Goal: Task Accomplishment & Management: Use online tool/utility

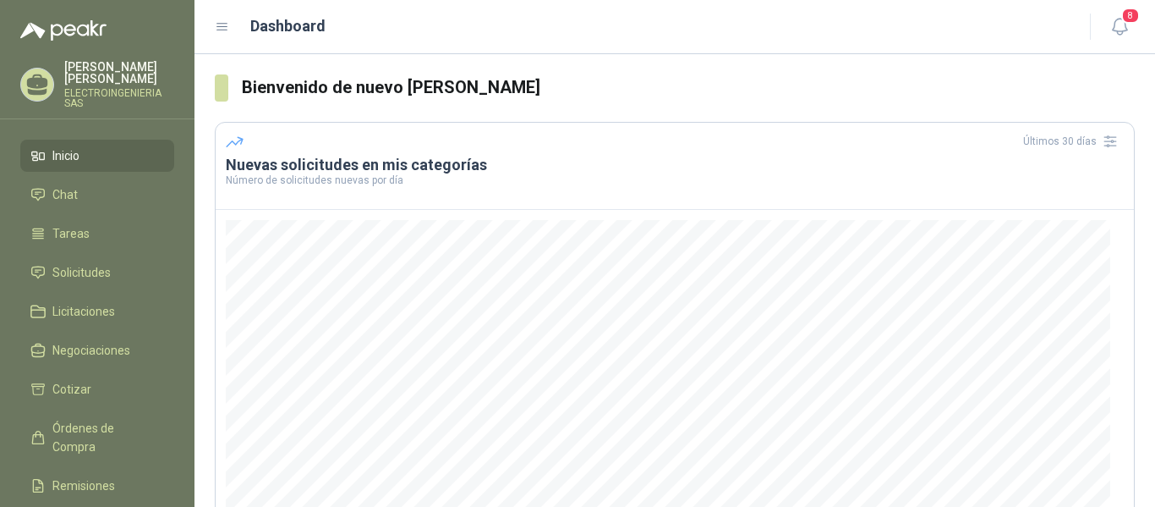
scroll to position [85, 0]
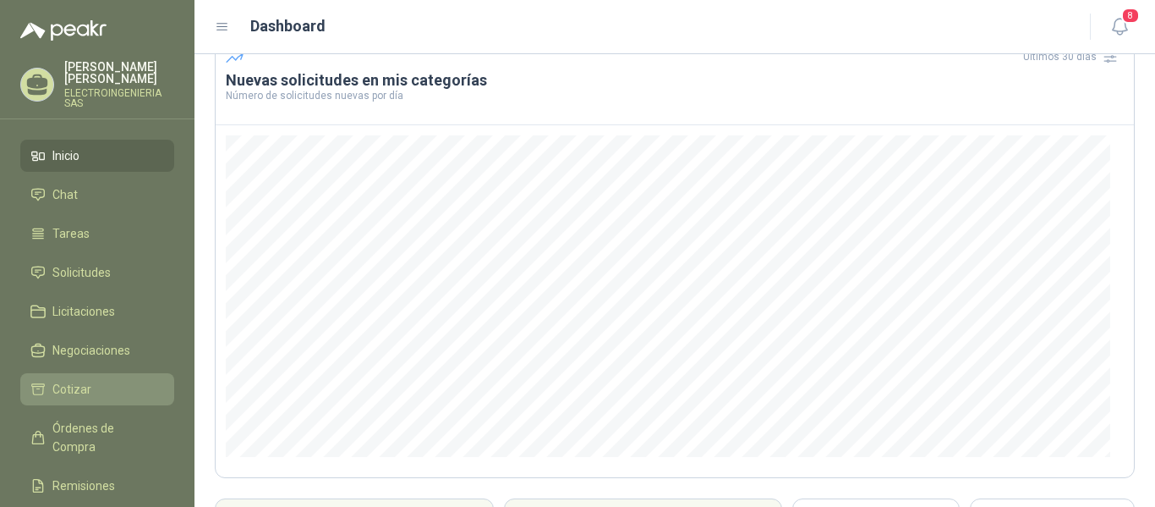
click at [80, 380] on span "Cotizar" at bounding box center [71, 389] width 39 height 19
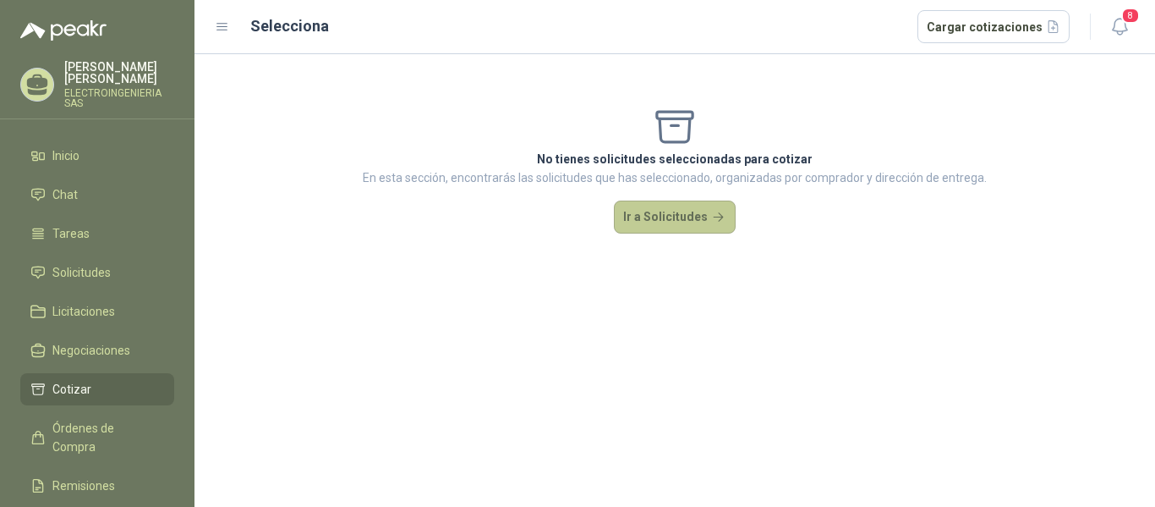
click at [647, 218] on button "Ir a Solicitudes" at bounding box center [675, 217] width 122 height 34
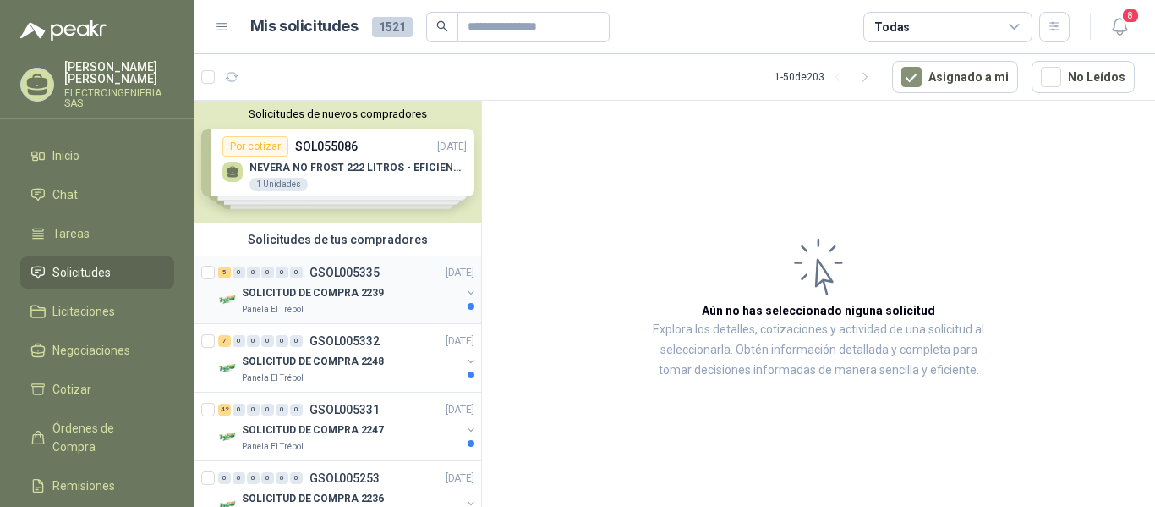
click at [332, 290] on p "SOLICITUD DE COMPRA 2239" at bounding box center [313, 293] width 142 height 16
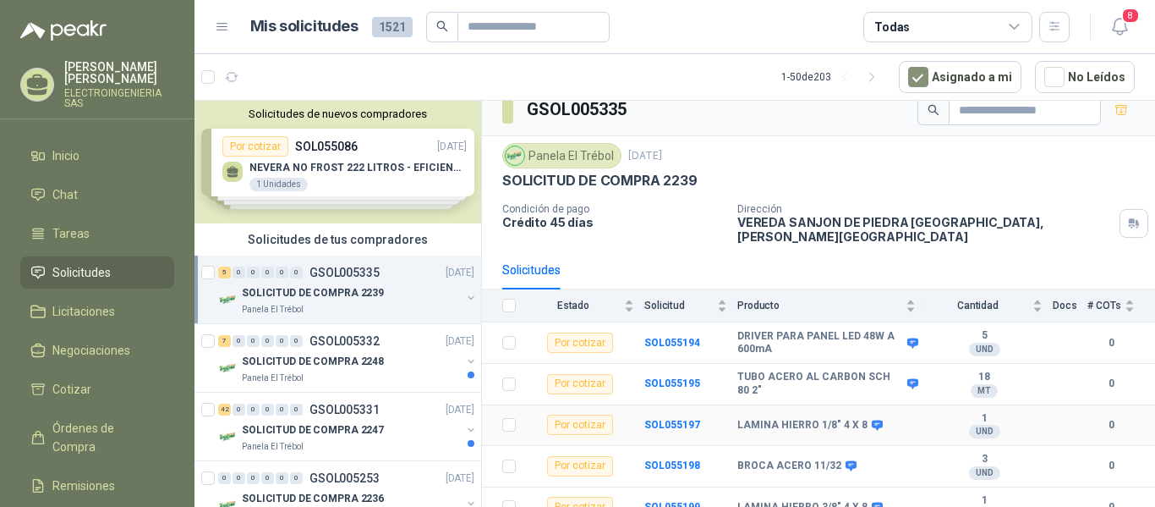
scroll to position [19, 0]
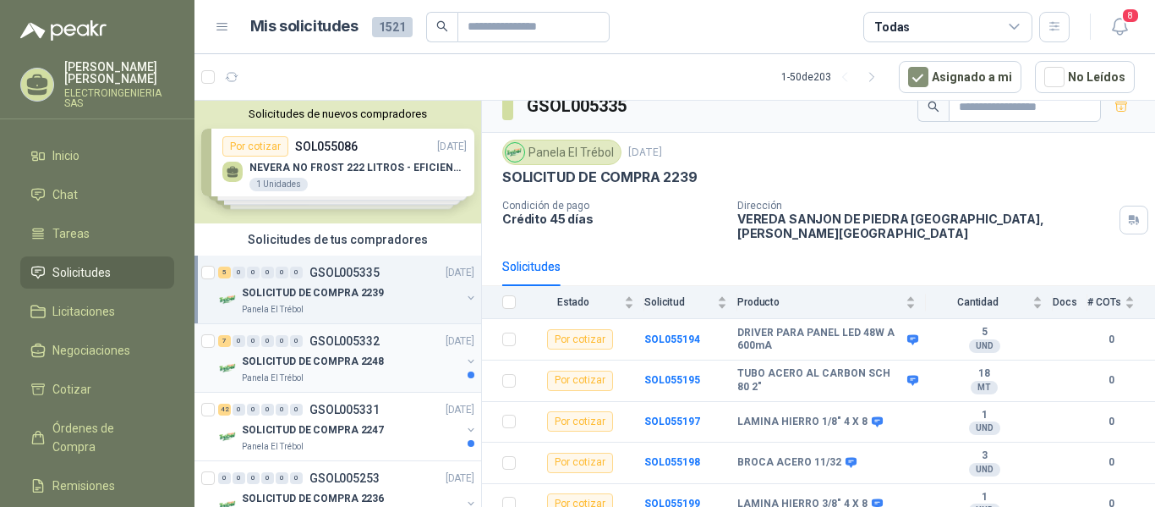
click at [320, 361] on p "SOLICITUD DE COMPRA 2248" at bounding box center [313, 361] width 142 height 16
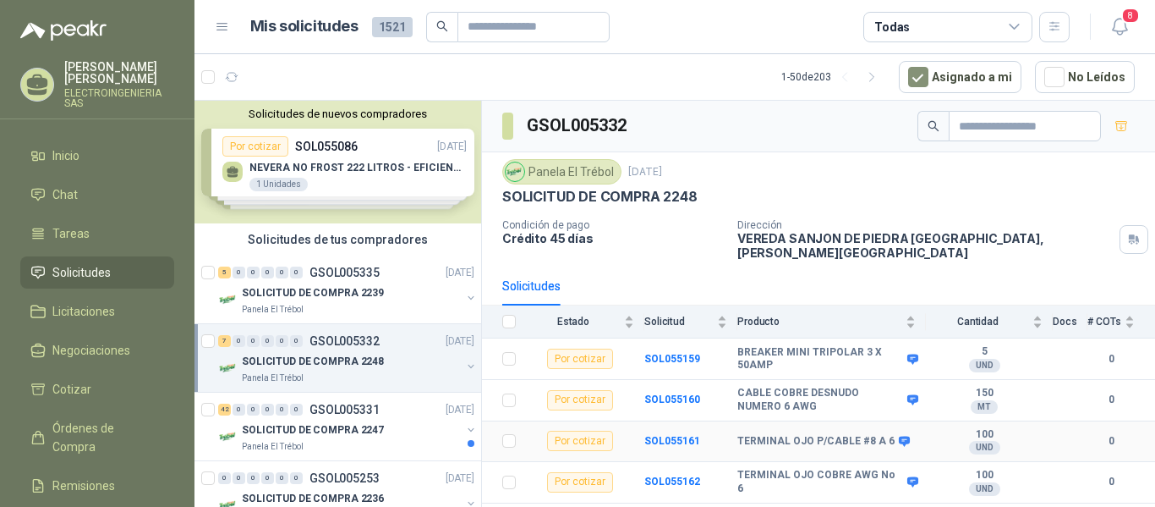
scroll to position [85, 0]
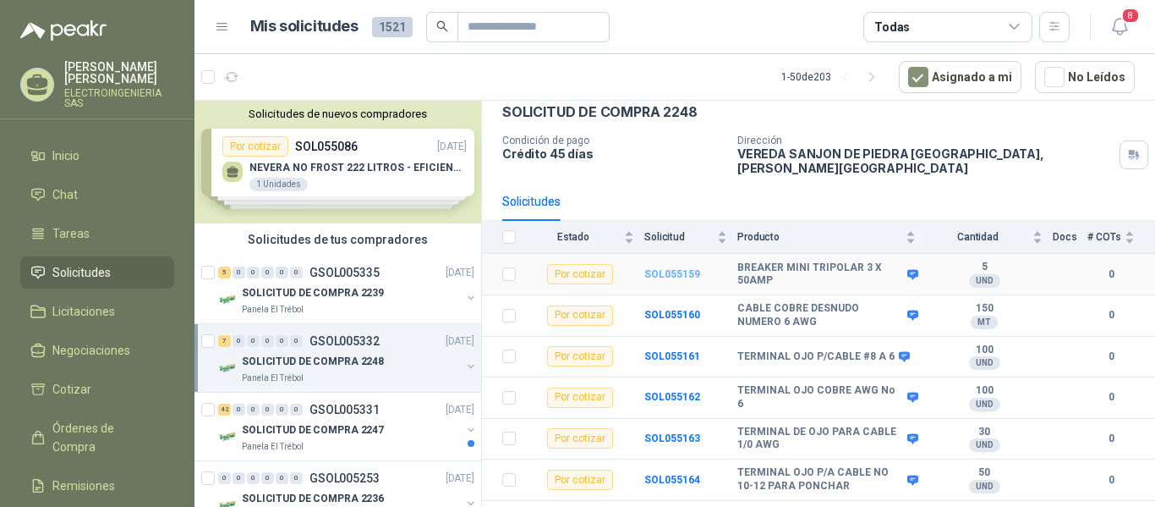
click at [665, 268] on b "SOL055159" at bounding box center [672, 274] width 56 height 12
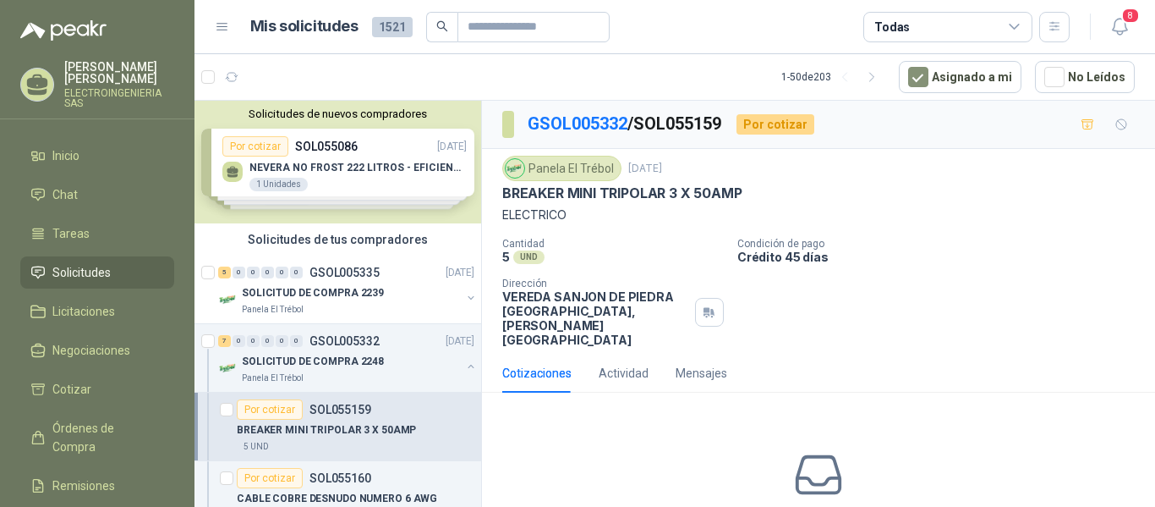
scroll to position [81, 0]
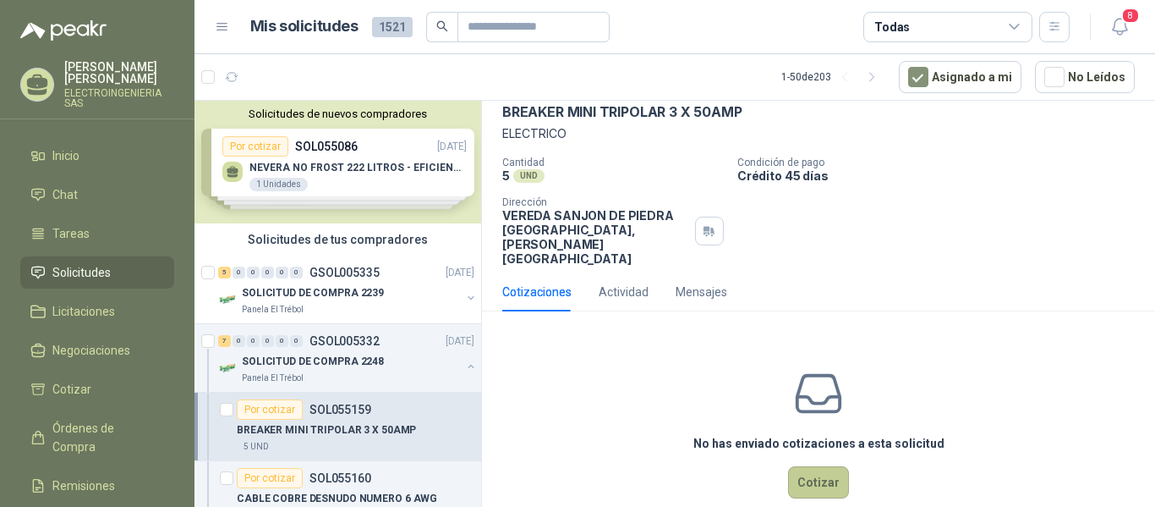
click at [816, 466] on button "Cotizar" at bounding box center [818, 482] width 61 height 32
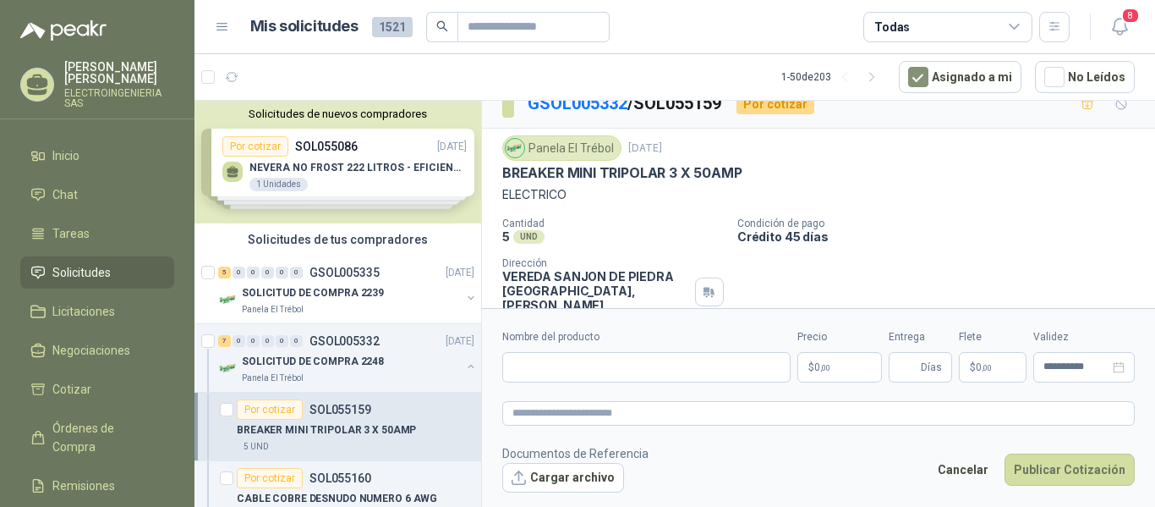
scroll to position [0, 0]
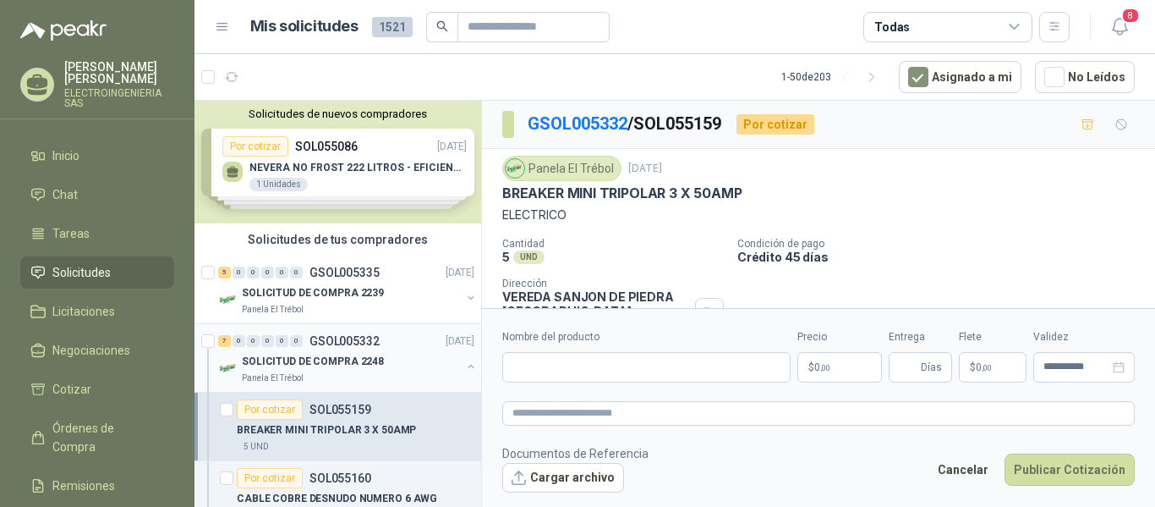
click at [346, 357] on p "SOLICITUD DE COMPRA 2248" at bounding box center [313, 361] width 142 height 16
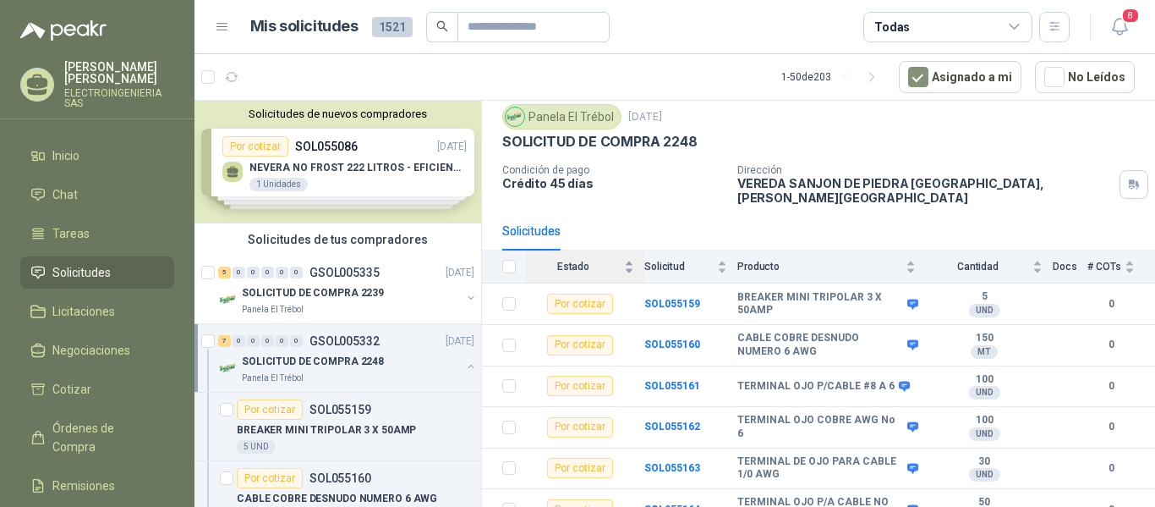
scroll to position [85, 0]
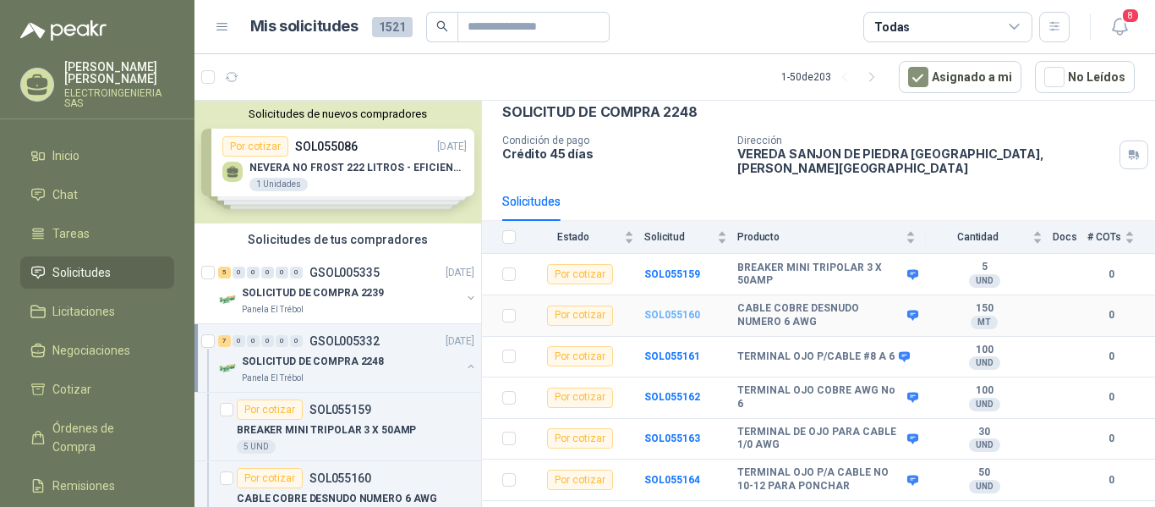
click at [688, 309] on b "SOL055160" at bounding box center [672, 315] width 56 height 12
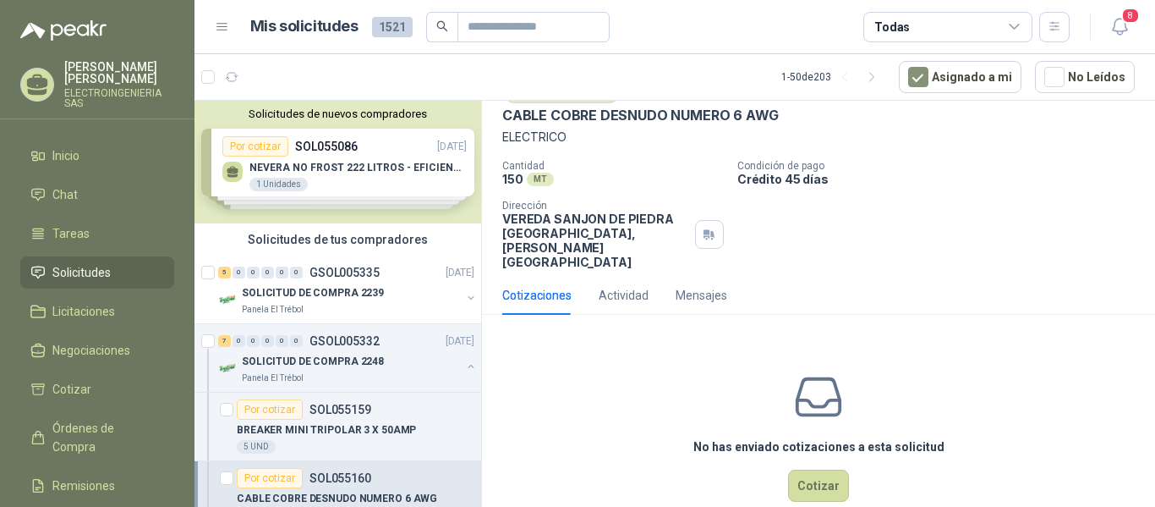
scroll to position [81, 0]
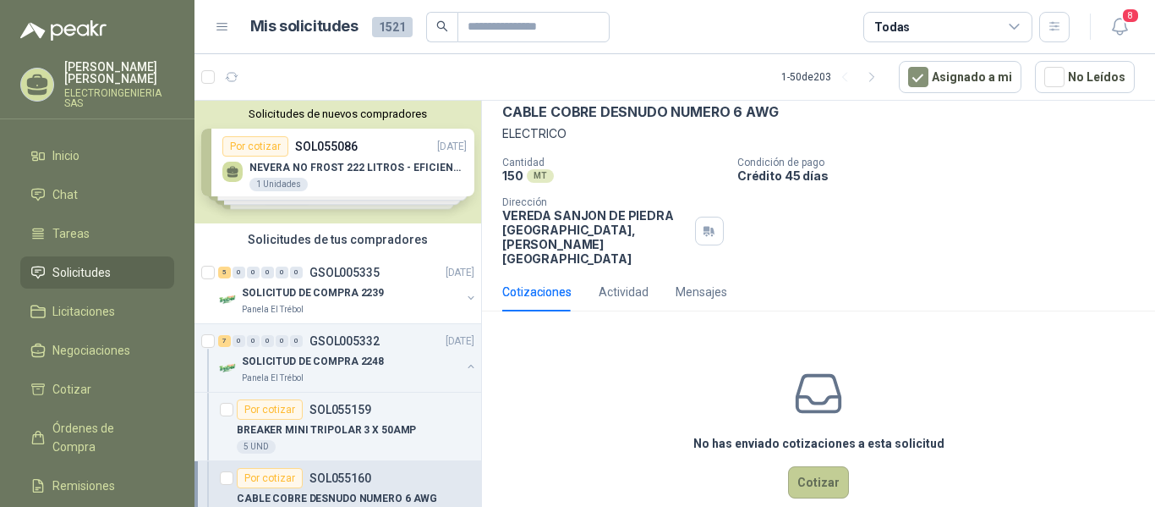
click at [815, 466] on button "Cotizar" at bounding box center [818, 482] width 61 height 32
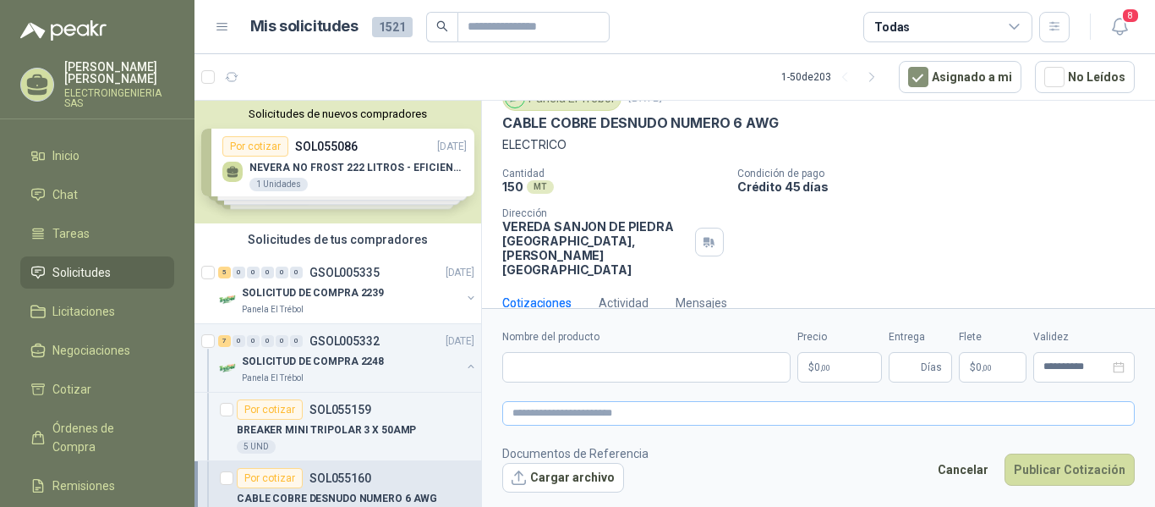
scroll to position [69, 0]
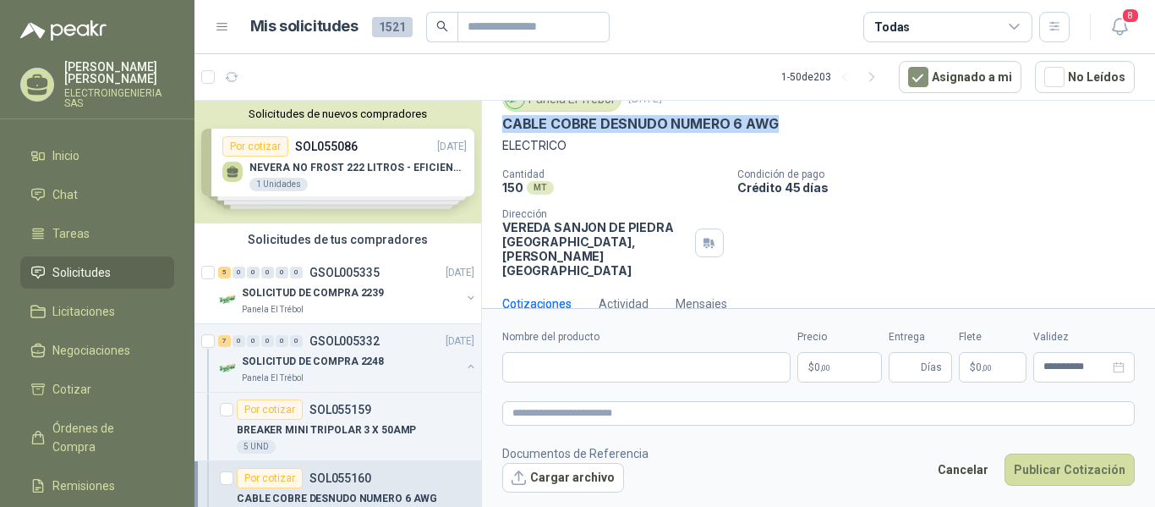
drag, startPoint x: 503, startPoint y: 125, endPoint x: 800, endPoint y: 122, distance: 296.8
click at [800, 122] on div "CABLE COBRE DESNUDO NUMERO 6 AWG" at bounding box center [818, 124] width 633 height 18
copy p "CABLE COBRE DESNUDO NUMERO 6 AWG"
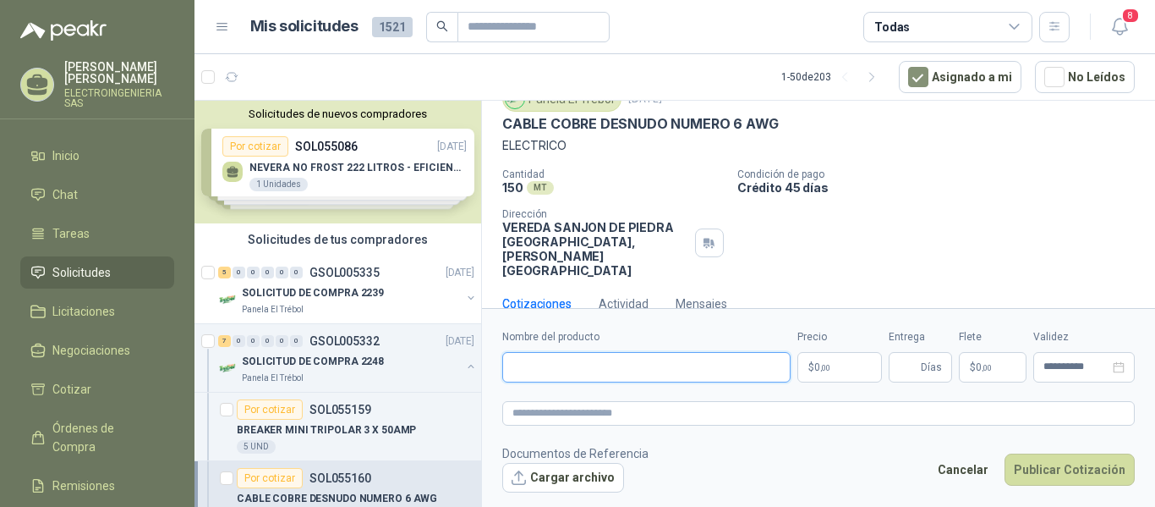
paste input "**********"
type input "**********"
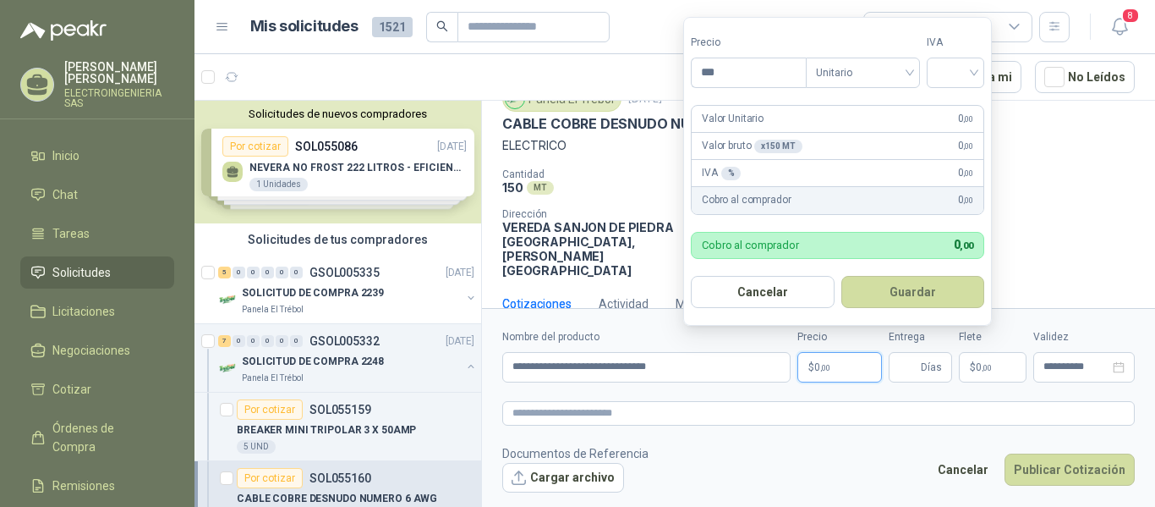
click at [847, 367] on p "$ 0 ,00" at bounding box center [839, 367] width 85 height 30
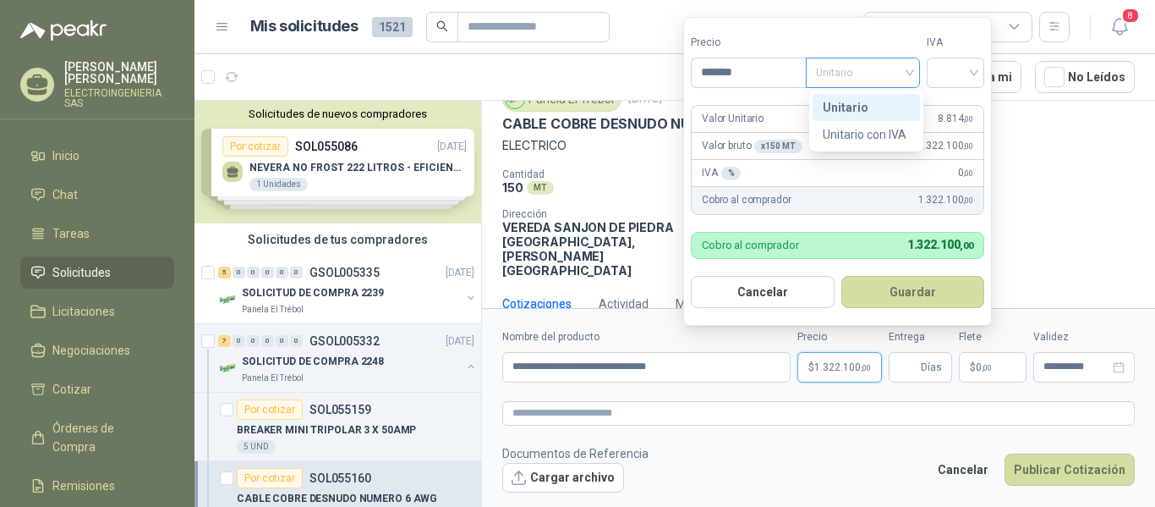
click at [918, 76] on div "Unitario" at bounding box center [863, 73] width 114 height 30
type input "*******"
click at [850, 108] on div "Unitario" at bounding box center [866, 107] width 87 height 19
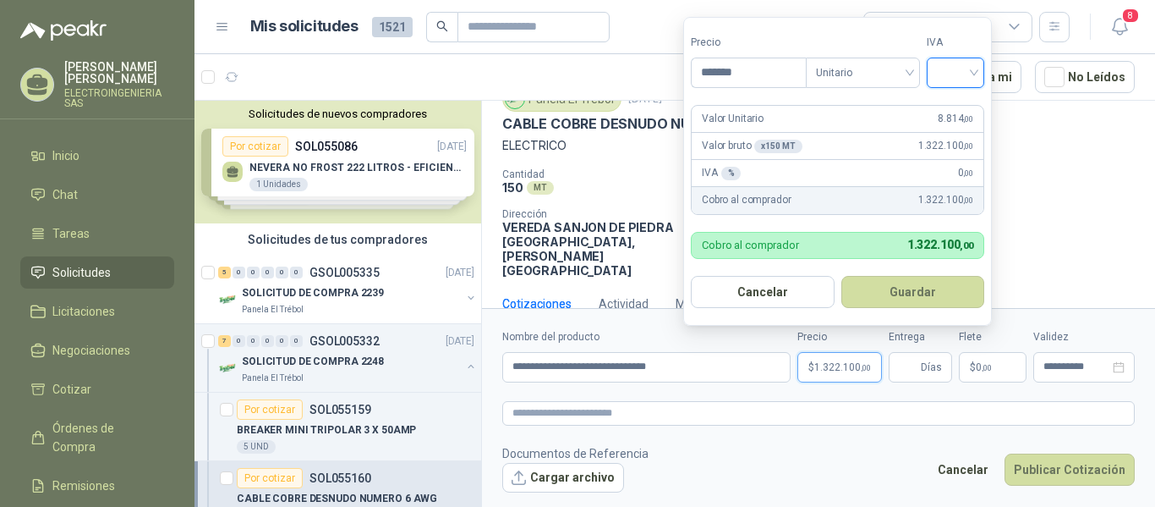
click at [956, 75] on input "search" at bounding box center [955, 70] width 37 height 25
drag, startPoint x: 961, startPoint y: 105, endPoint x: 943, endPoint y: 112, distance: 19.0
click at [959, 105] on div "19%" at bounding box center [959, 107] width 31 height 19
click at [934, 301] on button "Guardar" at bounding box center [915, 292] width 145 height 32
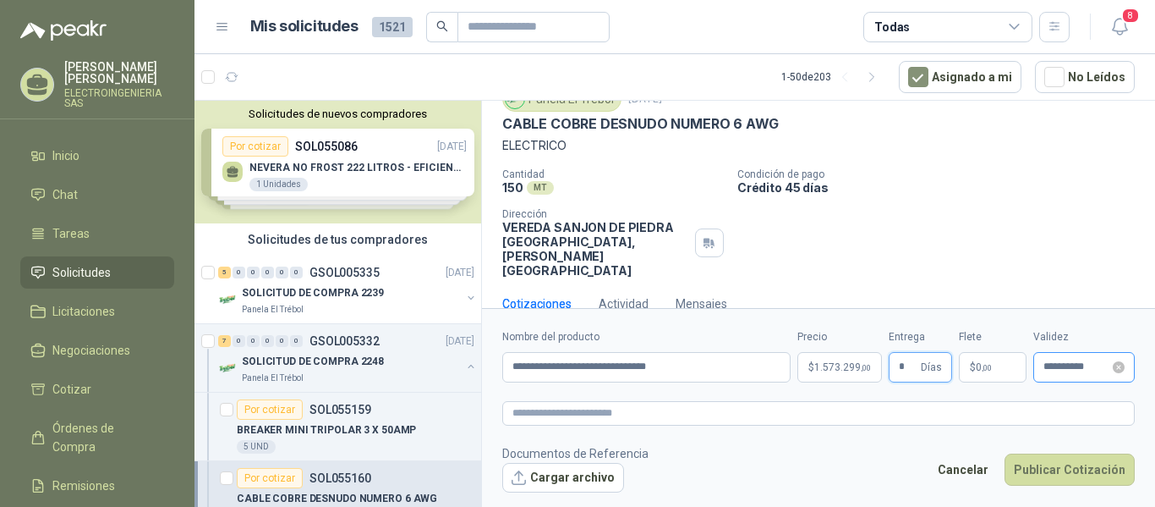
type input "*"
click at [1079, 368] on input "**********" at bounding box center [1076, 366] width 66 height 11
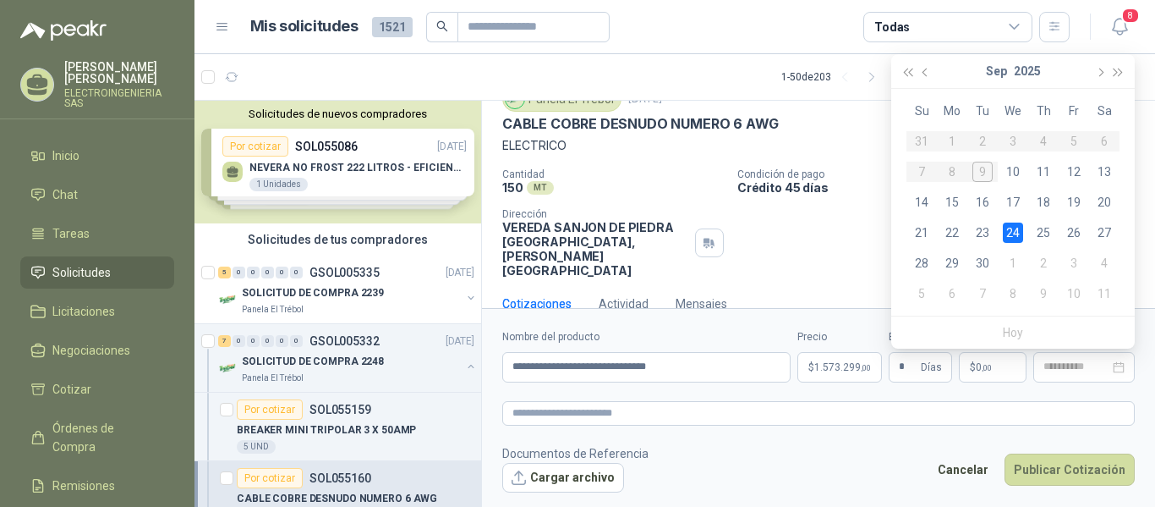
click at [1005, 233] on div "24" at bounding box center [1013, 232] width 20 height 20
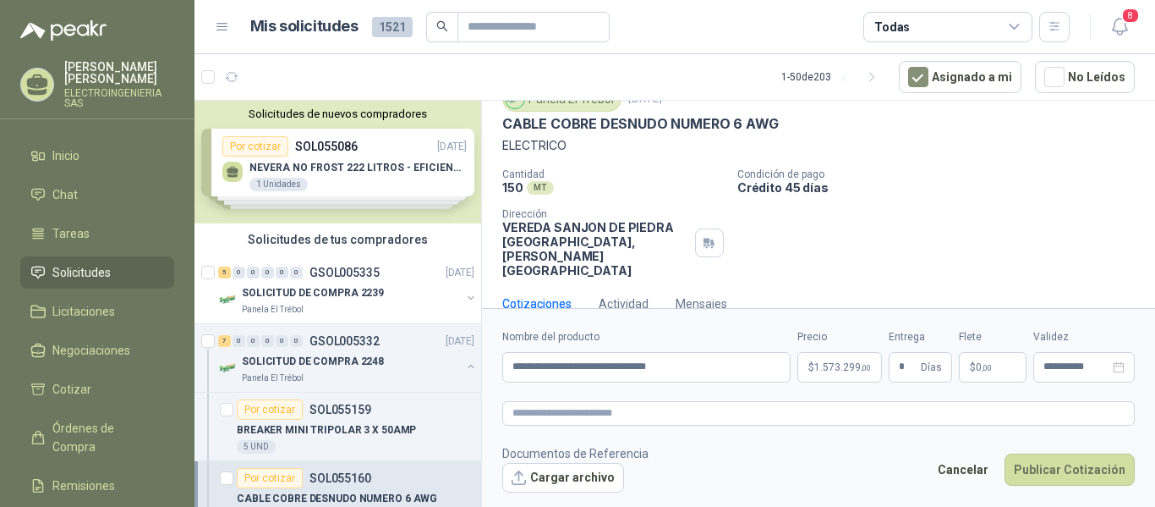
type input "**********"
click at [1089, 463] on button "Publicar Cotización" at bounding box center [1070, 469] width 130 height 32
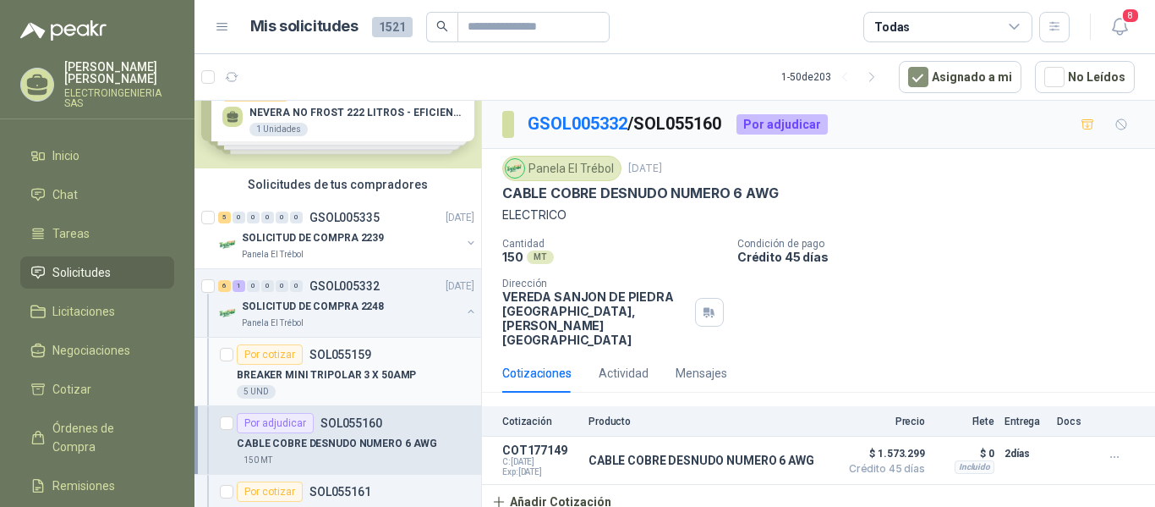
scroll to position [85, 0]
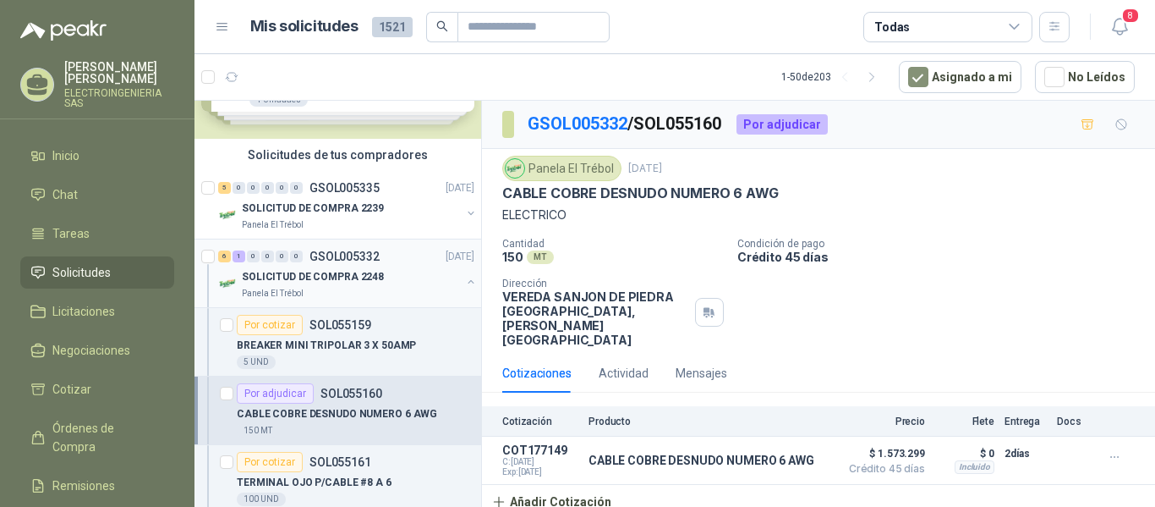
click at [343, 271] on p "SOLICITUD DE COMPRA 2248" at bounding box center [313, 277] width 142 height 16
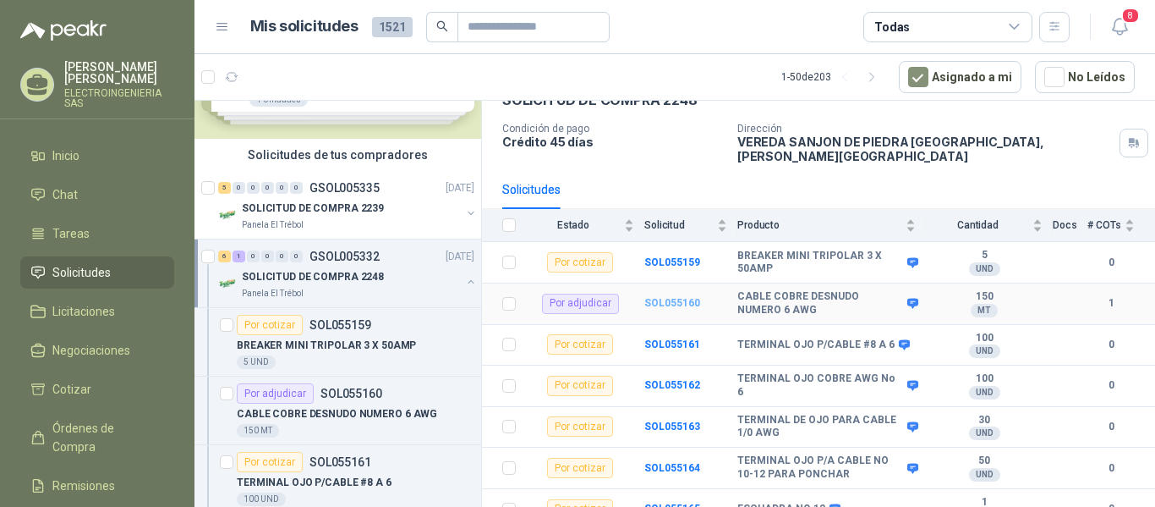
scroll to position [101, 0]
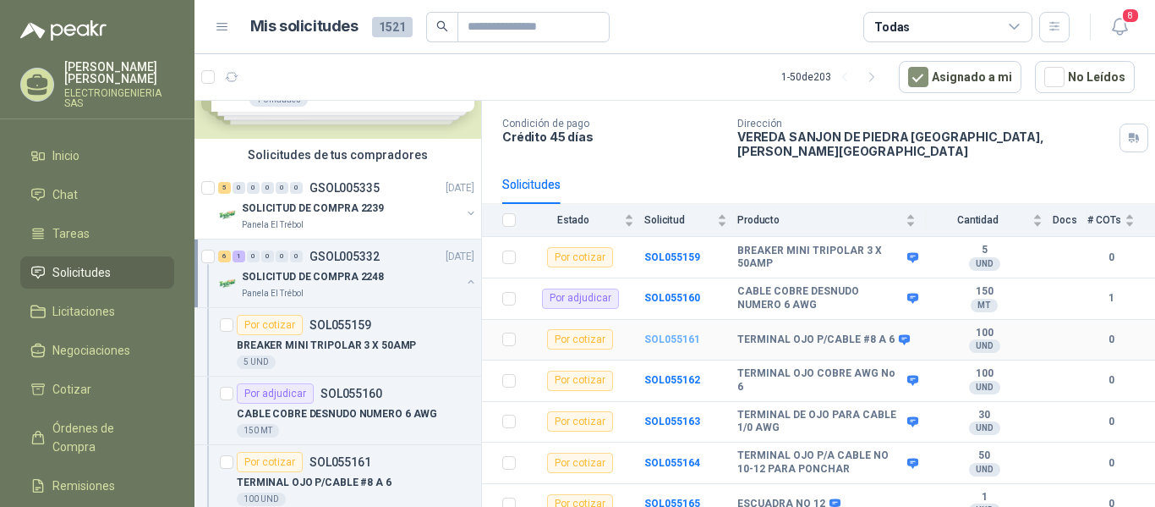
click at [665, 333] on b "SOL055161" at bounding box center [672, 339] width 56 height 12
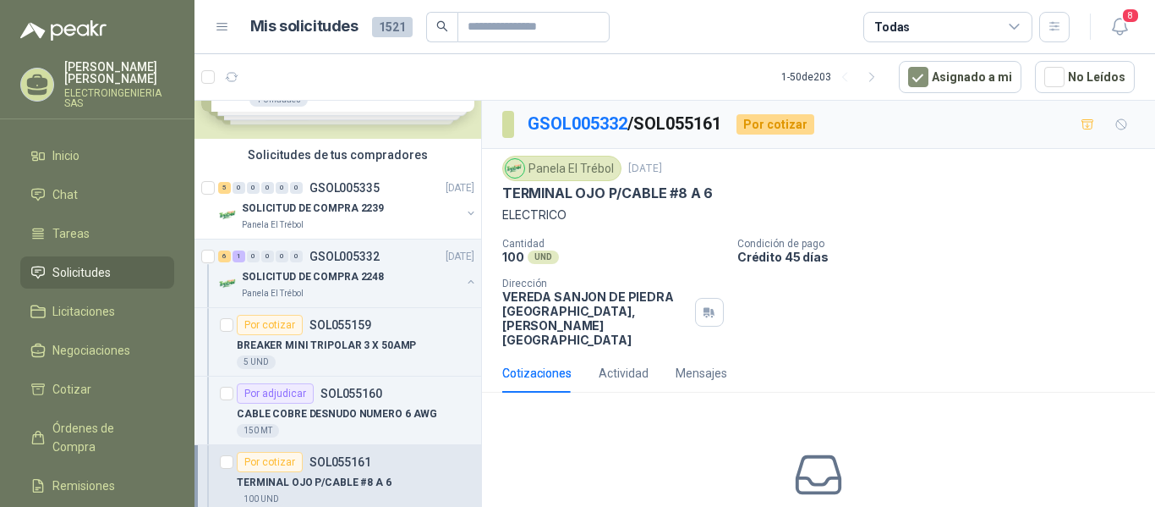
scroll to position [81, 0]
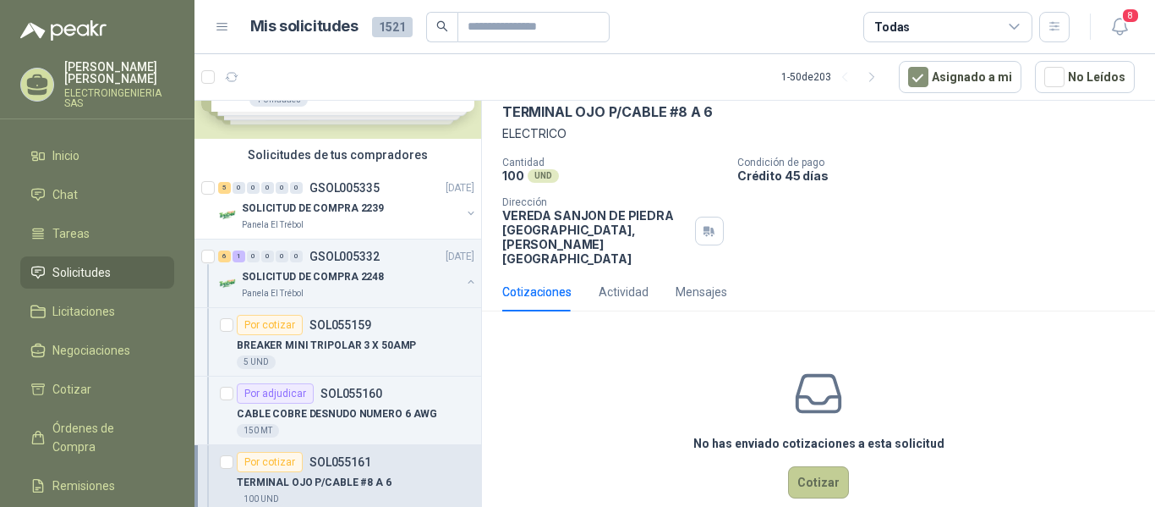
click at [824, 466] on button "Cotizar" at bounding box center [818, 482] width 61 height 32
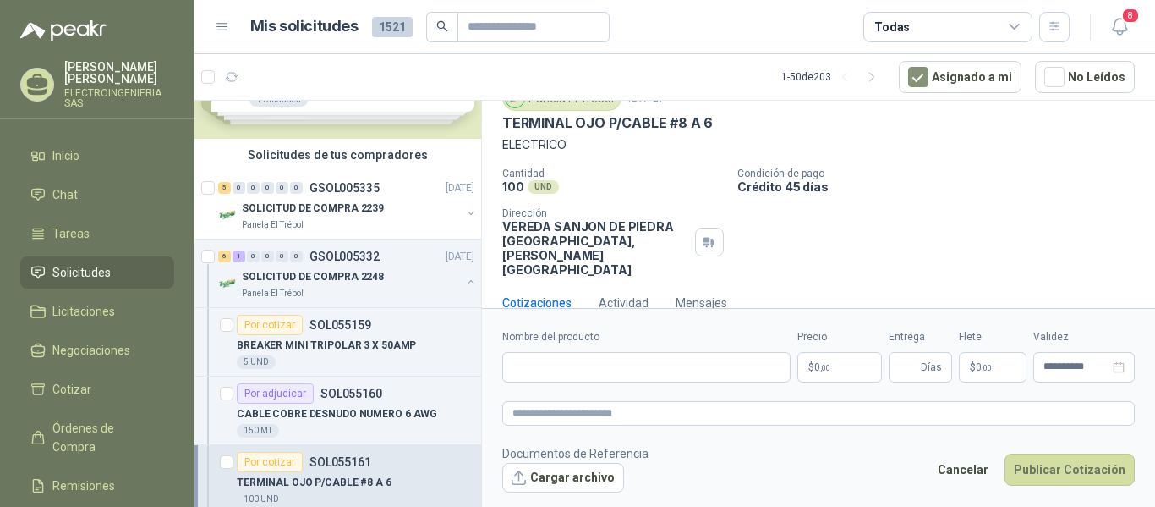
scroll to position [69, 0]
drag, startPoint x: 504, startPoint y: 120, endPoint x: 726, endPoint y: 130, distance: 221.8
click at [726, 130] on div "TERMINAL OJO P/CABLE #8 A 6" at bounding box center [818, 124] width 633 height 18
click at [621, 363] on input "Nombre del producto" at bounding box center [646, 367] width 288 height 30
drag, startPoint x: 494, startPoint y: 116, endPoint x: 721, endPoint y: 118, distance: 227.5
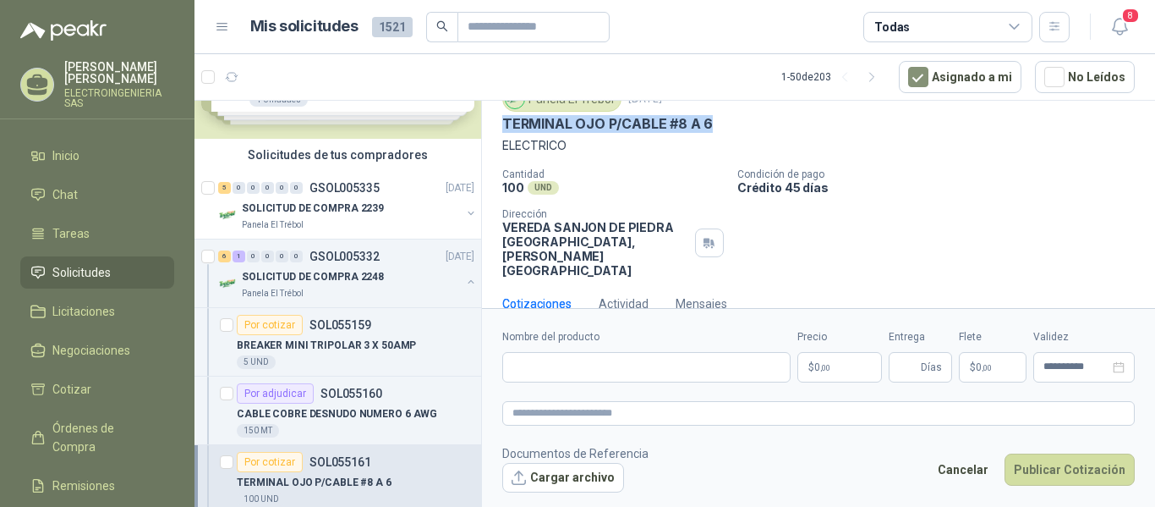
click at [721, 118] on div "Panela El Trébol [DATE] TERMINAL OJO P/CABLE #8 A 6 ELECTRICO Cantidad 100 UND …" at bounding box center [818, 181] width 673 height 205
copy p "TERMINAL OJO P/CABLE #8 A 6"
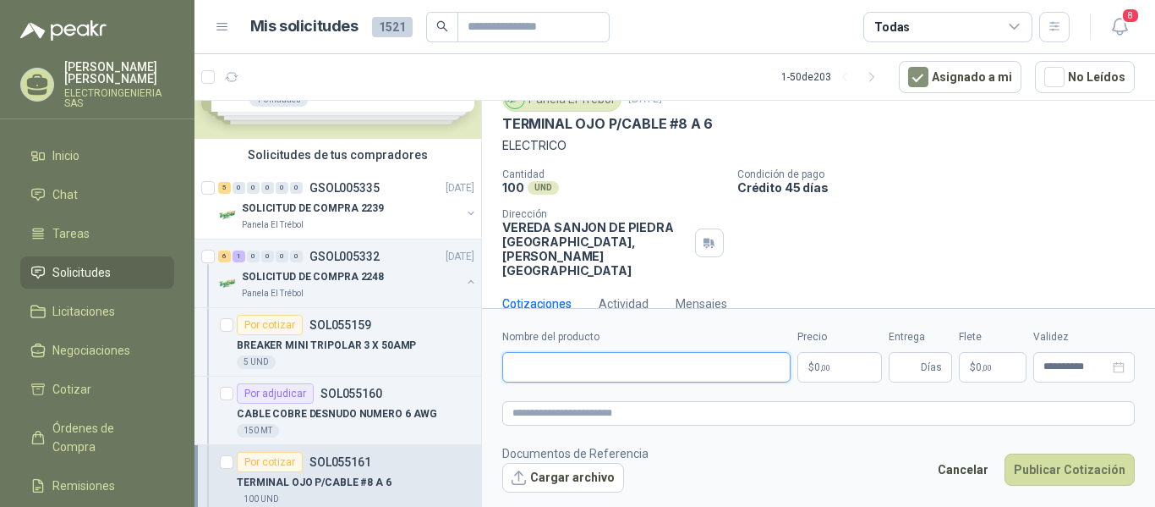
paste input "**********"
click at [649, 362] on input "**********" at bounding box center [646, 367] width 288 height 30
type input "**********"
click at [809, 355] on p "$ 0 ,00" at bounding box center [839, 367] width 85 height 30
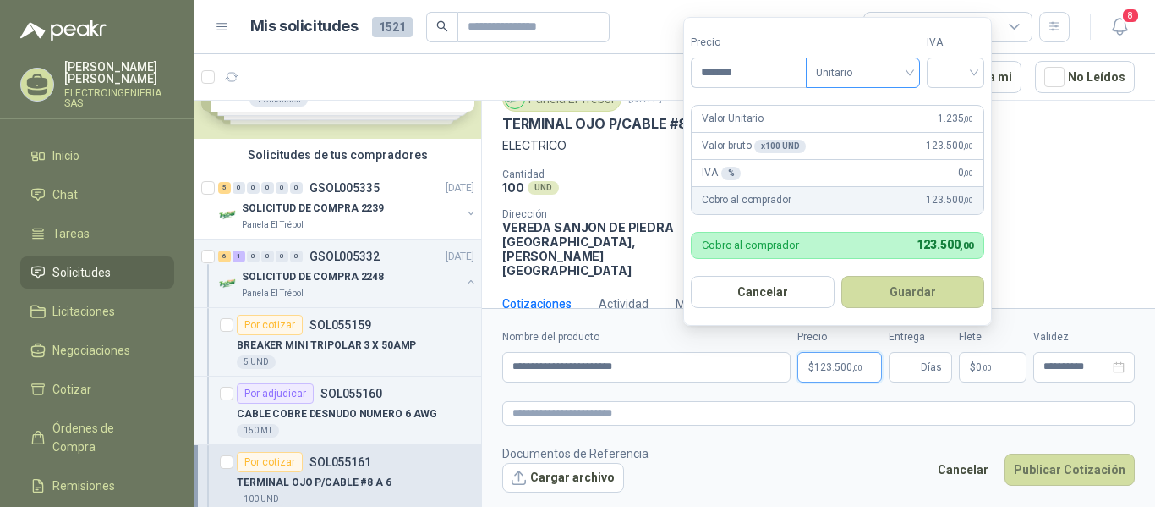
click at [917, 76] on div "Unitario" at bounding box center [863, 73] width 114 height 30
type input "*******"
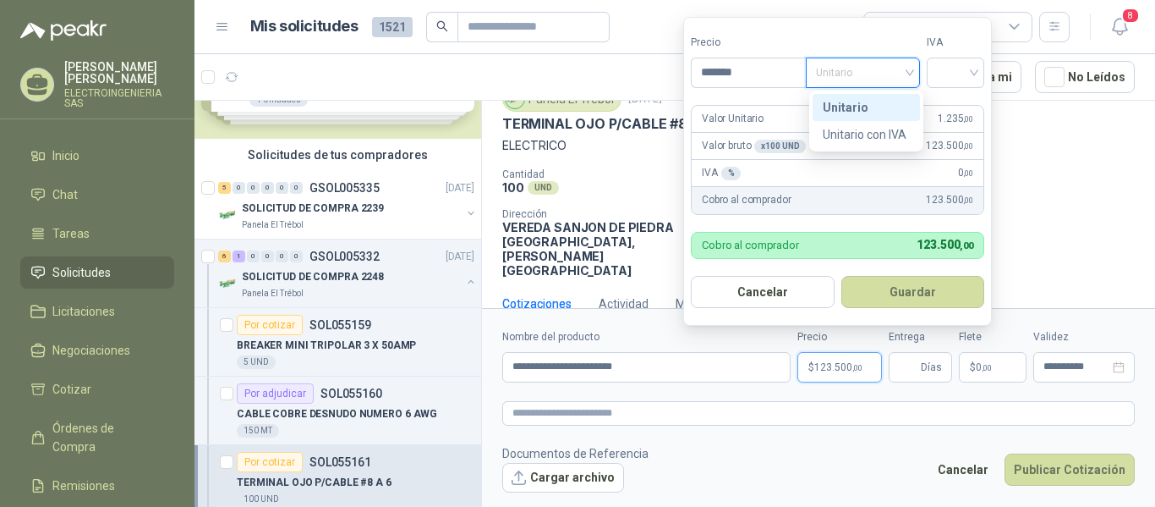
click at [871, 104] on div "Unitario" at bounding box center [866, 107] width 87 height 19
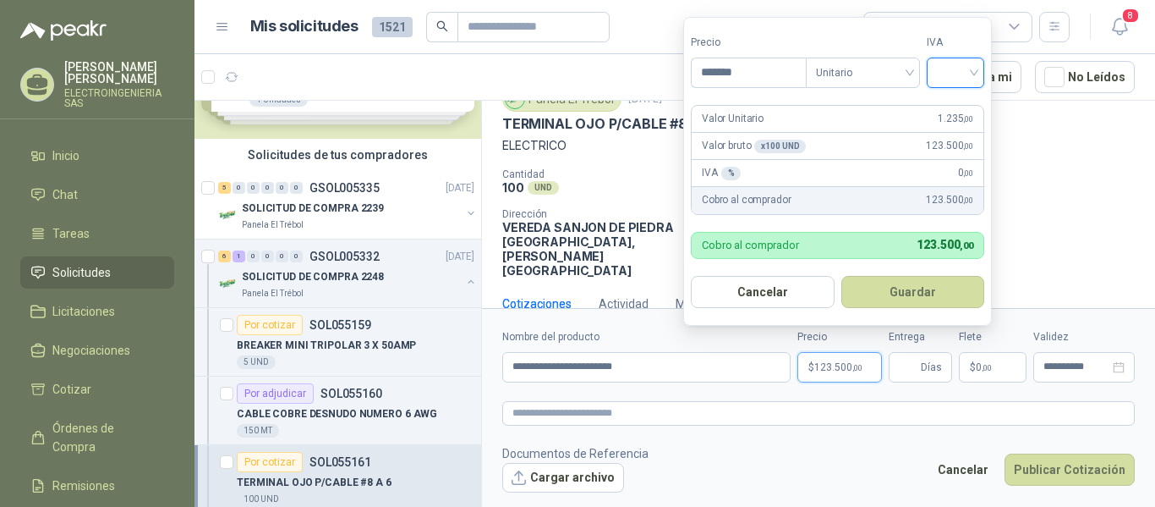
click at [958, 74] on input "search" at bounding box center [955, 70] width 37 height 25
click at [950, 112] on div "19%" at bounding box center [959, 107] width 31 height 19
click at [943, 289] on button "Guardar" at bounding box center [915, 292] width 145 height 32
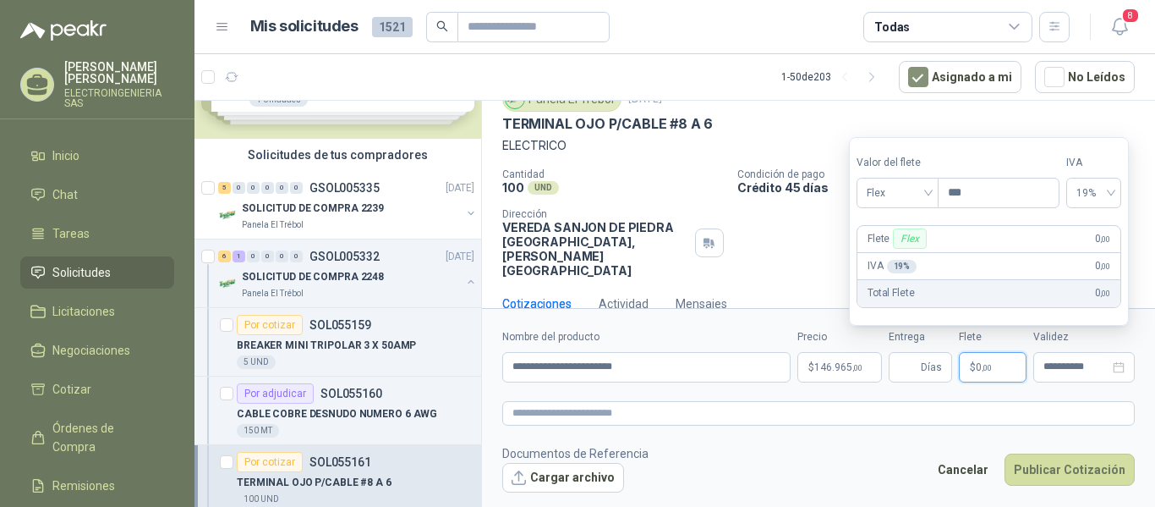
click at [997, 360] on p "$ 0 ,00" at bounding box center [993, 367] width 68 height 30
click at [928, 190] on span "Flex" at bounding box center [898, 192] width 62 height 25
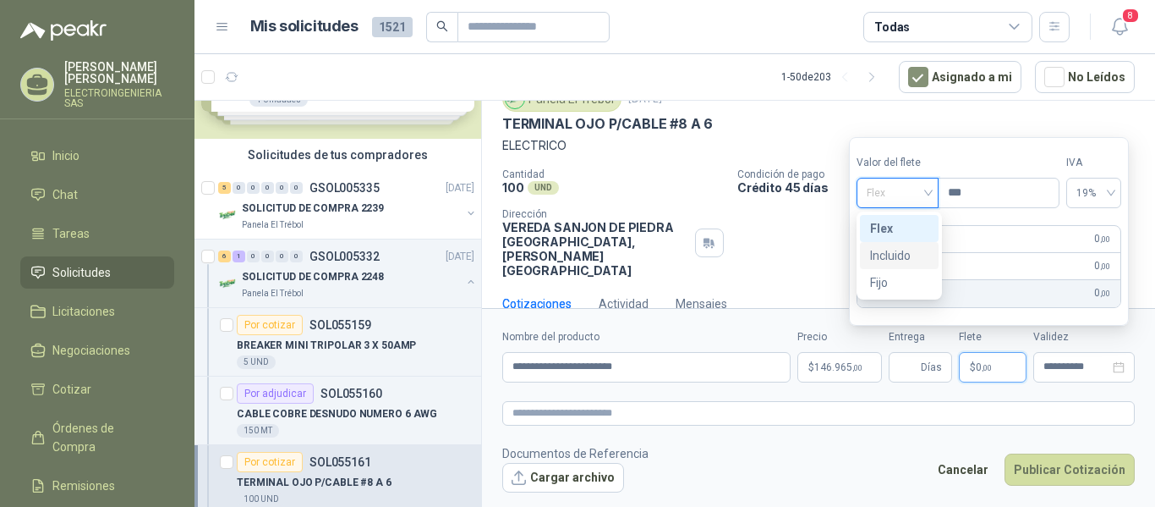
click at [906, 254] on div "Incluido" at bounding box center [899, 255] width 58 height 19
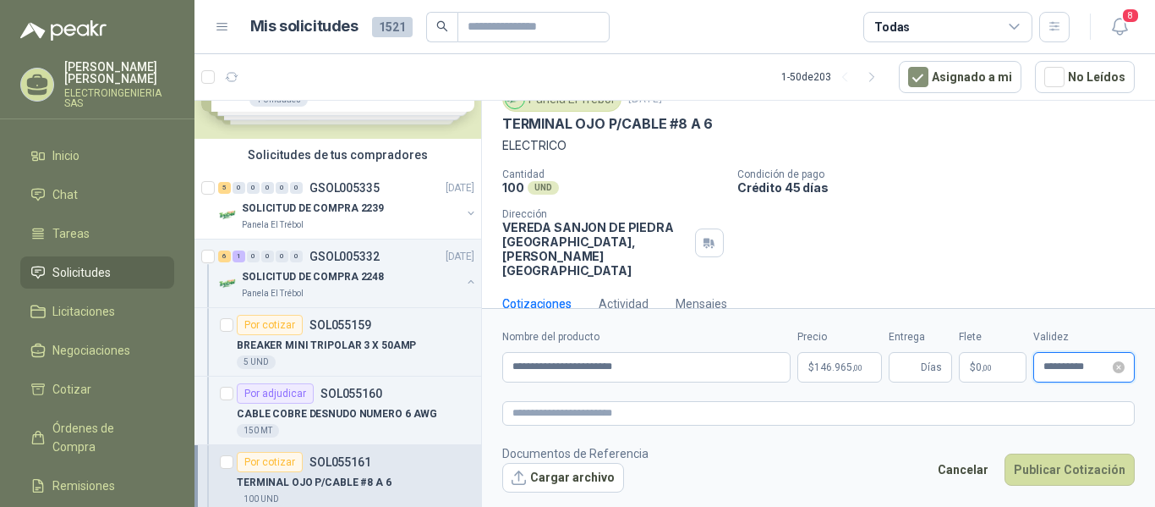
click at [1099, 366] on input "**********" at bounding box center [1076, 366] width 66 height 11
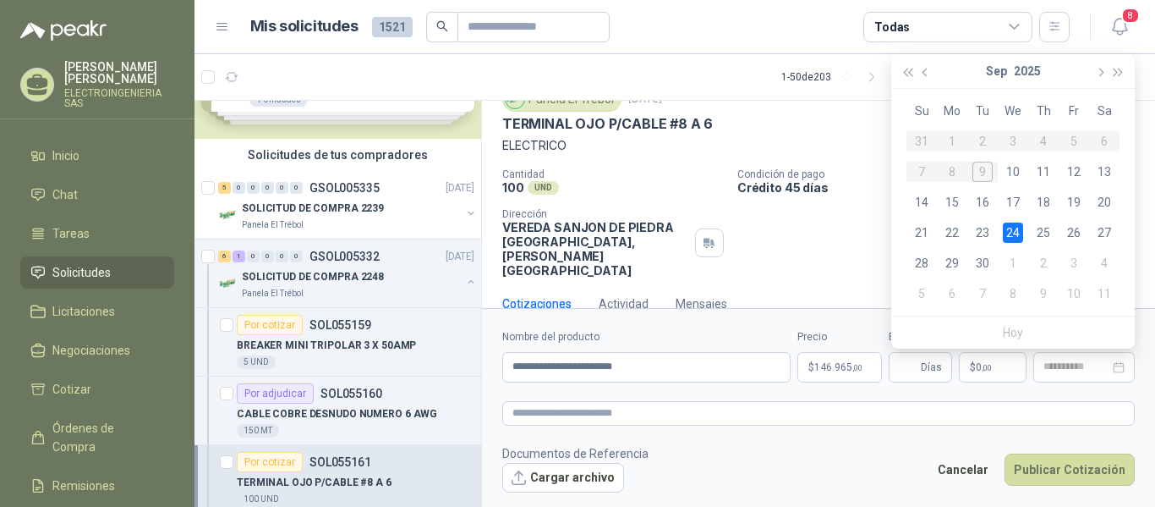
click at [1010, 234] on div "24" at bounding box center [1013, 232] width 20 height 20
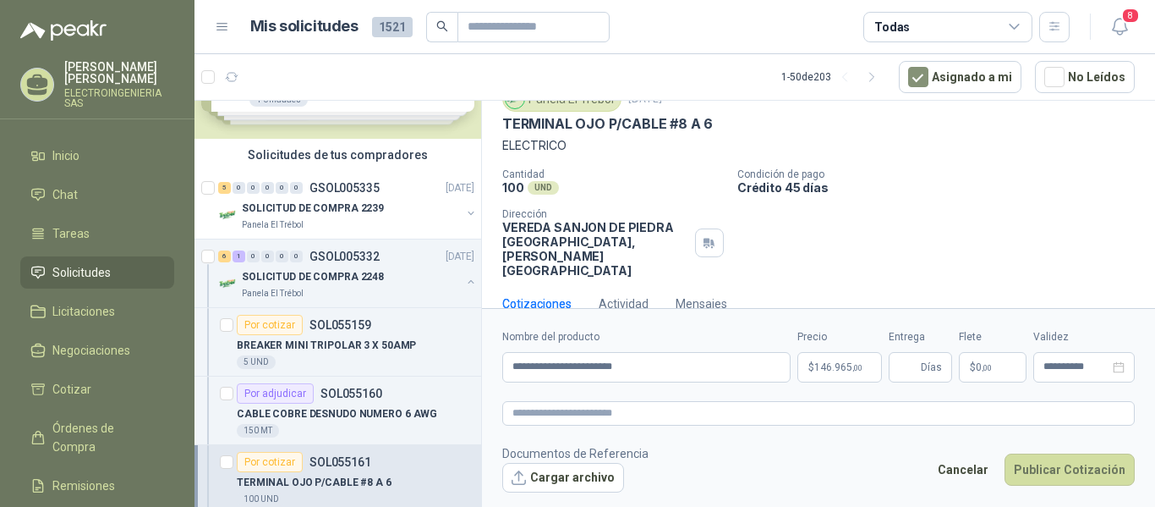
type input "**********"
click at [1115, 473] on button "Publicar Cotización" at bounding box center [1070, 469] width 130 height 32
type input "*"
click at [1068, 473] on button "Publicar Cotización" at bounding box center [1070, 469] width 130 height 32
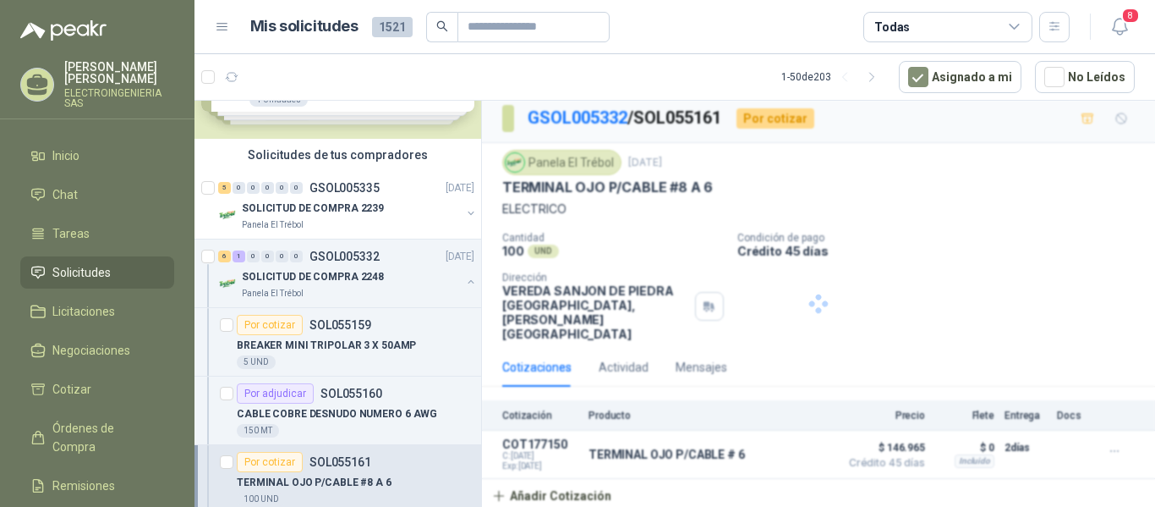
scroll to position [0, 0]
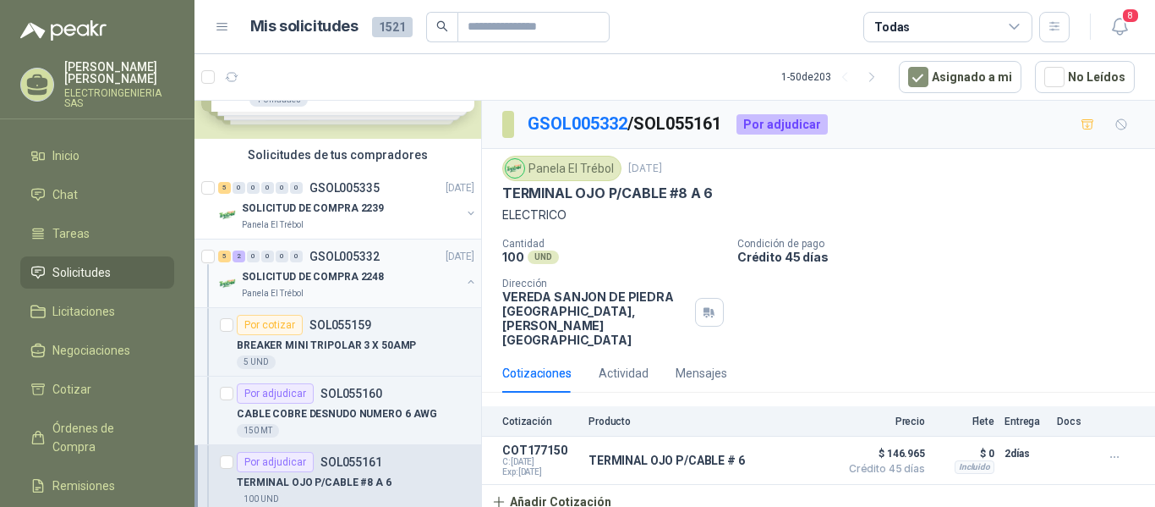
click at [347, 275] on p "SOLICITUD DE COMPRA 2248" at bounding box center [313, 277] width 142 height 16
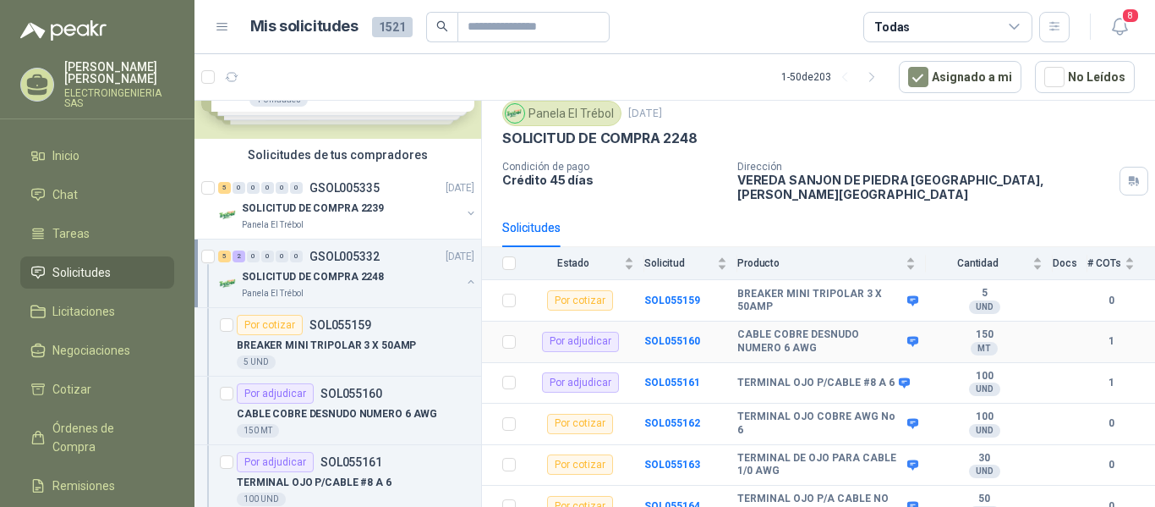
scroll to position [101, 0]
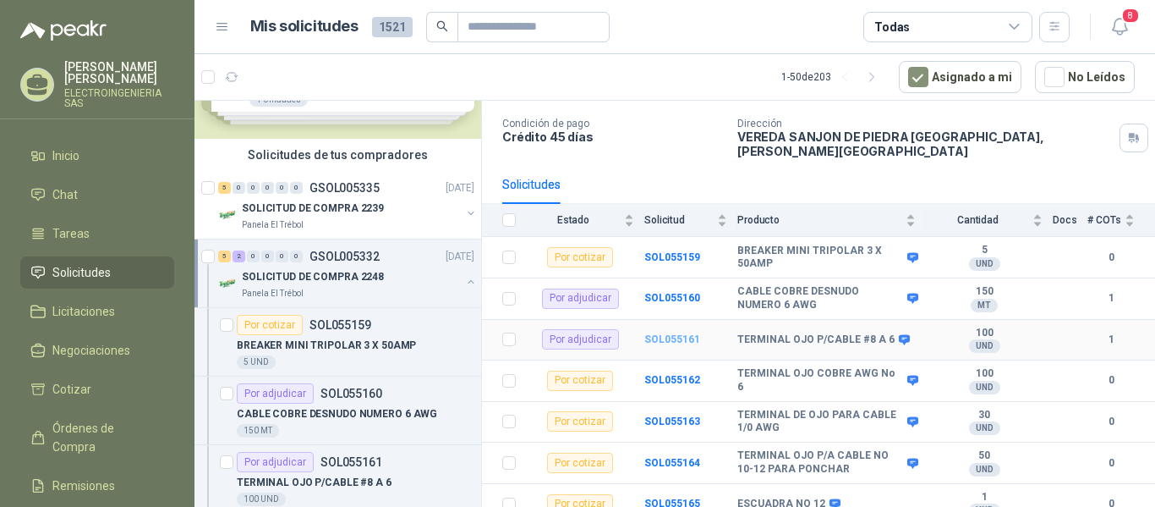
click at [681, 333] on b "SOL055161" at bounding box center [672, 339] width 56 height 12
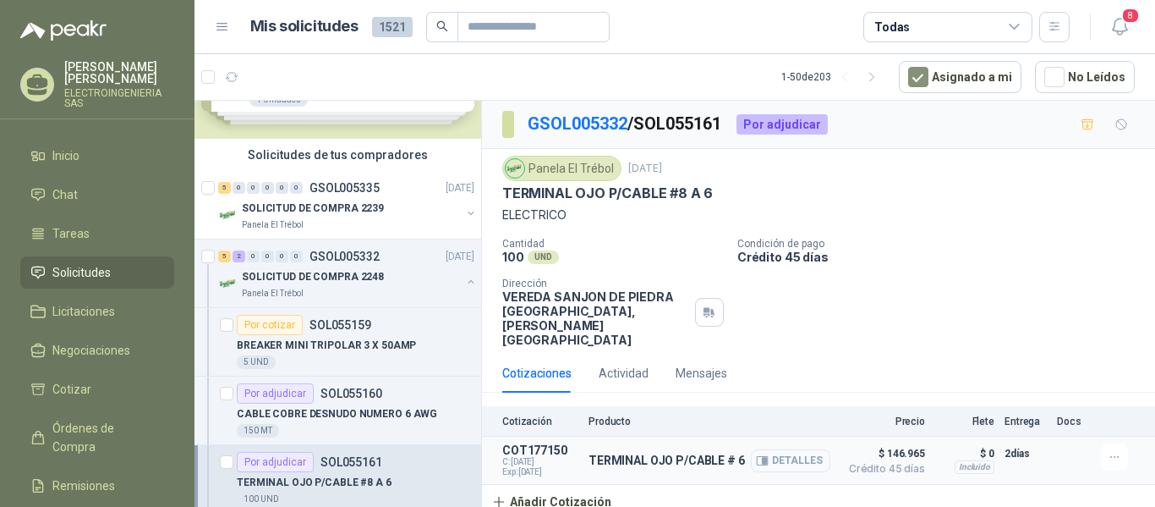
click at [795, 449] on button "Detalles" at bounding box center [790, 460] width 79 height 23
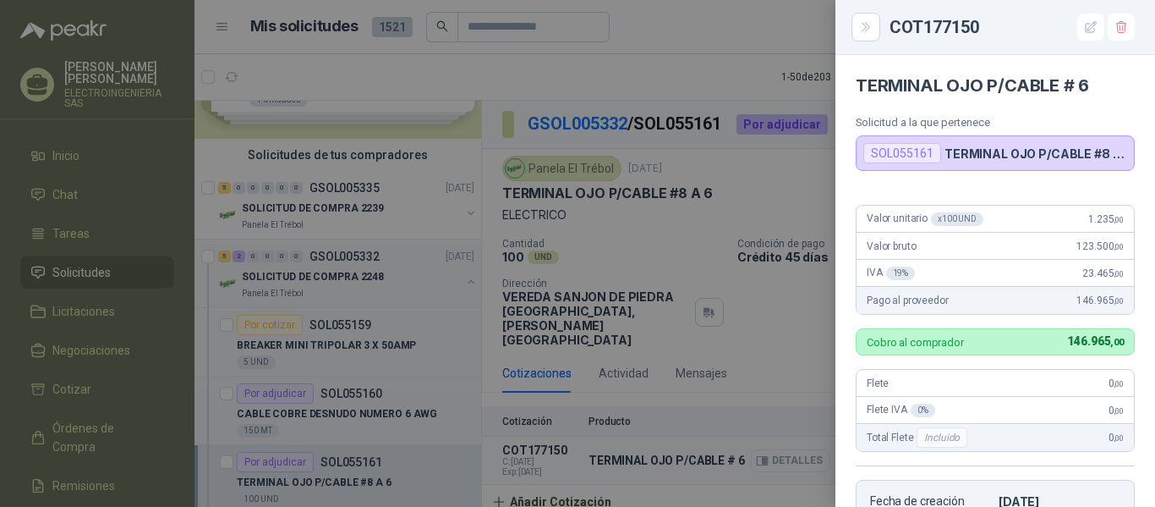
scroll to position [352, 0]
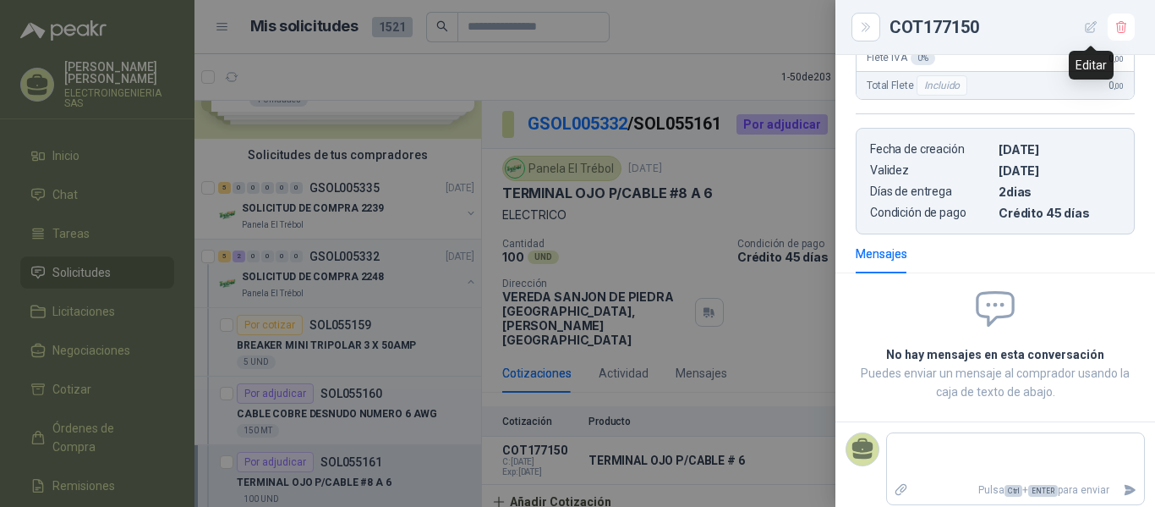
click at [1095, 31] on icon "button" at bounding box center [1091, 27] width 14 height 14
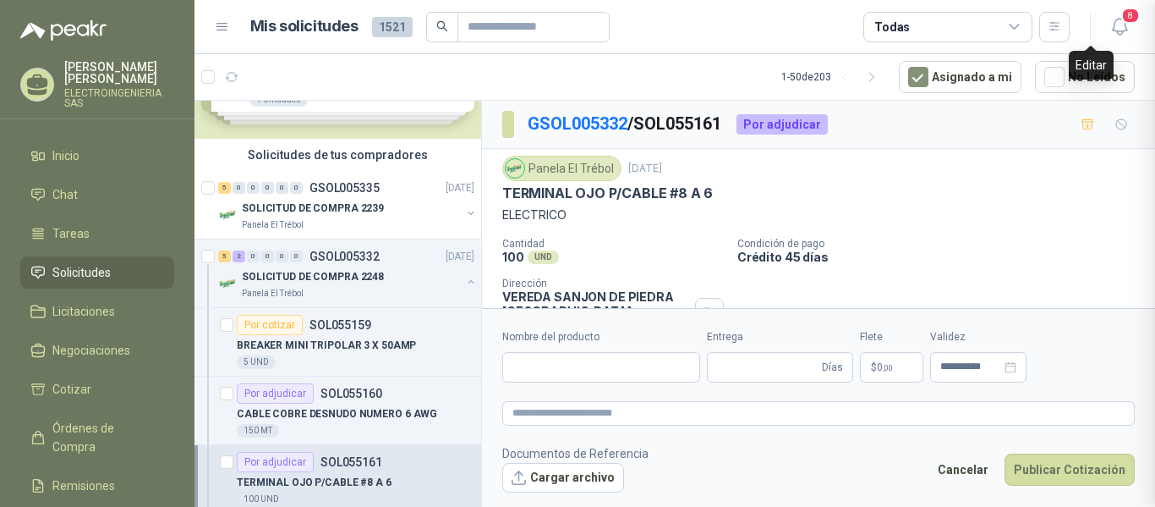
type input "**********"
type input "*"
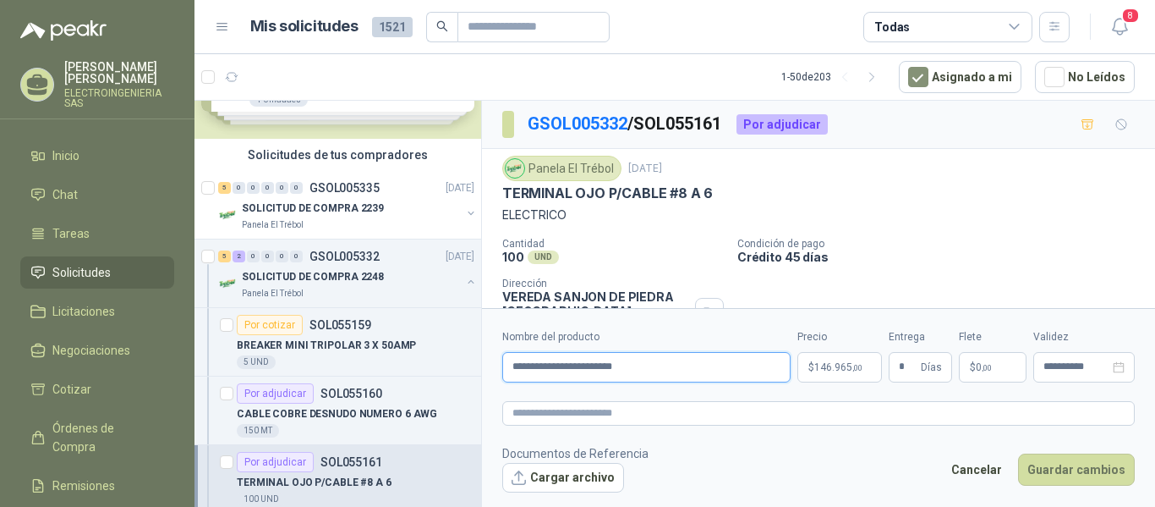
click at [697, 364] on input "**********" at bounding box center [646, 367] width 288 height 30
type input "**********"
click at [862, 373] on p "$ 146.965 ,00" at bounding box center [839, 367] width 85 height 30
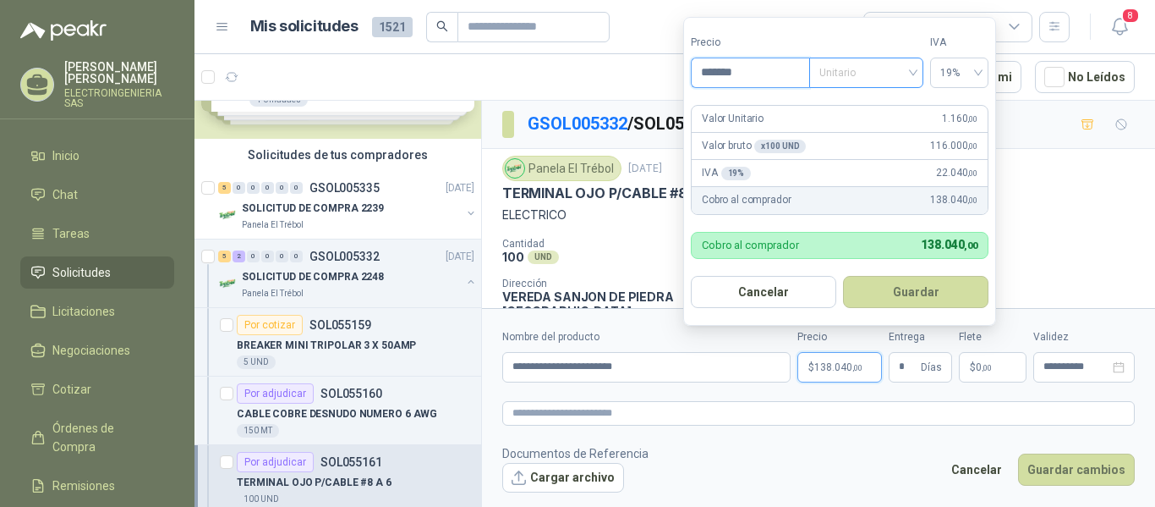
click at [900, 71] on span "Unitario" at bounding box center [866, 72] width 94 height 25
type input "*******"
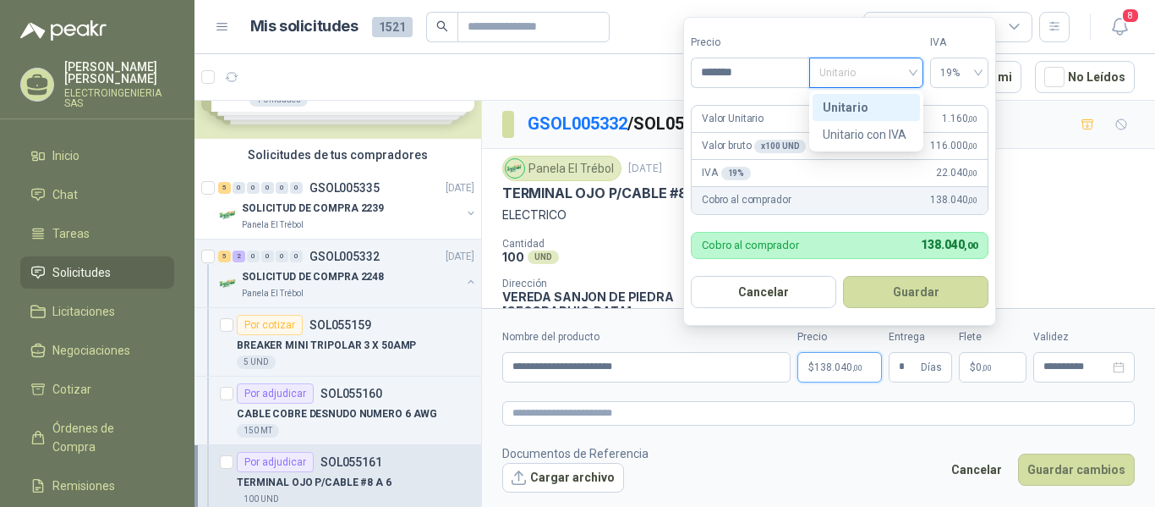
click at [868, 103] on div "Unitario" at bounding box center [866, 107] width 87 height 19
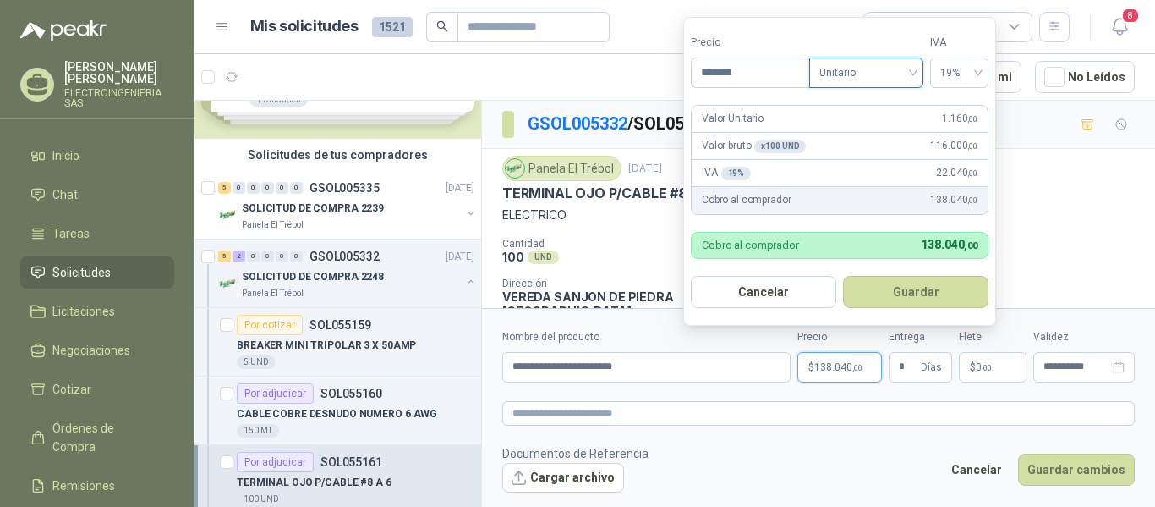
click at [925, 292] on button "Guardar" at bounding box center [915, 292] width 145 height 32
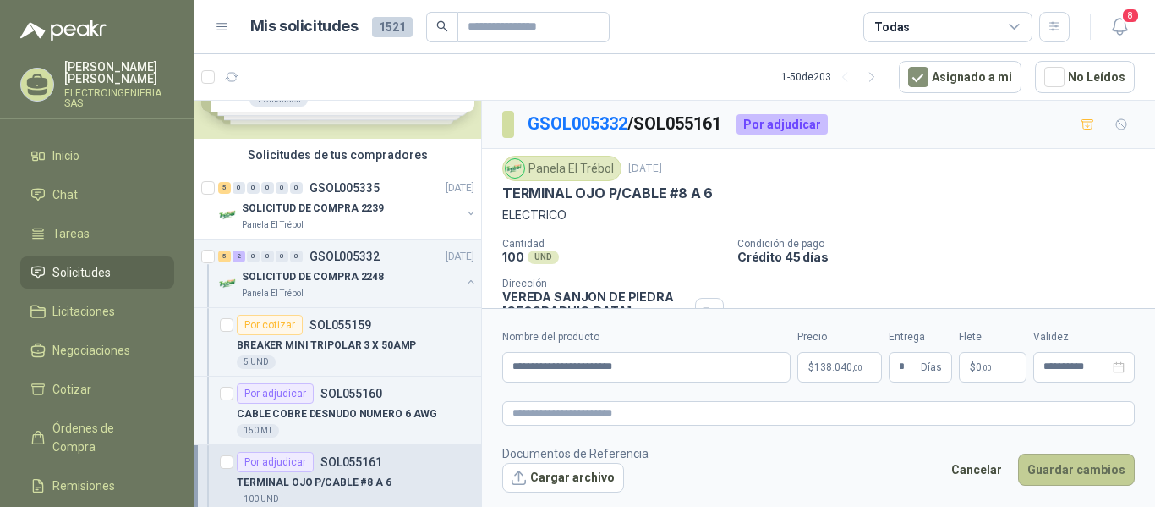
click at [1093, 463] on button "Guardar cambios" at bounding box center [1076, 469] width 117 height 32
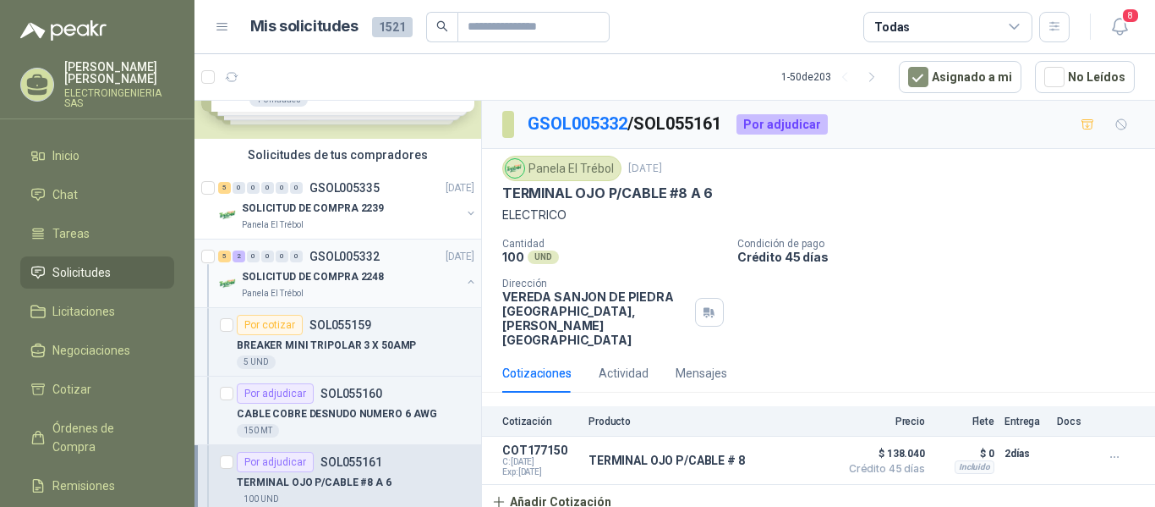
click at [339, 271] on p "SOLICITUD DE COMPRA 2248" at bounding box center [313, 277] width 142 height 16
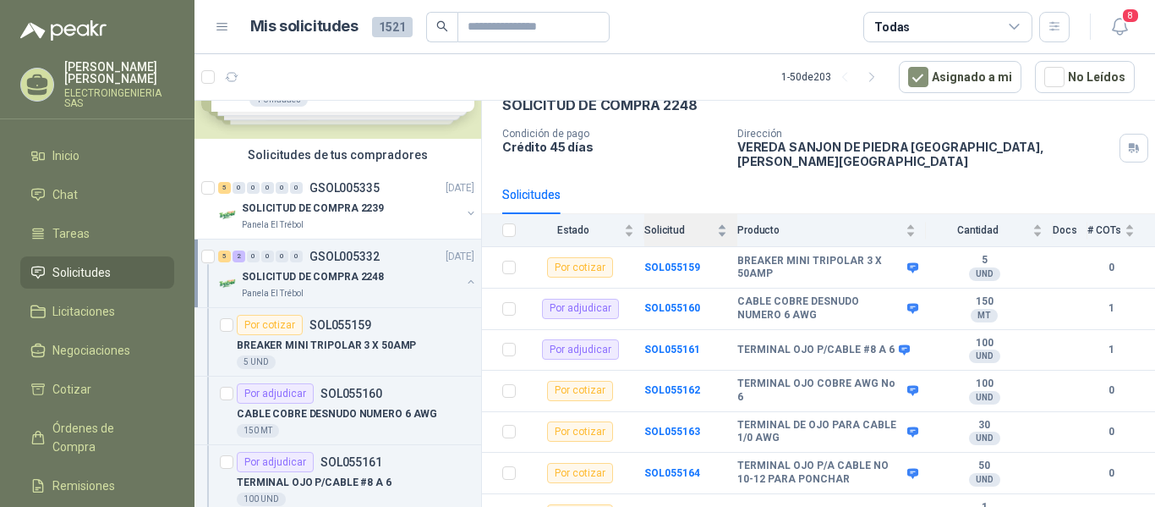
scroll to position [101, 0]
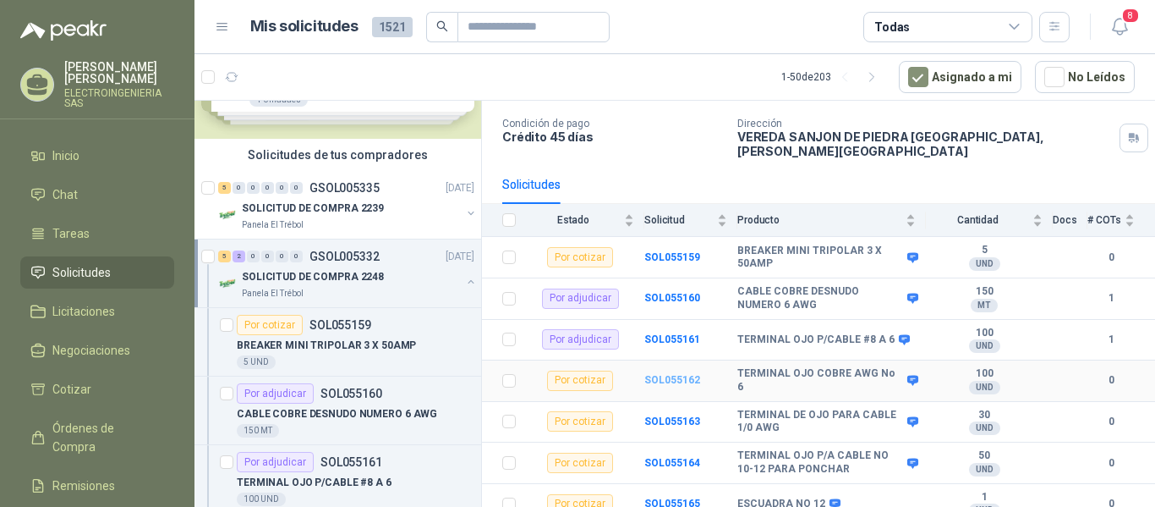
click at [664, 374] on b "SOL055162" at bounding box center [672, 380] width 56 height 12
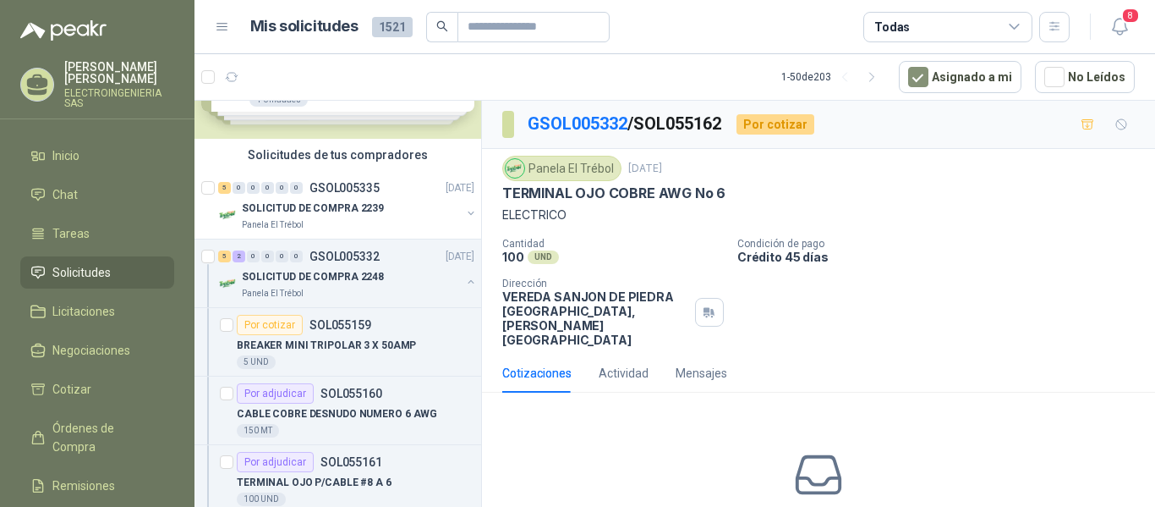
click at [919, 323] on div "Panela El Trébol [DATE] TERMINAL OJO COBRE AWG No 6 ELECTRICO Cantidad 100 UND …" at bounding box center [818, 251] width 673 height 205
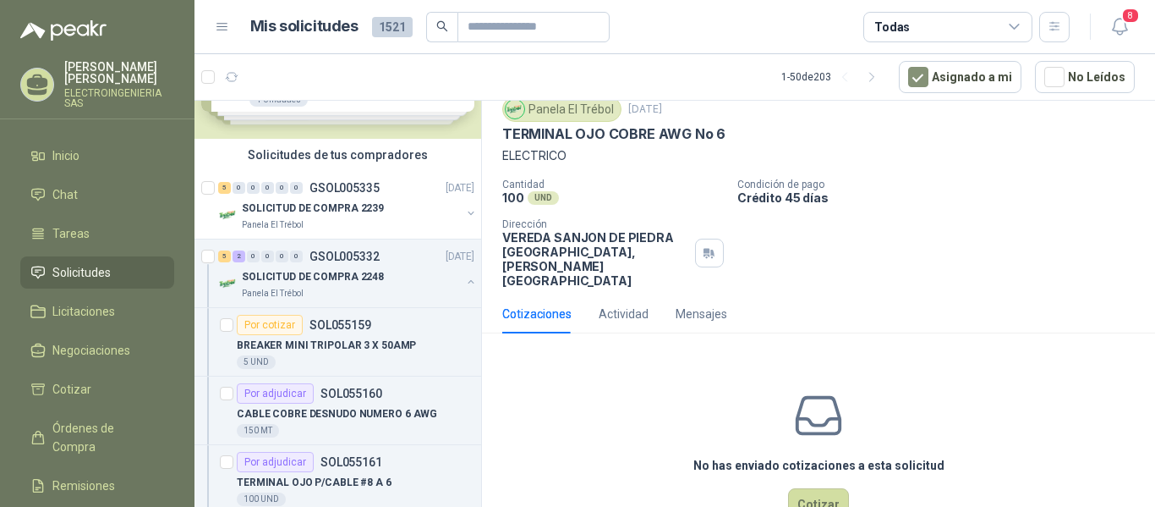
scroll to position [81, 0]
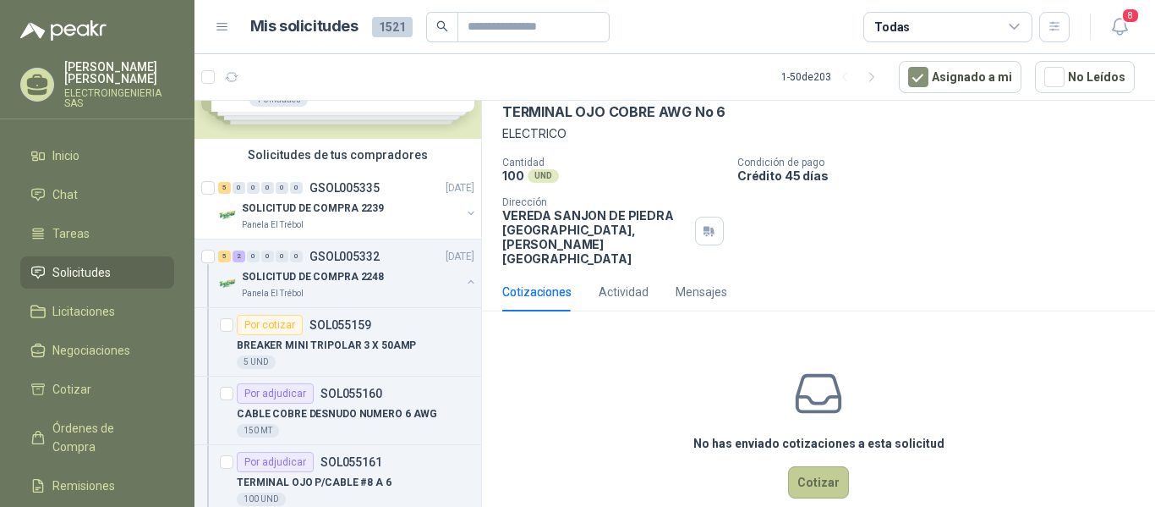
click at [819, 466] on button "Cotizar" at bounding box center [818, 482] width 61 height 32
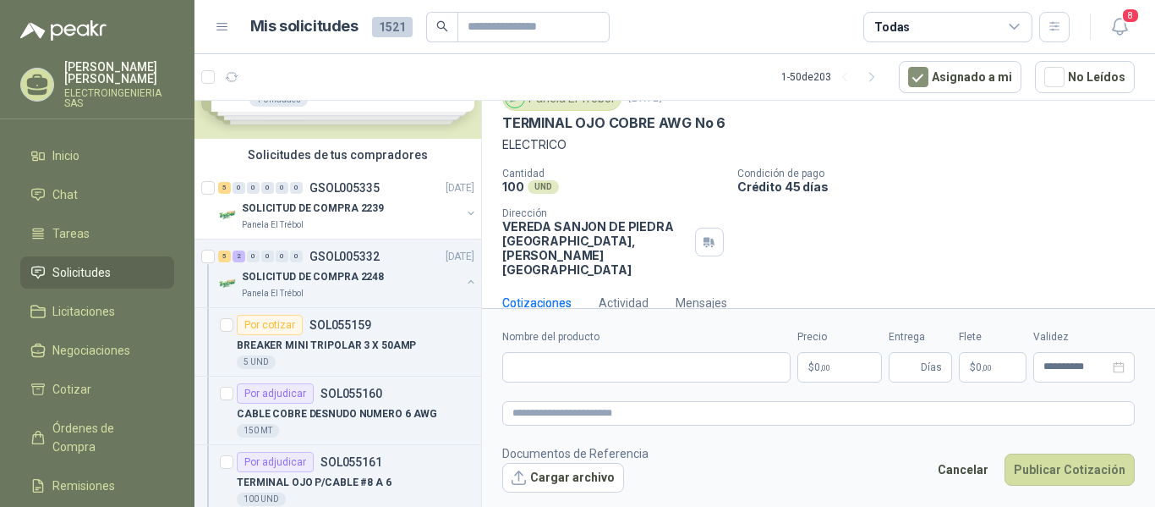
scroll to position [69, 0]
drag, startPoint x: 501, startPoint y: 123, endPoint x: 742, endPoint y: 131, distance: 241.1
click at [742, 131] on div "Panela El Trébol [DATE] TERMINAL OJO COBRE AWG No 6 ELECTRICO Cantidad 100 UND …" at bounding box center [818, 181] width 673 height 205
copy p "TERMINAL OJO COBRE AWG No 6"
paste input "**********"
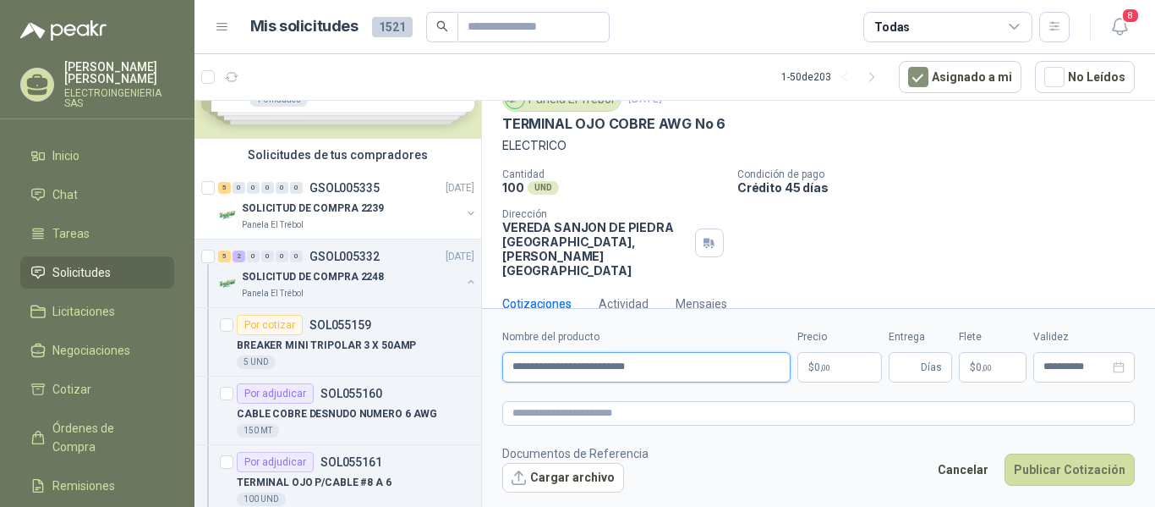
type input "**********"
click at [840, 371] on p "$ 0 ,00" at bounding box center [839, 367] width 85 height 30
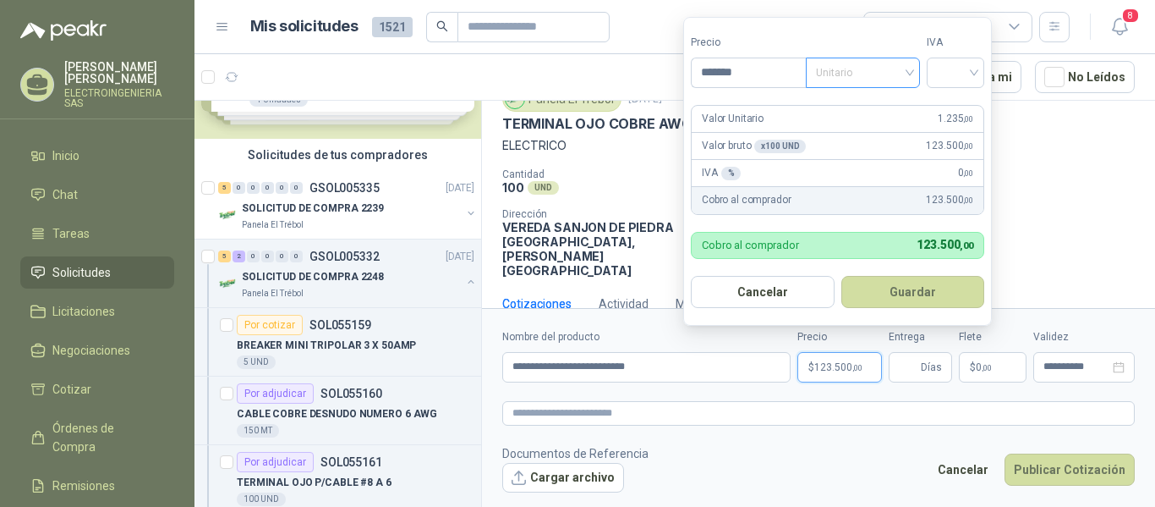
click at [897, 71] on span "Unitario" at bounding box center [863, 72] width 94 height 25
type input "*******"
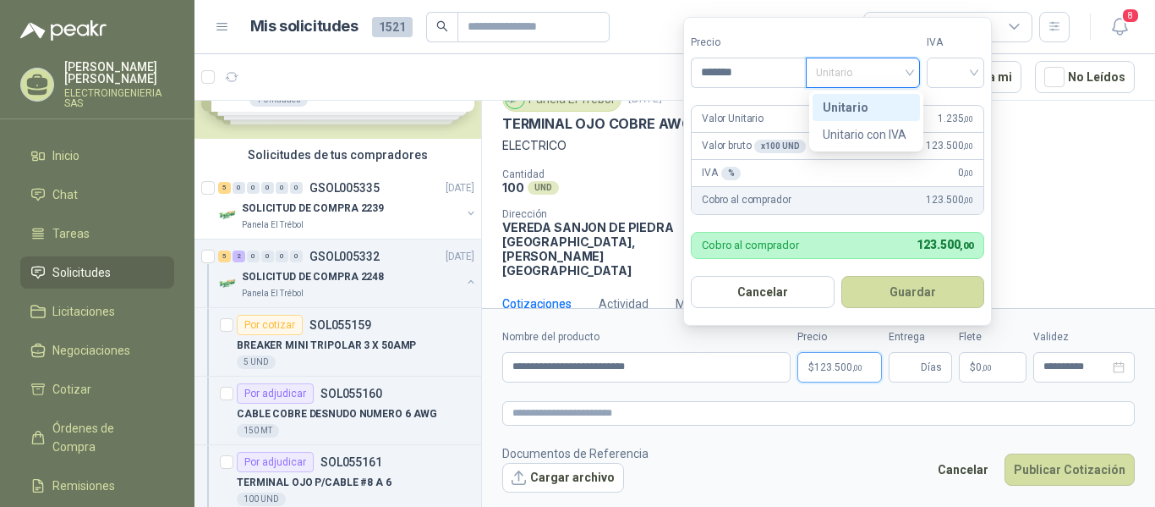
drag, startPoint x: 858, startPoint y: 102, endPoint x: 936, endPoint y: 84, distance: 80.0
click at [861, 101] on div "Unitario" at bounding box center [866, 107] width 87 height 19
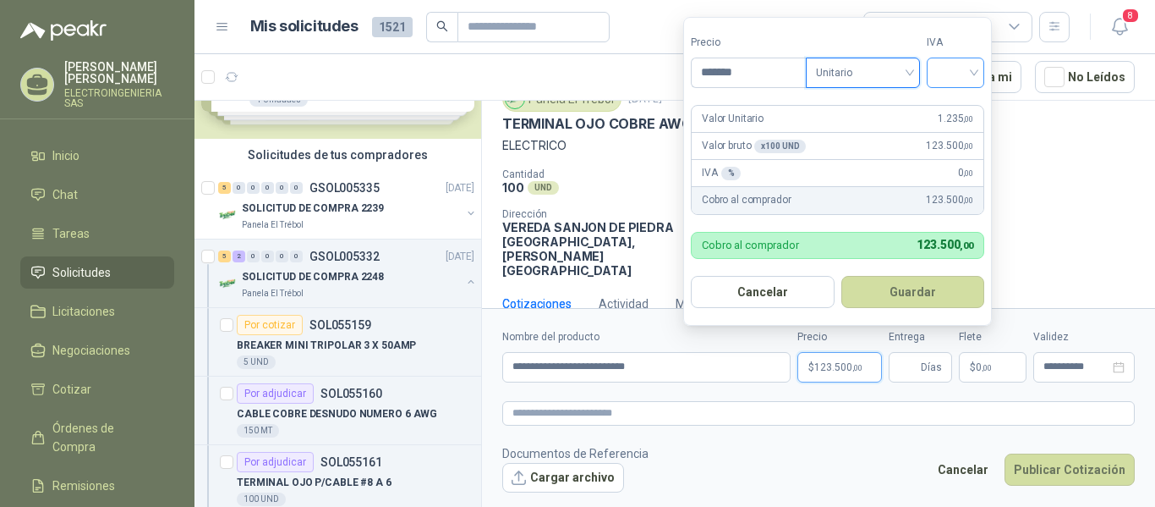
click at [956, 77] on input "search" at bounding box center [955, 70] width 37 height 25
click at [956, 101] on div "19%" at bounding box center [959, 107] width 31 height 19
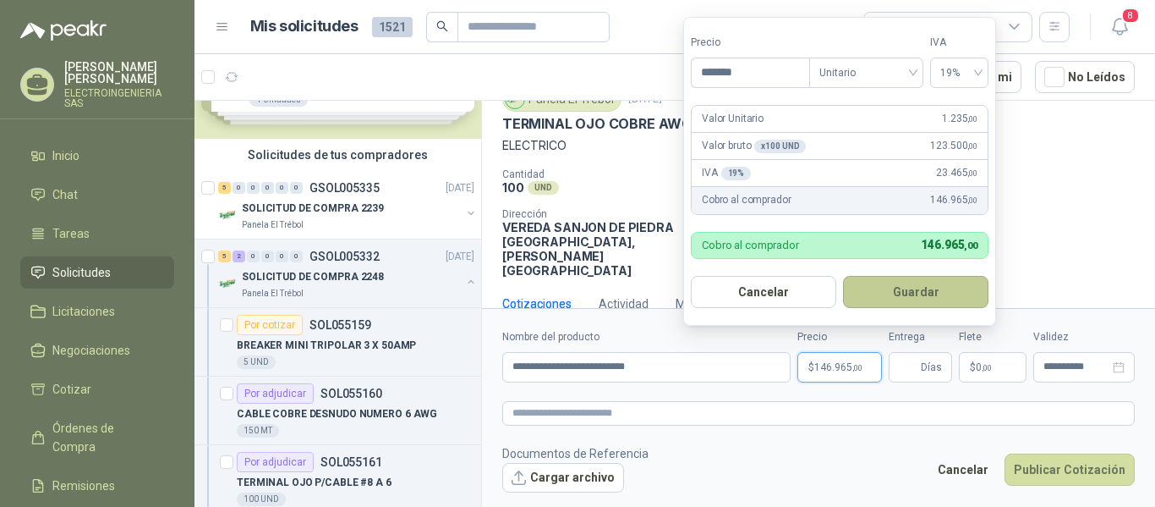
click at [928, 282] on button "Guardar" at bounding box center [915, 292] width 145 height 32
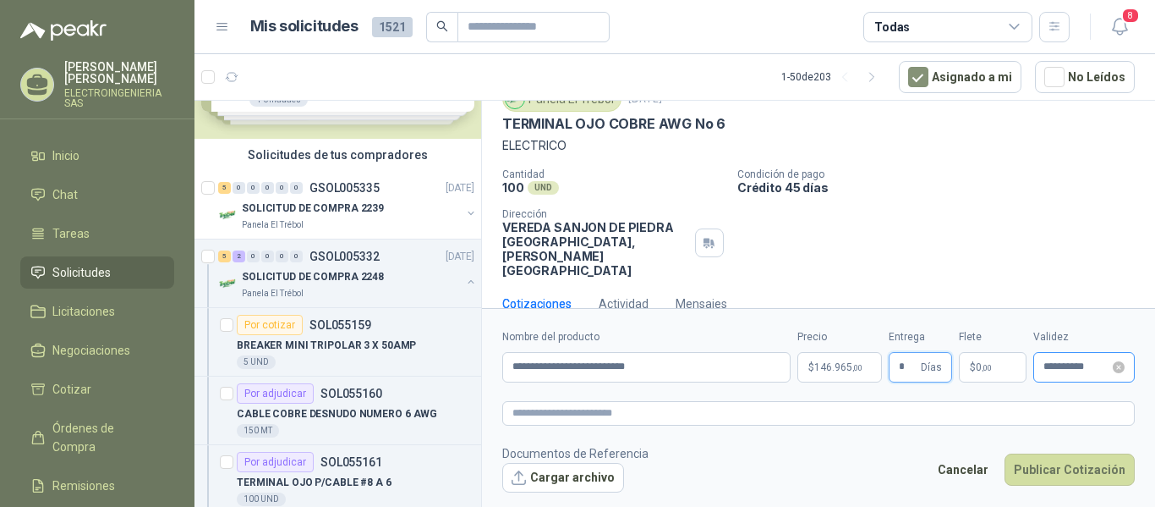
type input "*"
click at [1086, 366] on input "**********" at bounding box center [1076, 366] width 66 height 11
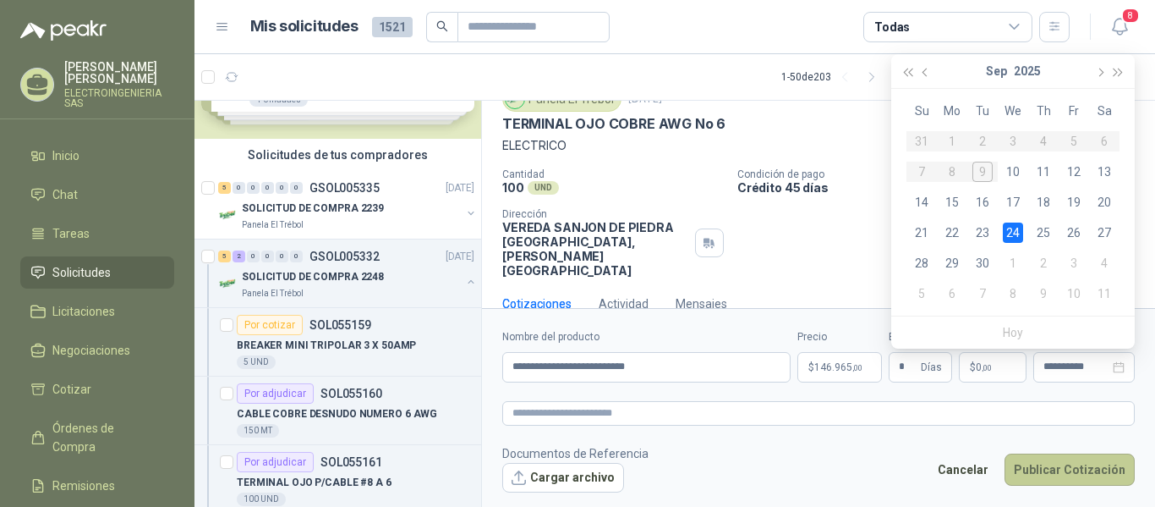
click at [1095, 476] on button "Publicar Cotización" at bounding box center [1070, 469] width 130 height 32
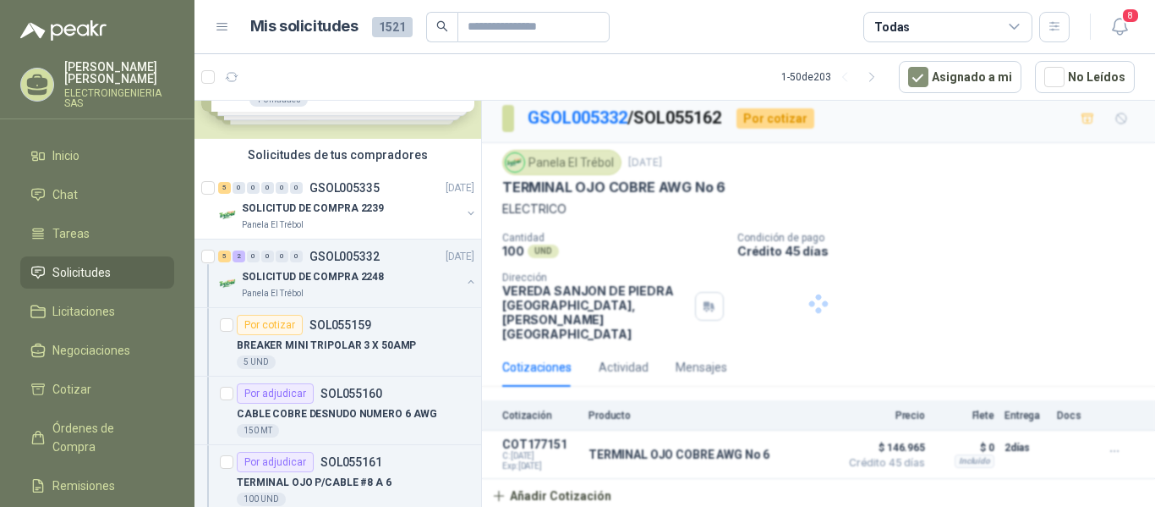
scroll to position [0, 0]
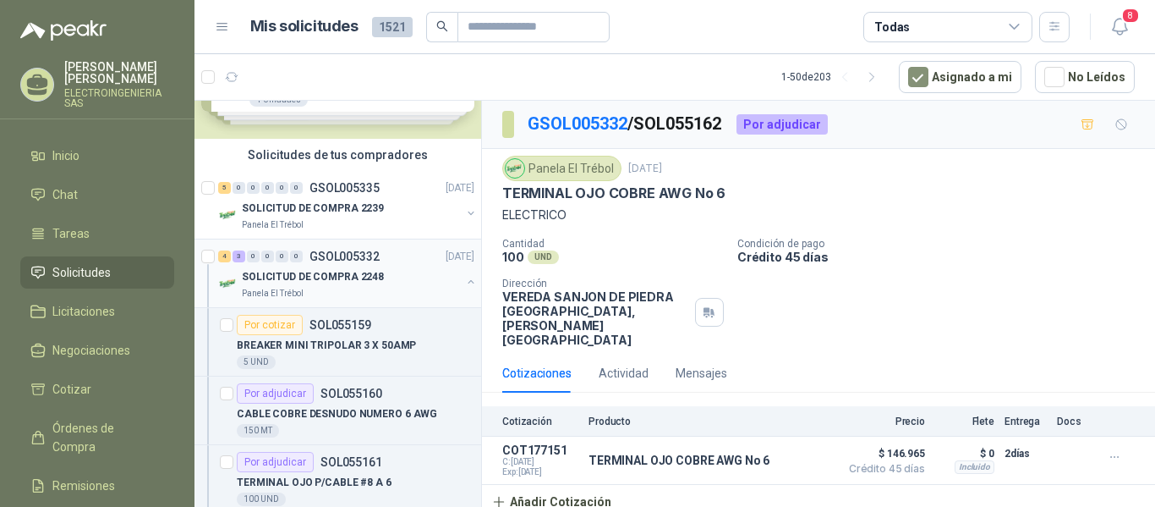
click at [319, 282] on p "SOLICITUD DE COMPRA 2248" at bounding box center [313, 277] width 142 height 16
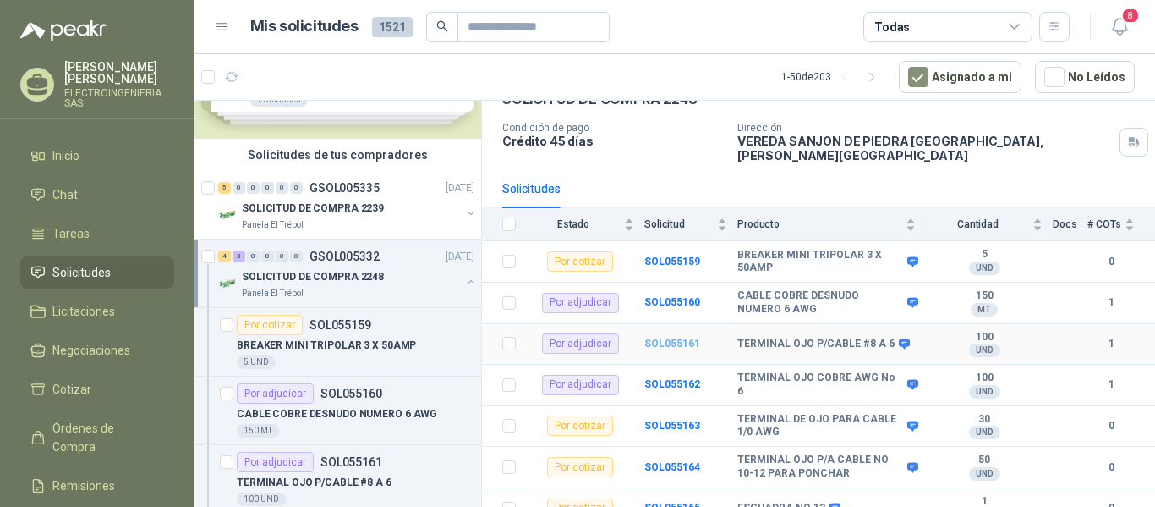
scroll to position [101, 0]
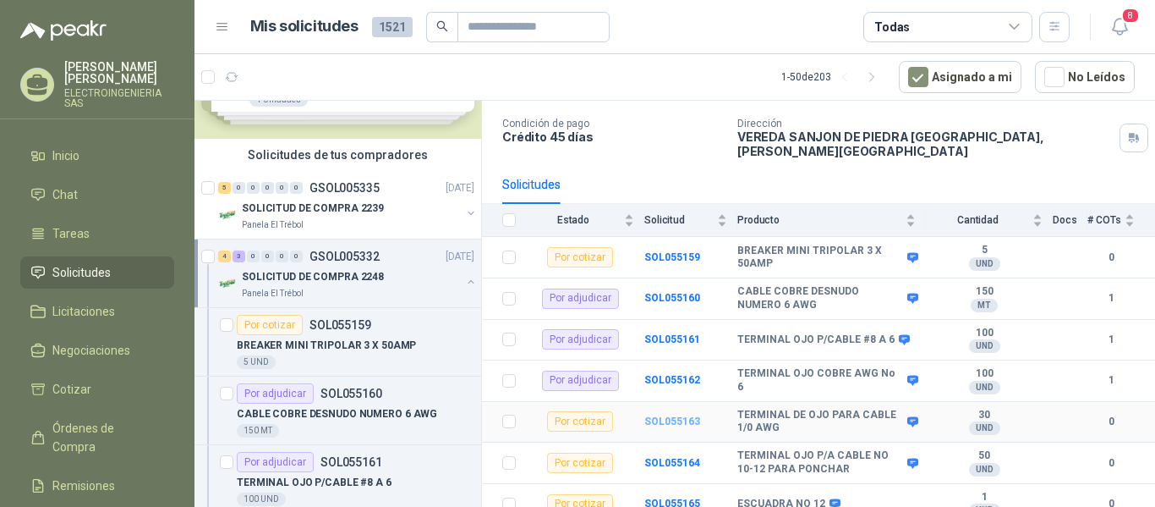
click at [672, 415] on b "SOL055163" at bounding box center [672, 421] width 56 height 12
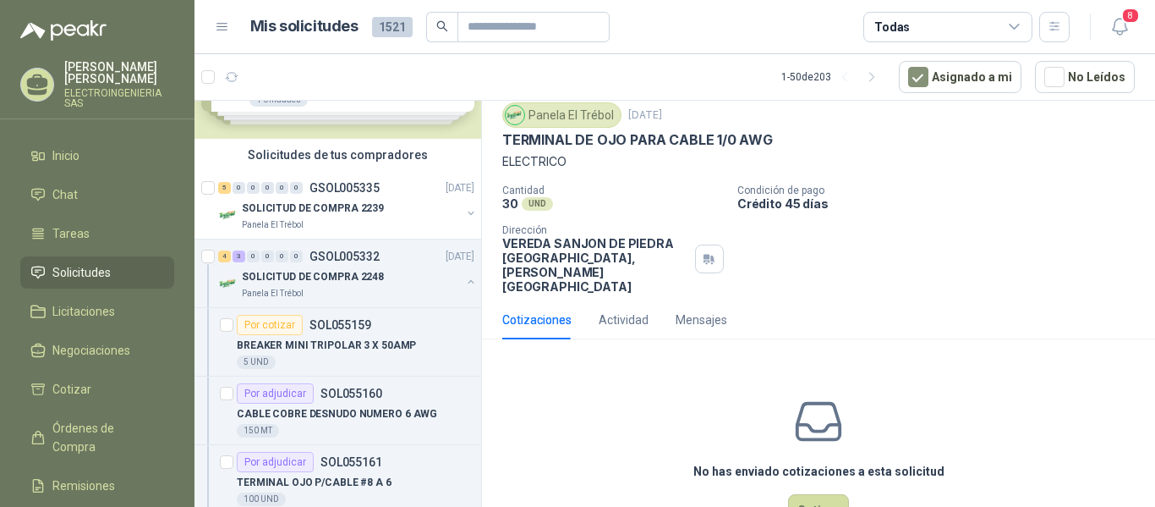
scroll to position [81, 0]
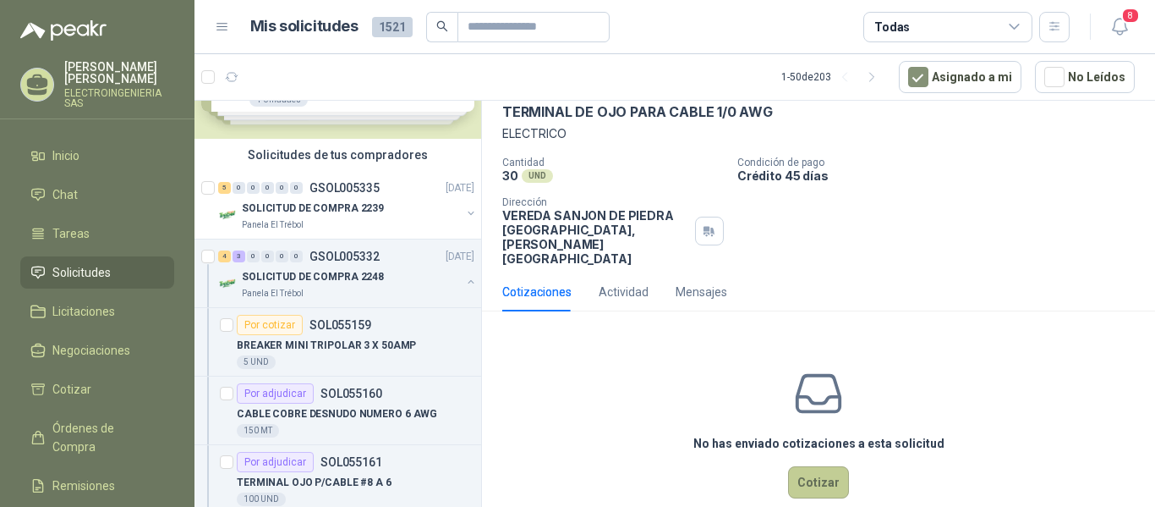
click at [815, 466] on button "Cotizar" at bounding box center [818, 482] width 61 height 32
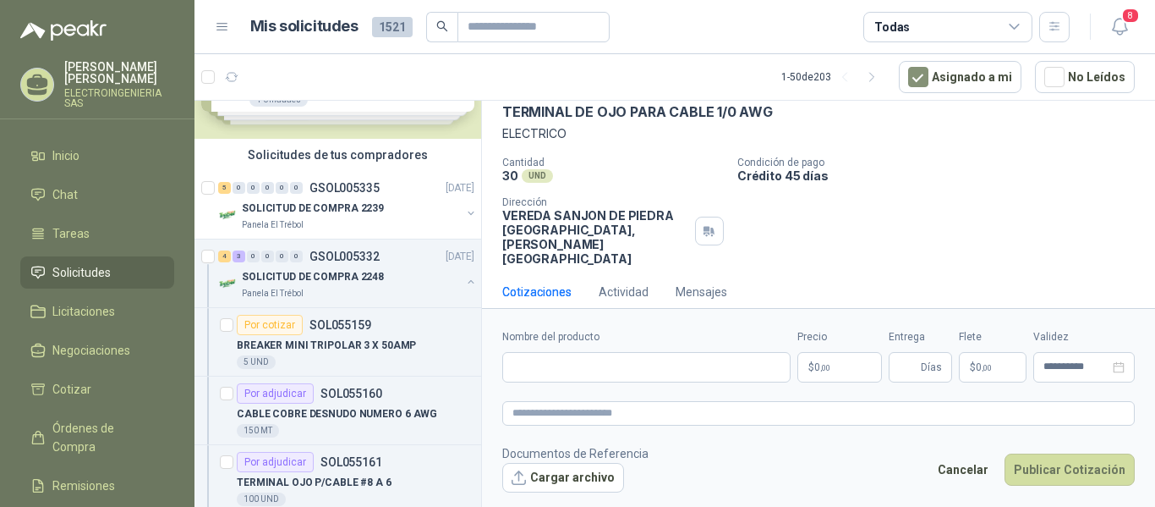
scroll to position [69, 0]
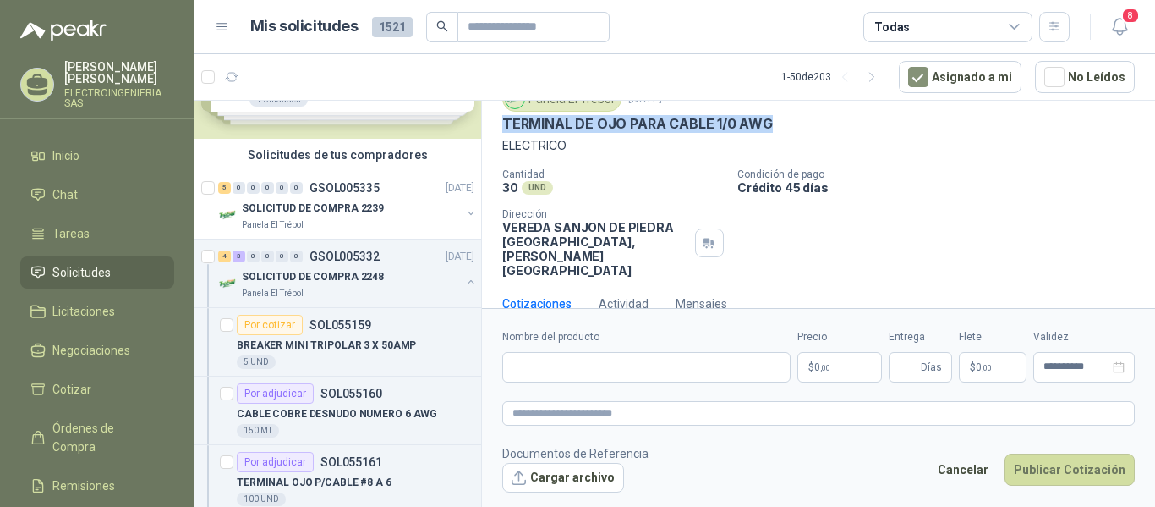
drag, startPoint x: 503, startPoint y: 123, endPoint x: 788, endPoint y: 124, distance: 285.0
click at [788, 124] on div "TERMINAL DE OJO PARA CABLE 1/0 AWG" at bounding box center [818, 124] width 633 height 18
copy p "TERMINAL DE OJO PARA CABLE 1/0 AWG"
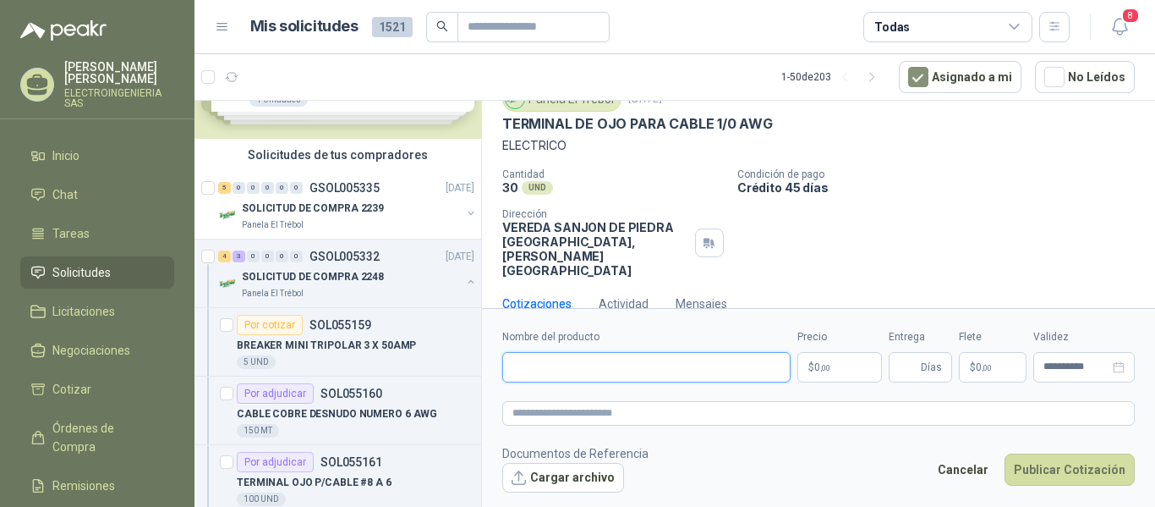
paste input "**********"
type input "**********"
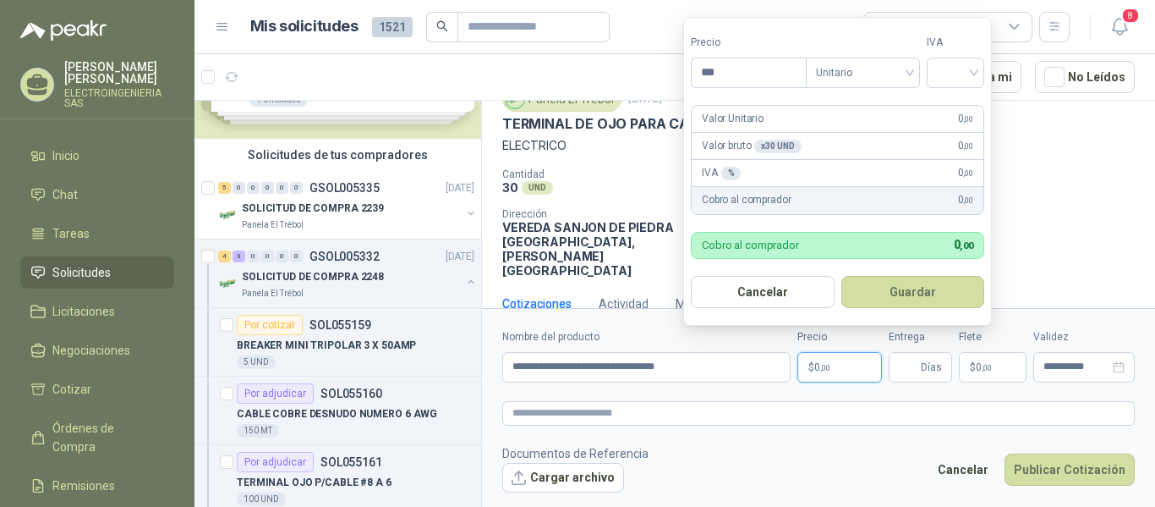
click at [849, 369] on p "$ 0 ,00" at bounding box center [839, 367] width 85 height 30
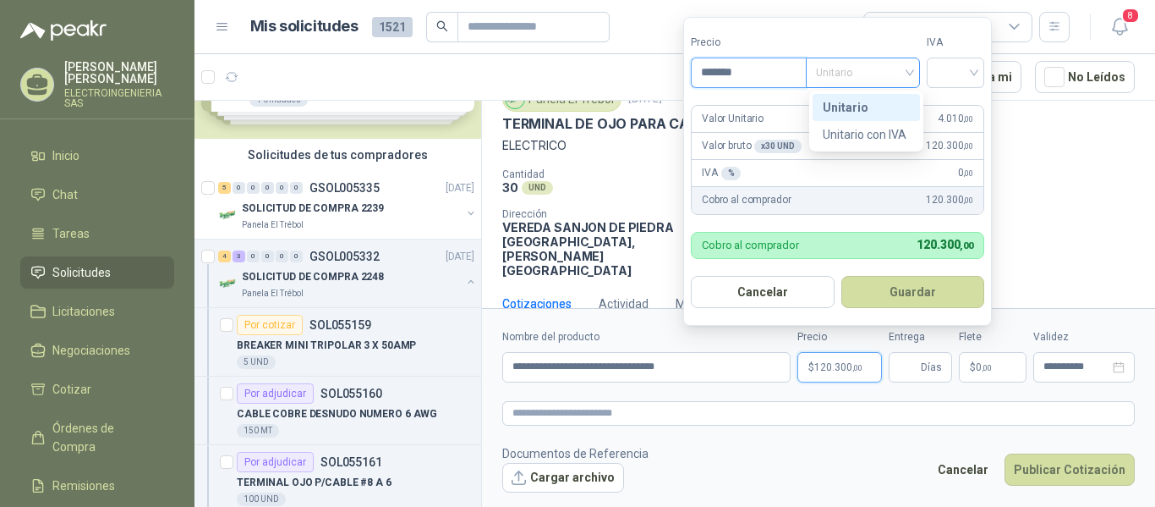
click at [892, 74] on span "Unitario" at bounding box center [863, 72] width 94 height 25
type input "*******"
drag, startPoint x: 852, startPoint y: 105, endPoint x: 917, endPoint y: 100, distance: 64.5
click at [852, 106] on div "Unitario" at bounding box center [866, 107] width 87 height 19
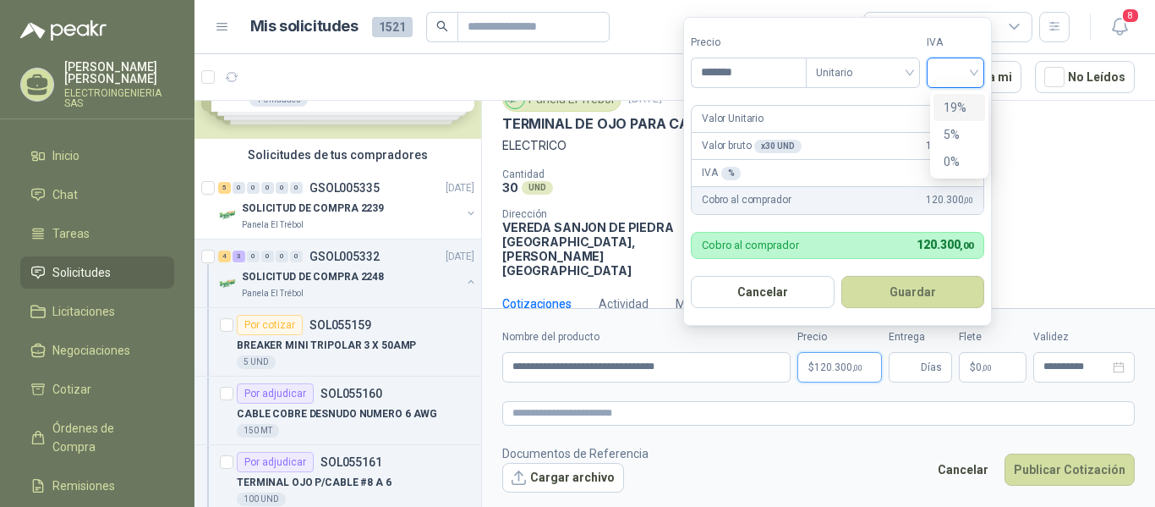
click at [971, 76] on input "search" at bounding box center [955, 70] width 37 height 25
click at [961, 101] on div "19%" at bounding box center [959, 107] width 31 height 19
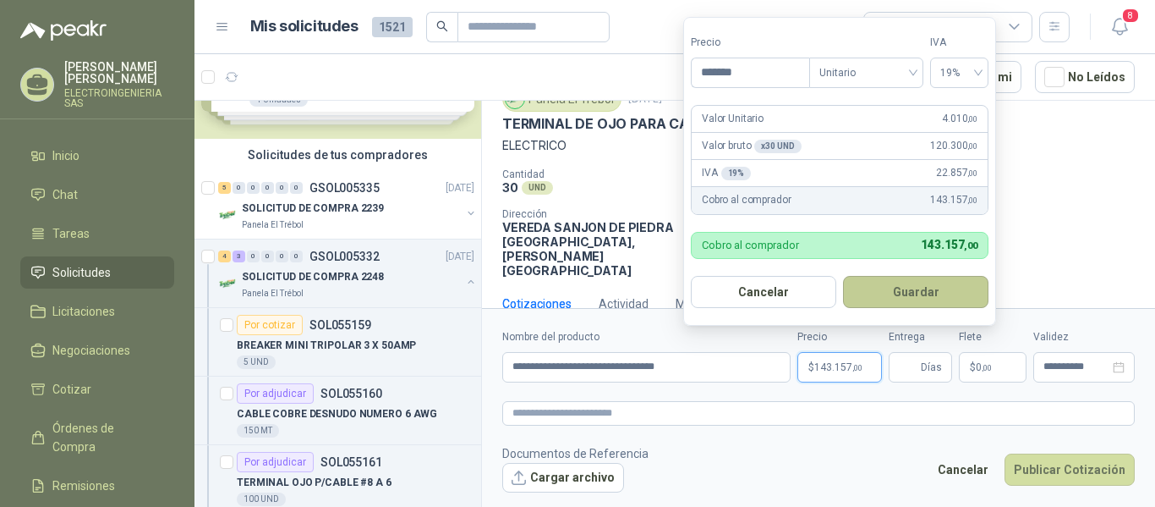
click at [930, 281] on button "Guardar" at bounding box center [915, 292] width 145 height 32
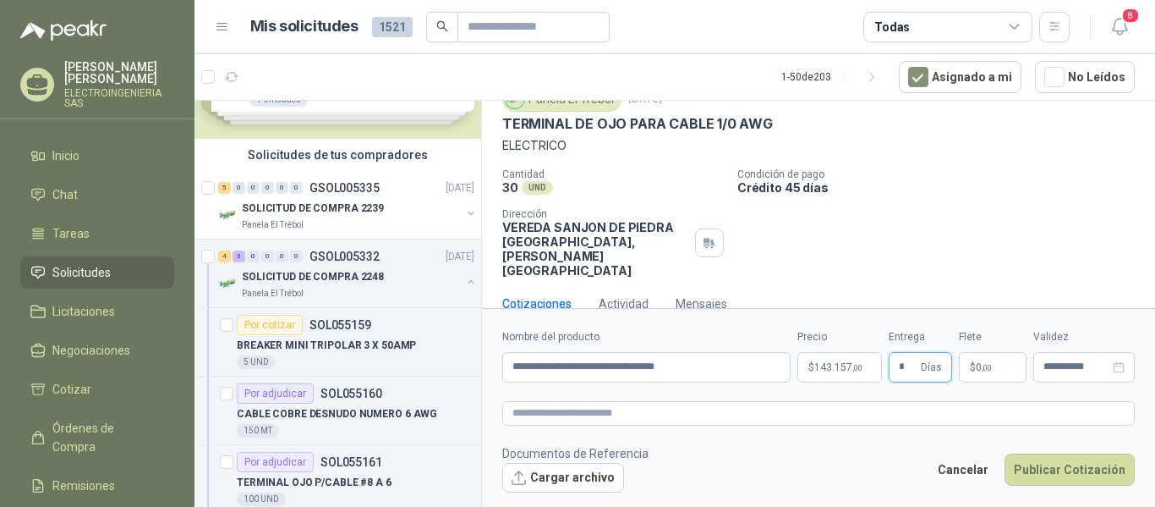
type input "*"
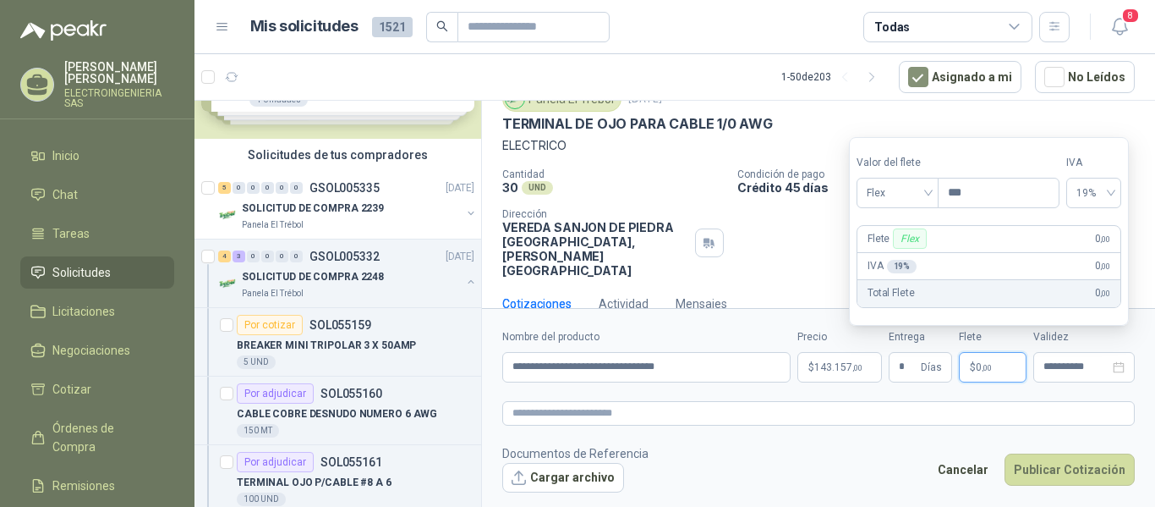
click at [1010, 370] on p "$ 0 ,00" at bounding box center [993, 367] width 68 height 30
click at [932, 194] on div "Flex" at bounding box center [898, 193] width 82 height 30
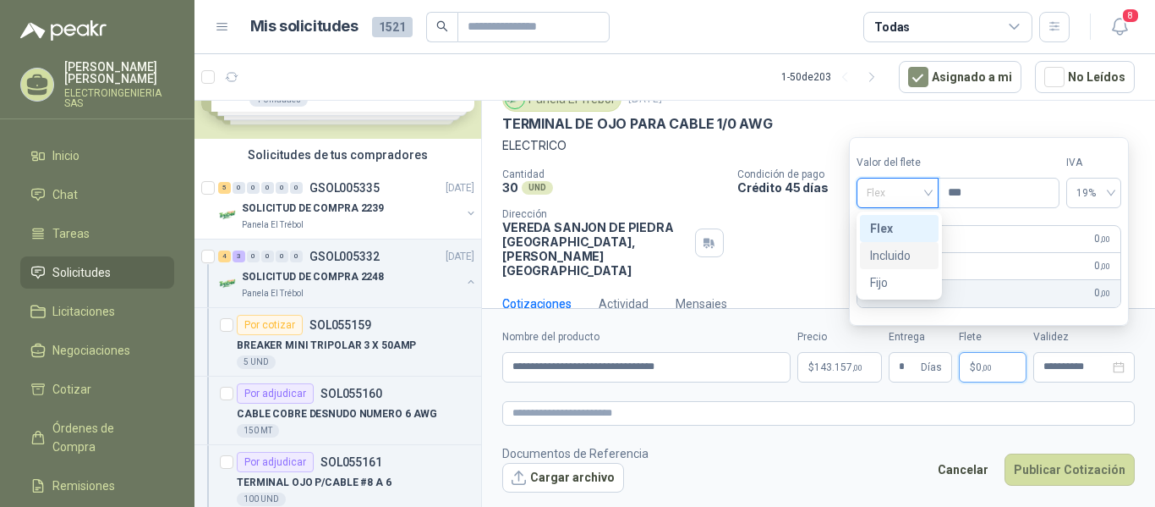
click at [901, 254] on div "Incluido" at bounding box center [899, 255] width 58 height 19
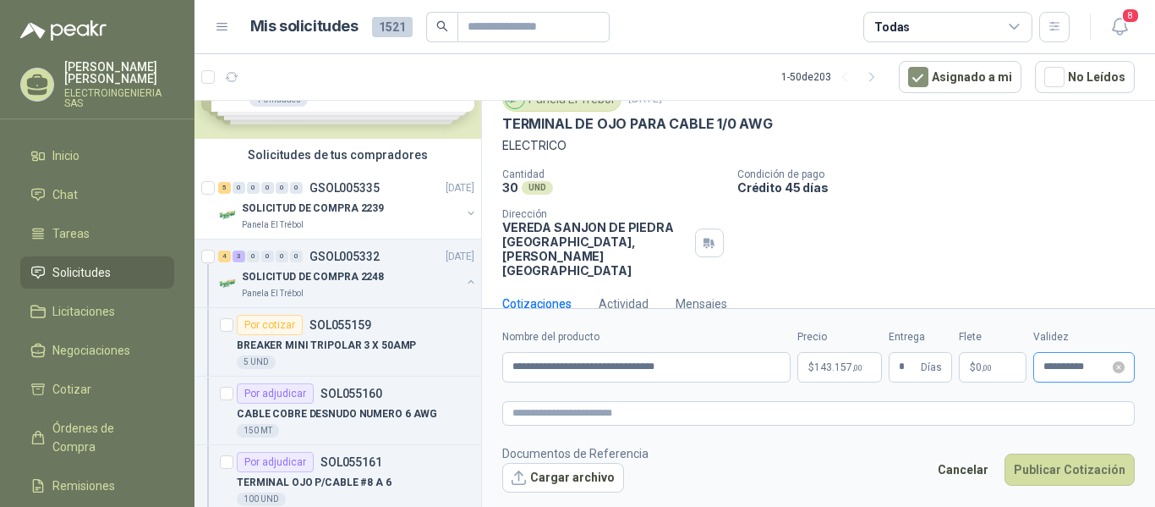
click at [1087, 375] on div "**********" at bounding box center [1083, 367] width 101 height 30
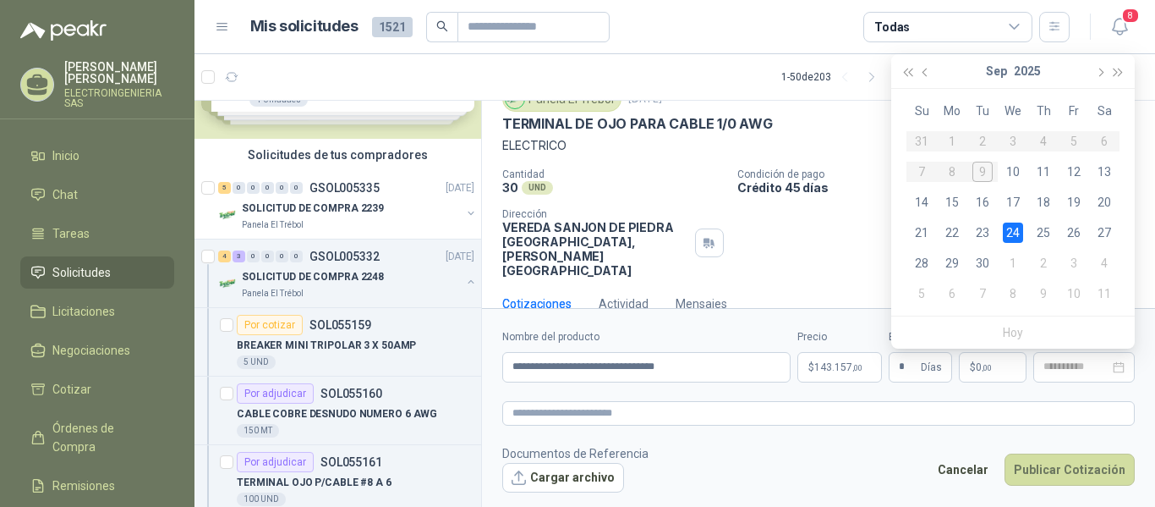
click at [1010, 229] on div "24" at bounding box center [1013, 232] width 20 height 20
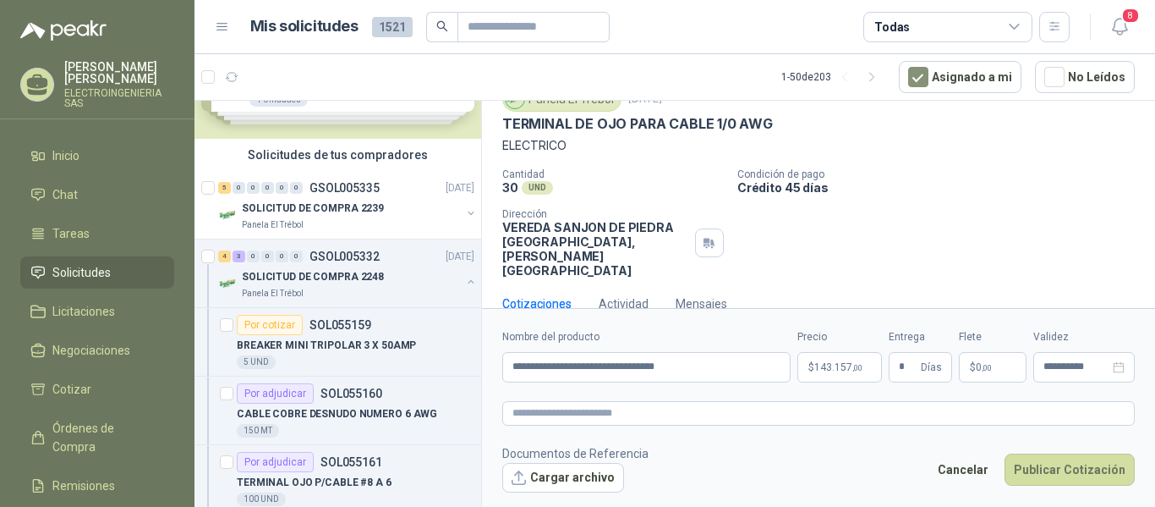
type input "**********"
click at [1087, 471] on button "Publicar Cotización" at bounding box center [1070, 469] width 130 height 32
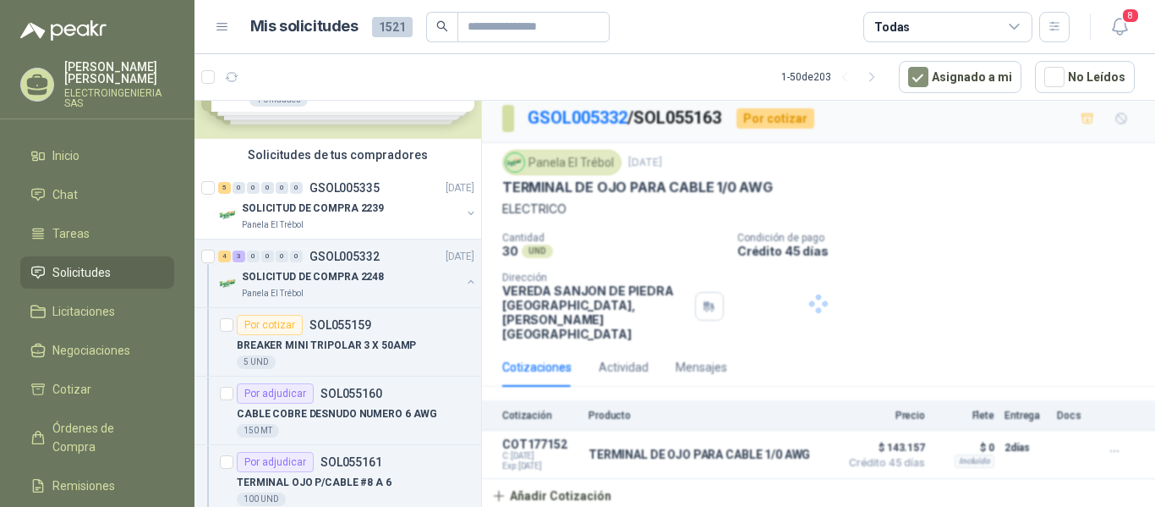
scroll to position [0, 0]
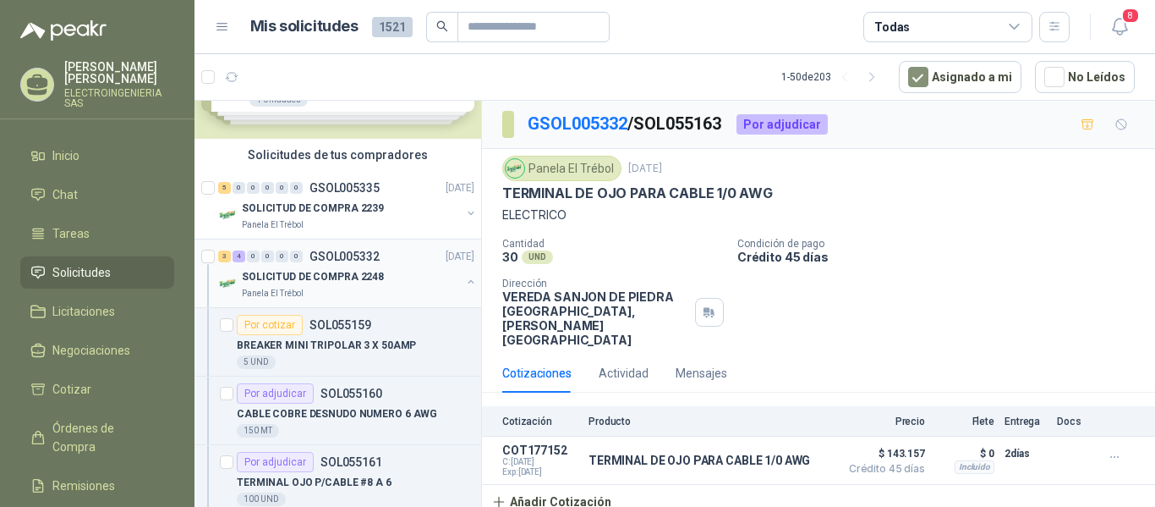
click at [330, 271] on p "SOLICITUD DE COMPRA 2248" at bounding box center [313, 277] width 142 height 16
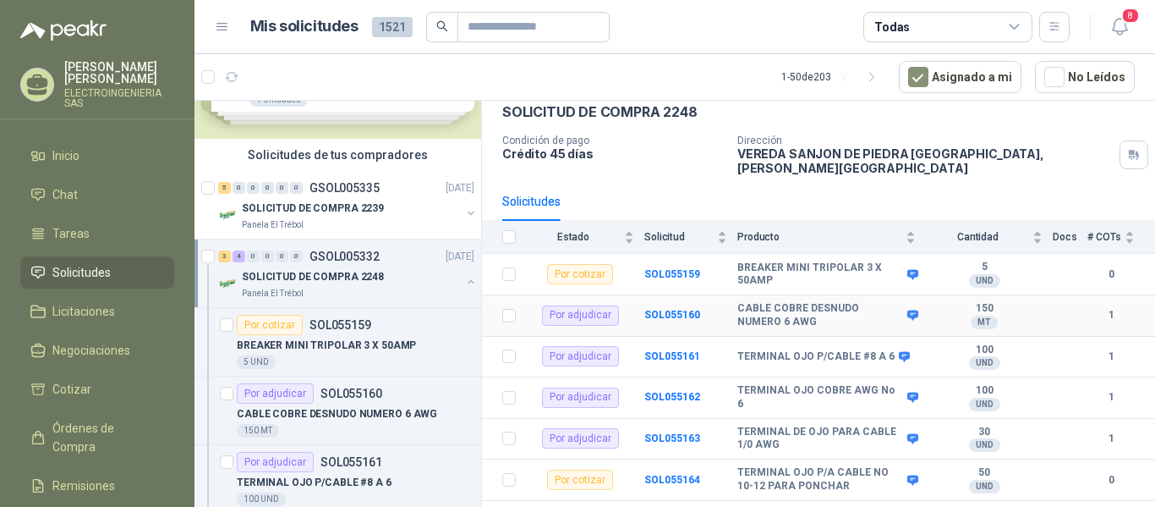
scroll to position [101, 0]
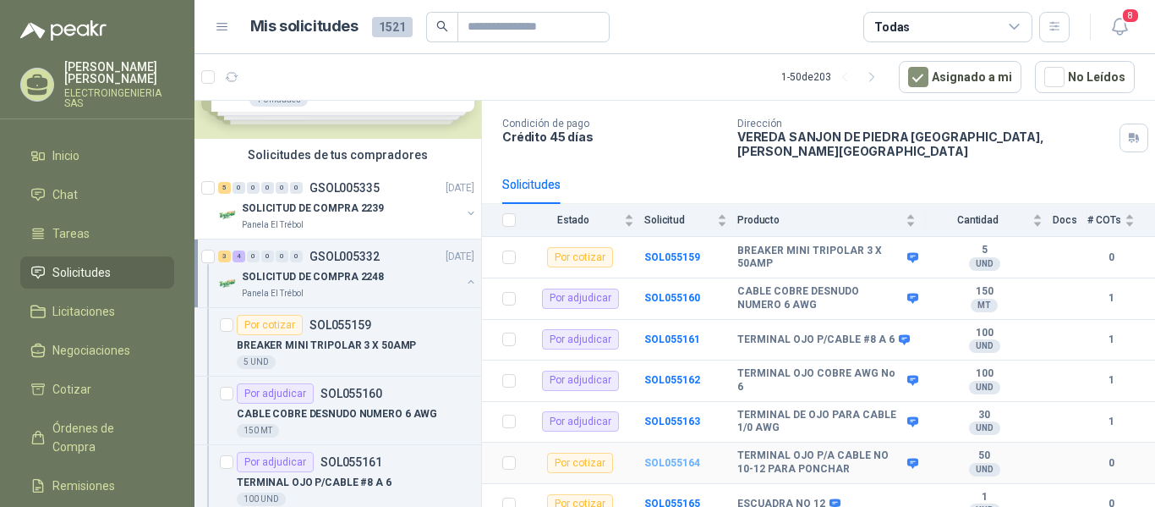
click at [683, 457] on b "SOL055164" at bounding box center [672, 463] width 56 height 12
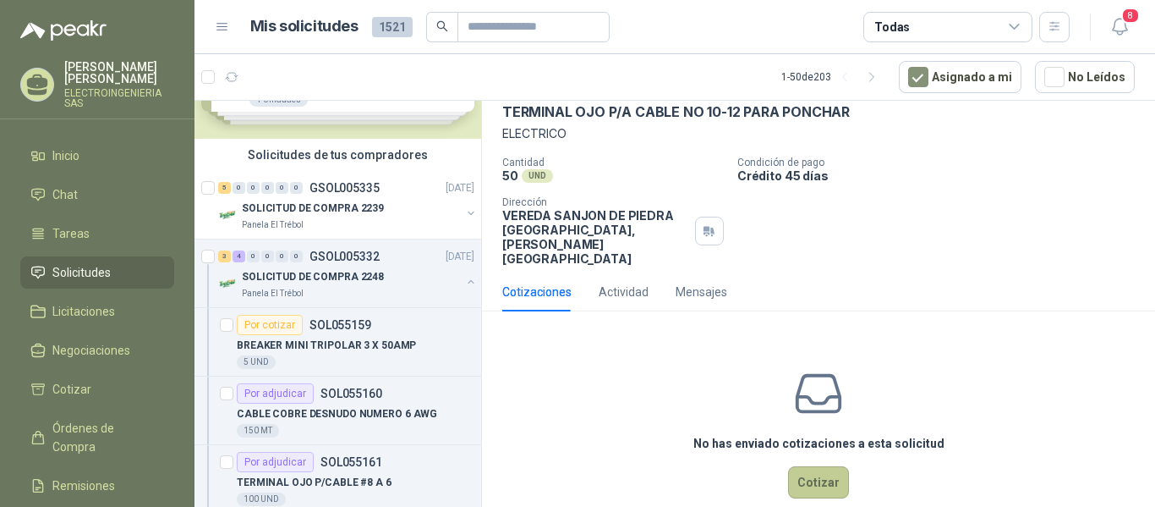
click at [809, 466] on button "Cotizar" at bounding box center [818, 482] width 61 height 32
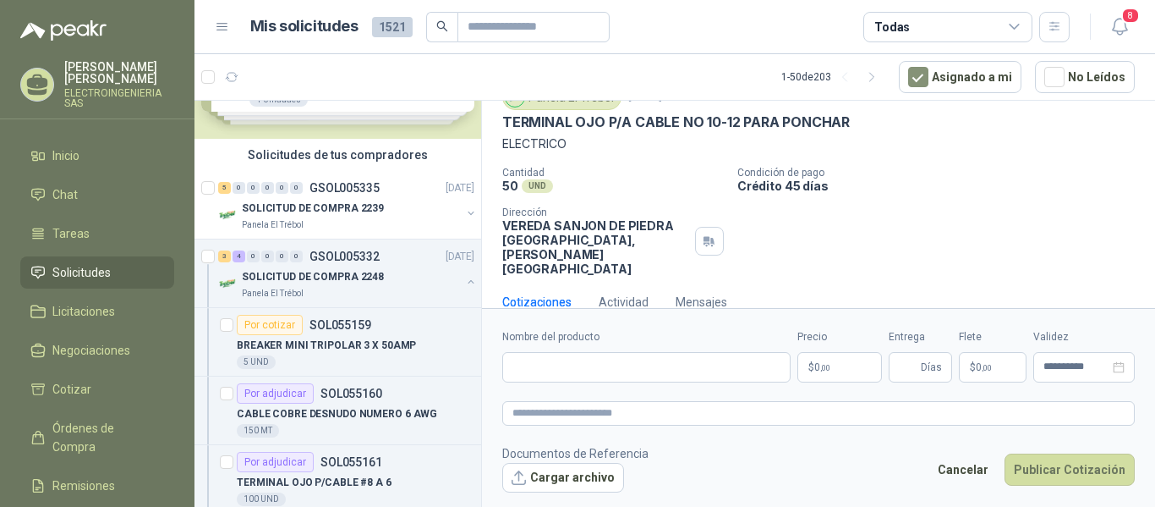
scroll to position [69, 0]
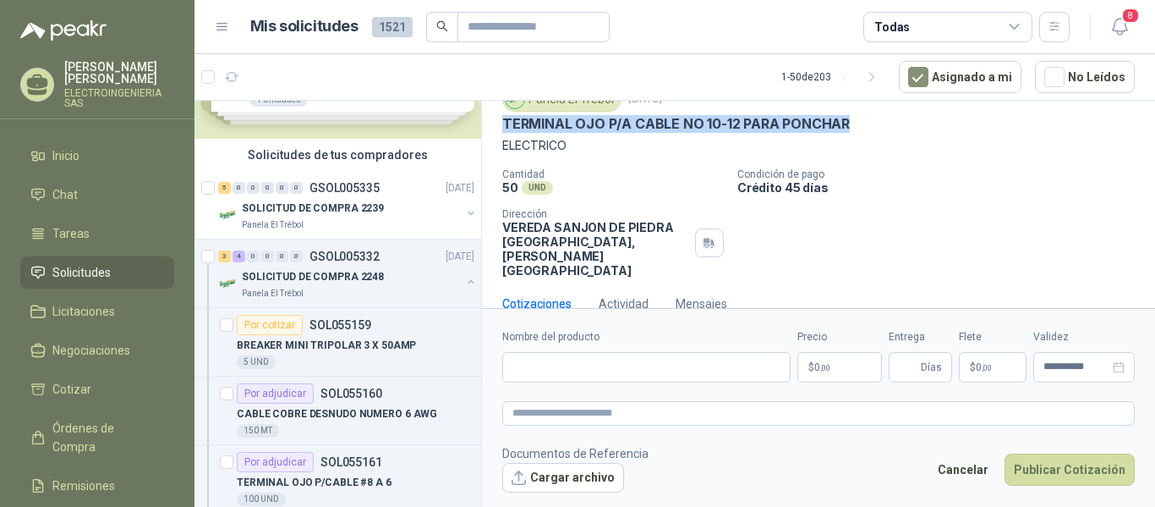
drag, startPoint x: 496, startPoint y: 118, endPoint x: 863, endPoint y: 127, distance: 366.2
click at [863, 127] on div "Panela El Trébol [DATE] TERMINAL OJO P/A CABLE NO 10-12 PARA PONCHAR ELECTRICO …" at bounding box center [818, 181] width 673 height 205
copy p "TERMINAL OJO P/A CABLE NO 10-12 PARA PONCHAR"
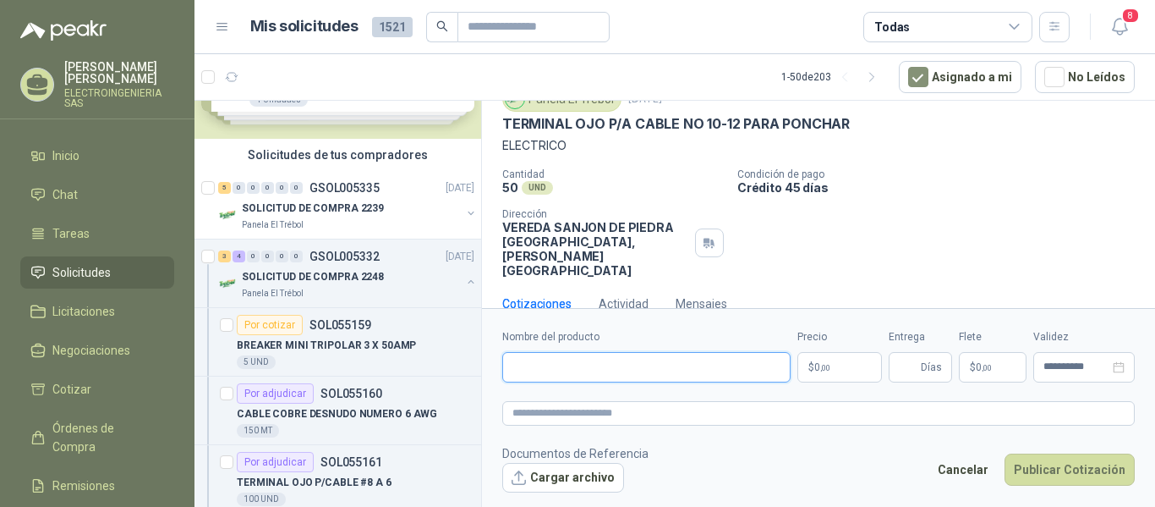
paste input "**********"
type input "**********"
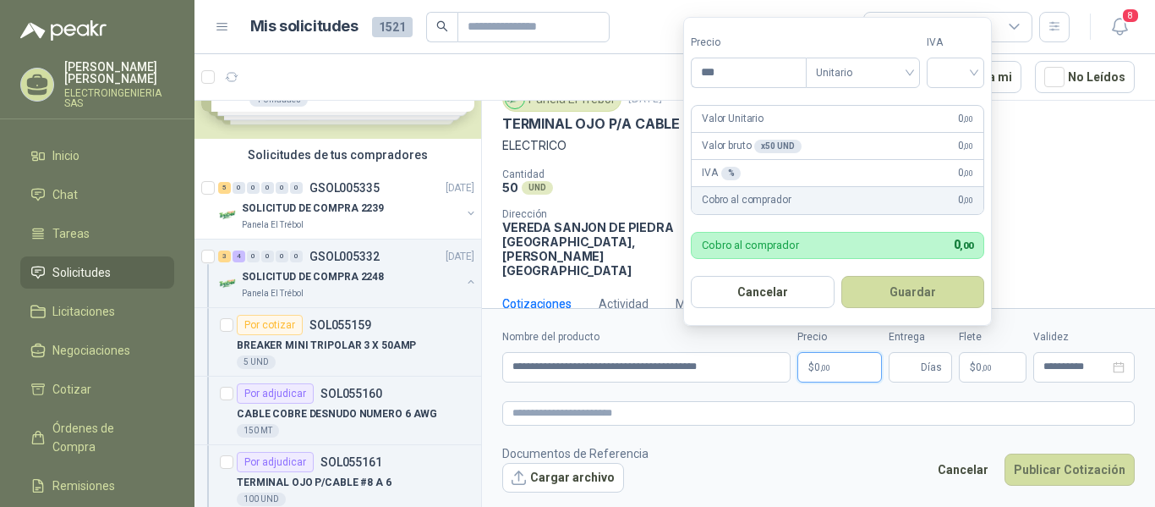
click at [828, 359] on p "$ 0 ,00" at bounding box center [839, 367] width 85 height 30
click at [868, 73] on span "Unitario" at bounding box center [863, 72] width 94 height 25
type input "*****"
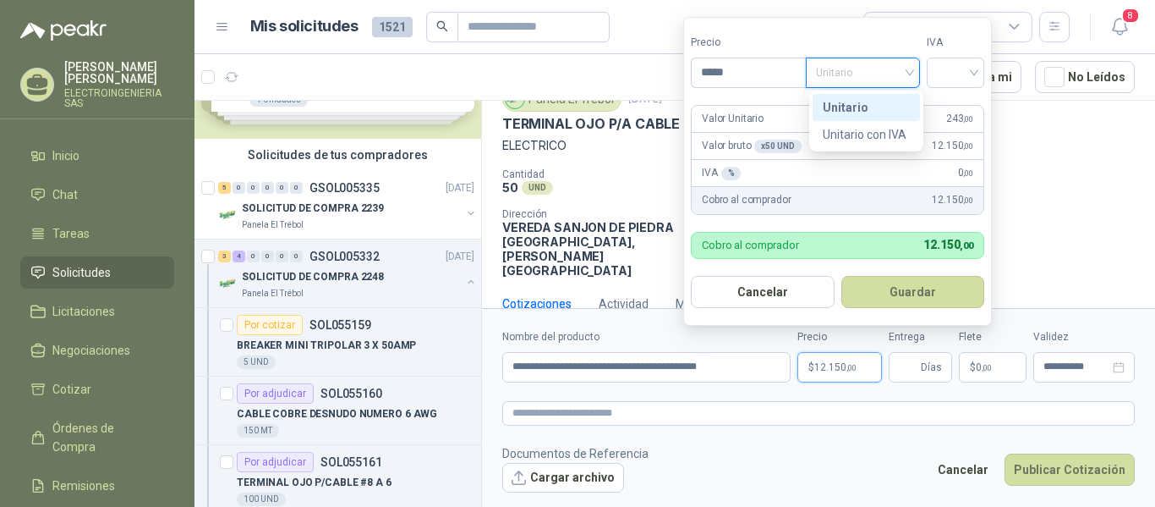
click at [852, 107] on div "Unitario" at bounding box center [866, 107] width 87 height 19
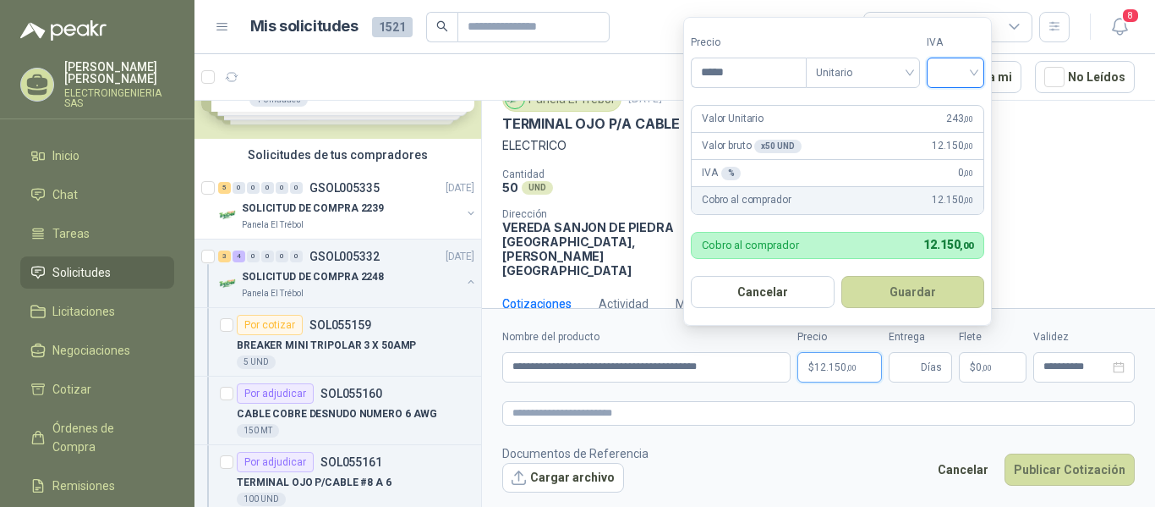
click at [961, 72] on input "search" at bounding box center [955, 70] width 37 height 25
click at [957, 101] on div "19%" at bounding box center [959, 107] width 31 height 19
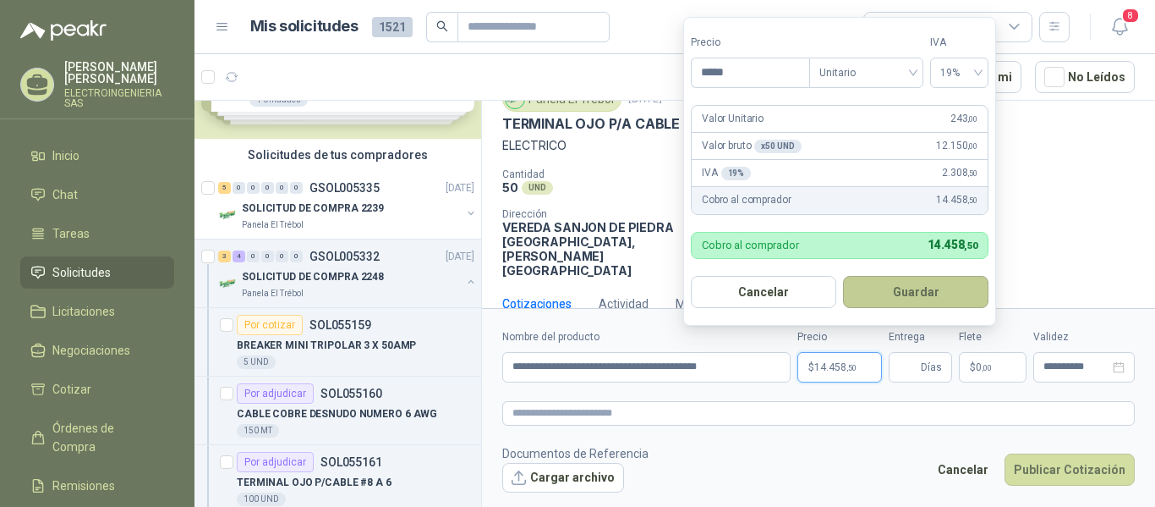
click at [969, 291] on button "Guardar" at bounding box center [915, 292] width 145 height 32
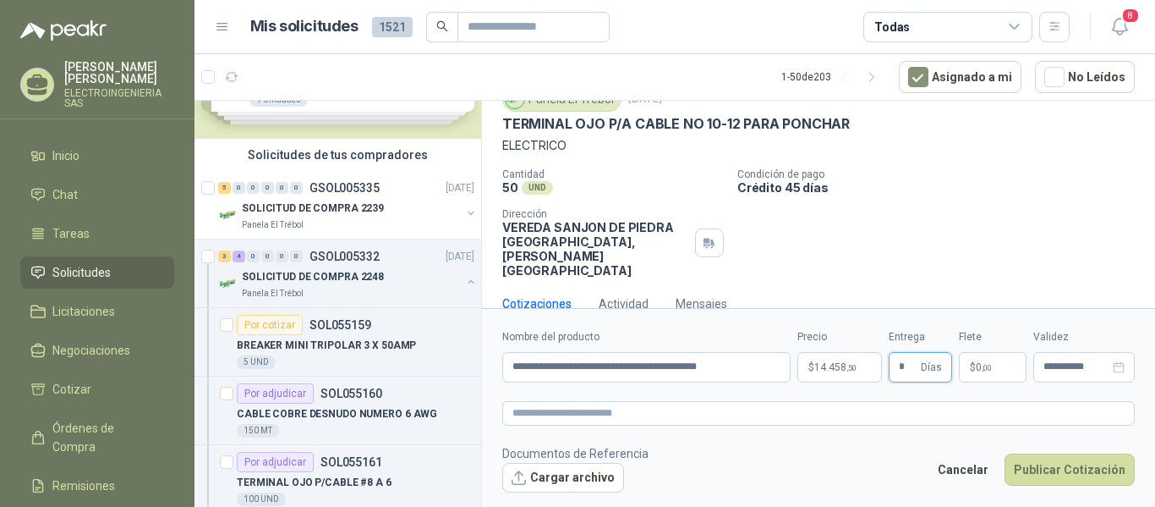
type input "*"
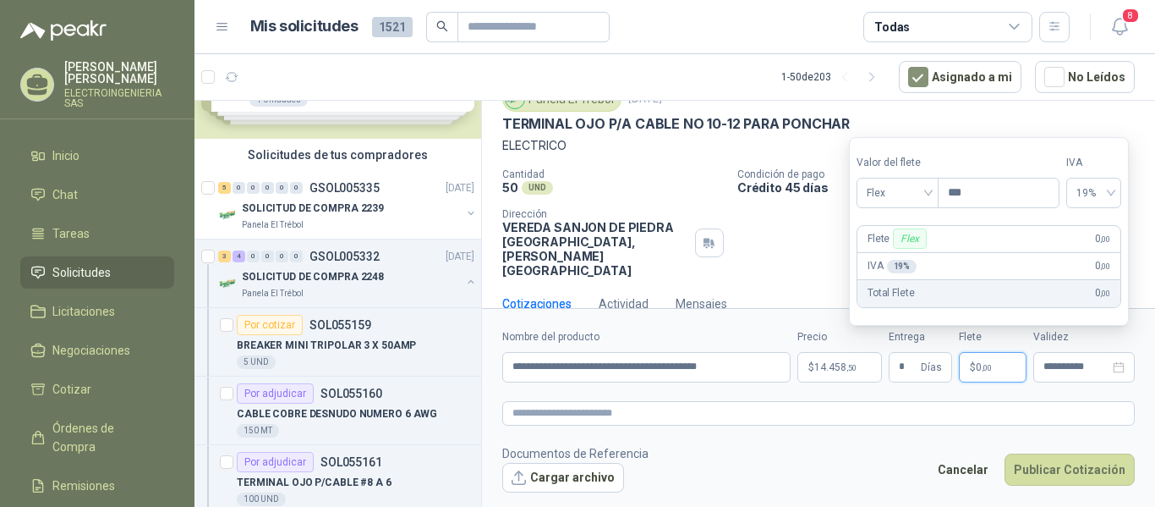
click at [979, 368] on span "0 ,00" at bounding box center [984, 367] width 16 height 10
click at [934, 197] on div "Flex" at bounding box center [898, 193] width 82 height 30
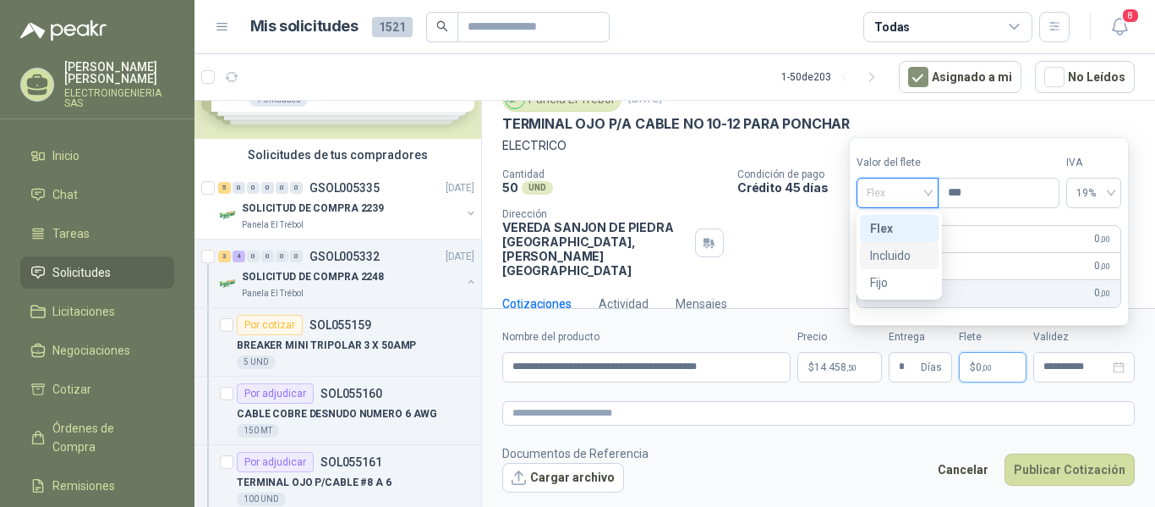
click at [898, 255] on div "Incluido" at bounding box center [899, 255] width 58 height 19
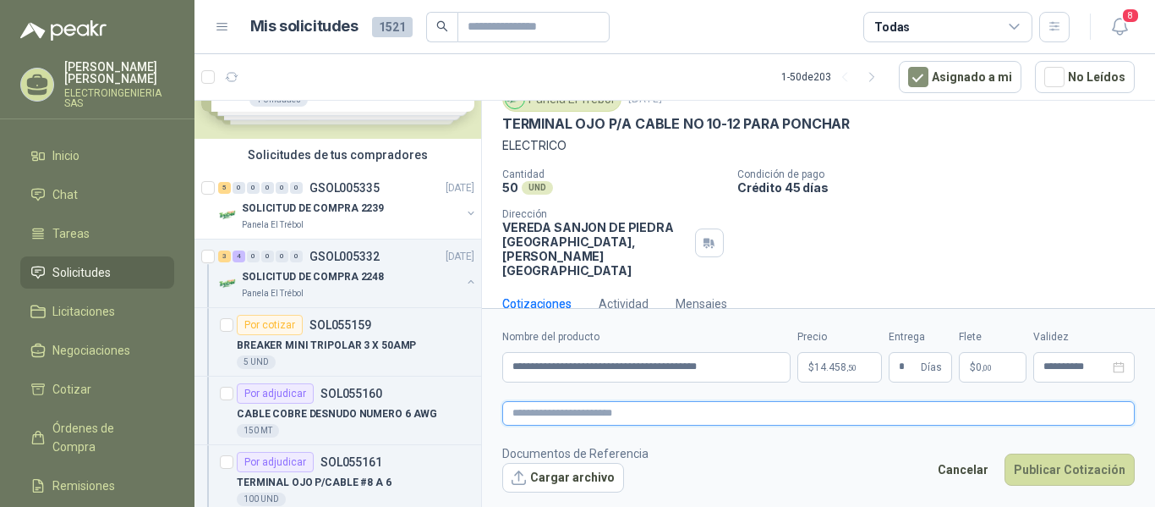
click at [1095, 412] on textarea at bounding box center [818, 413] width 633 height 25
click at [1074, 468] on button "Publicar Cotización" at bounding box center [1070, 469] width 130 height 32
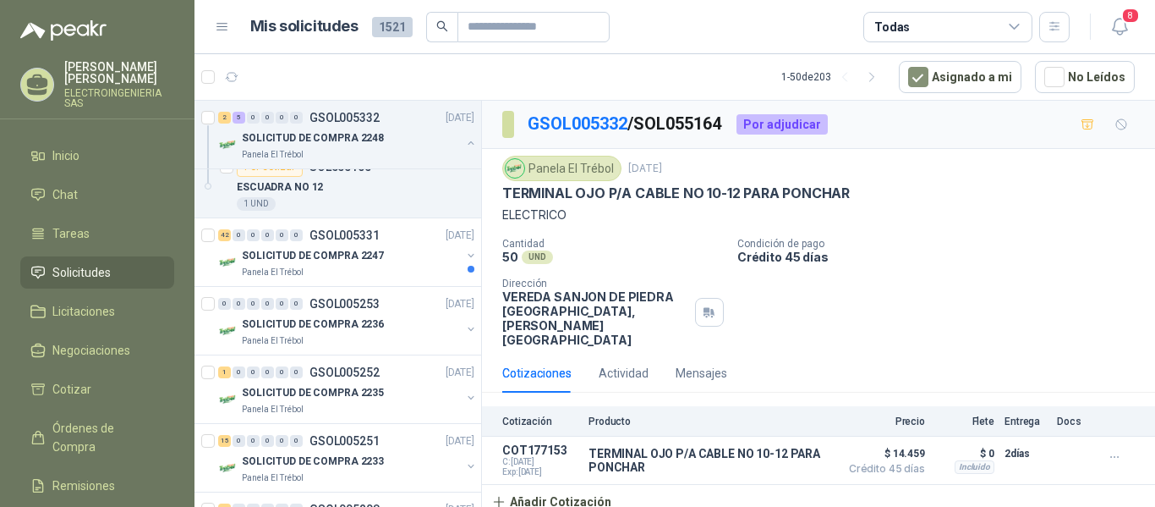
scroll to position [676, 0]
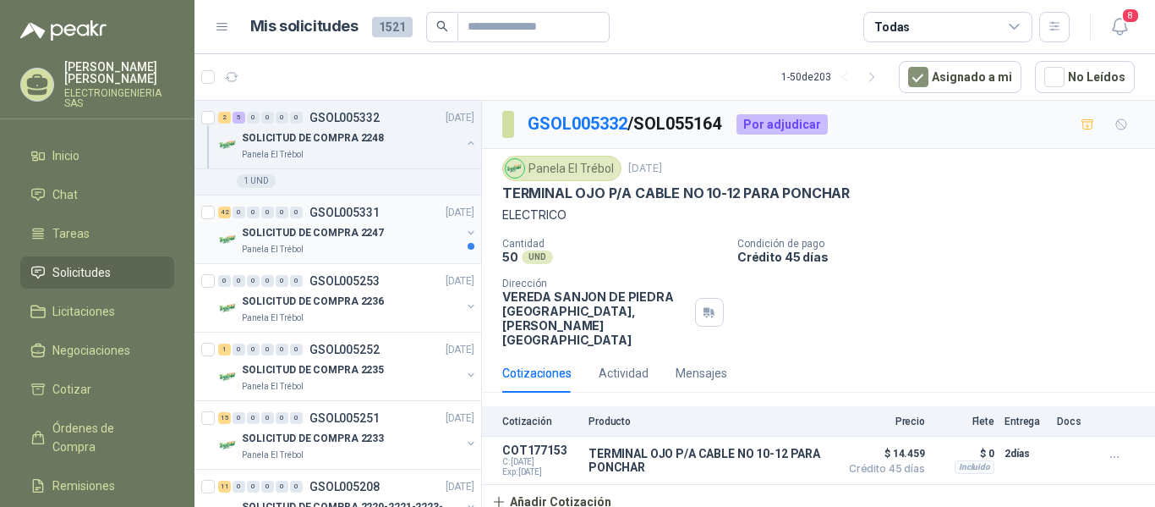
click at [342, 233] on p "SOLICITUD DE COMPRA 2247" at bounding box center [313, 233] width 142 height 16
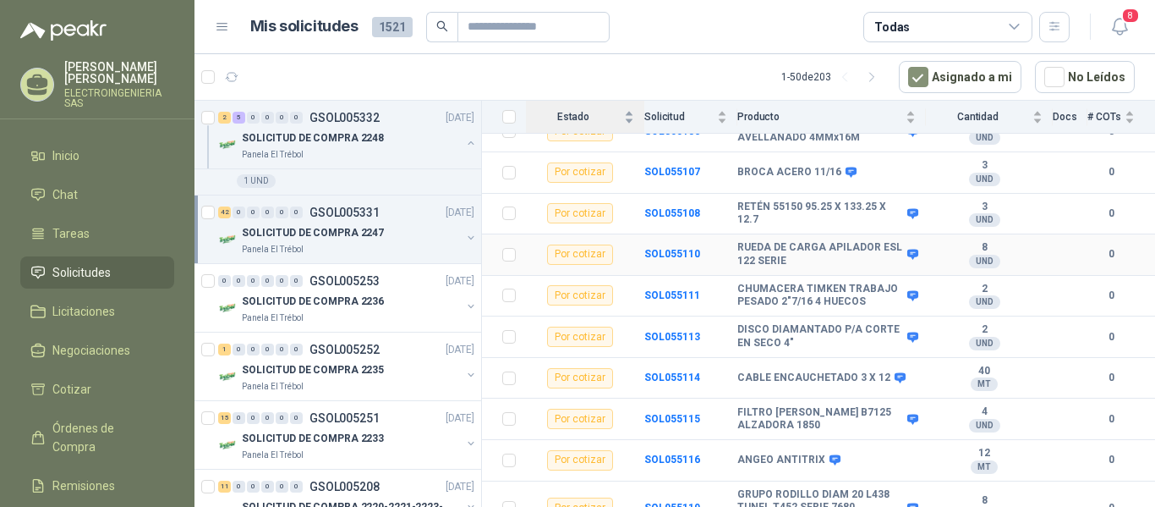
scroll to position [254, 0]
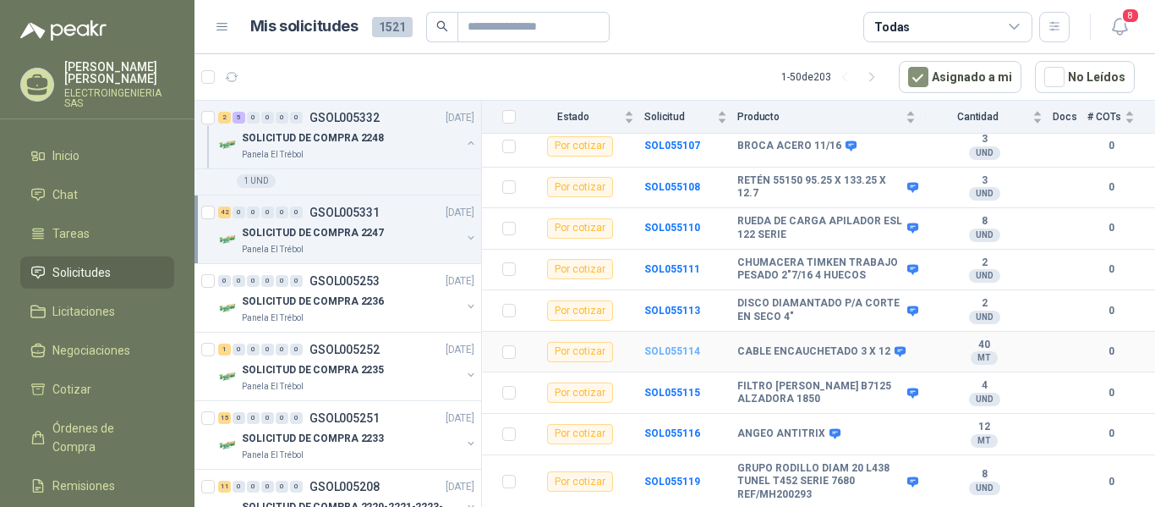
click at [683, 345] on b "SOL055114" at bounding box center [672, 351] width 56 height 12
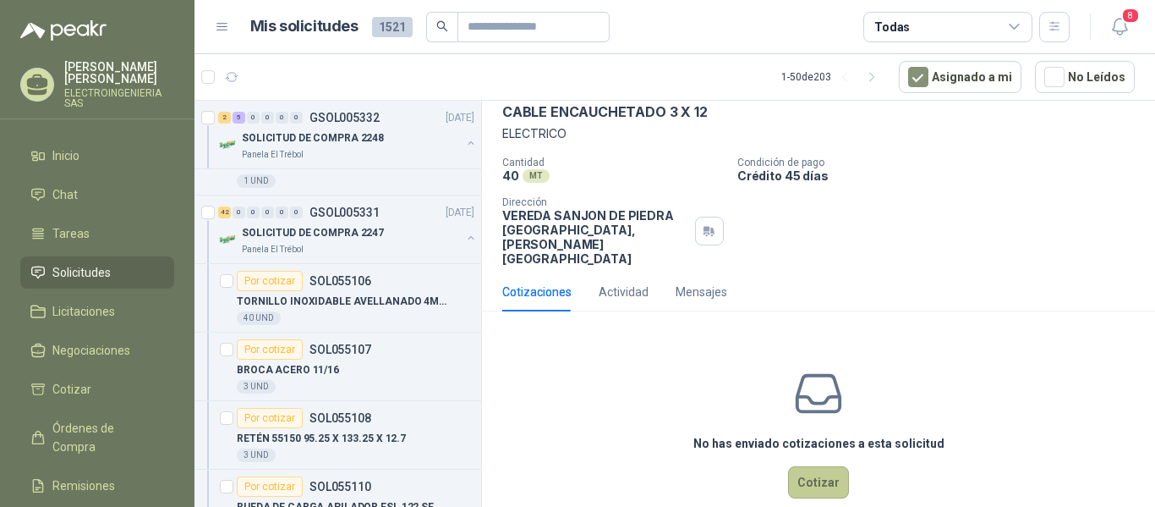
click at [816, 466] on button "Cotizar" at bounding box center [818, 482] width 61 height 32
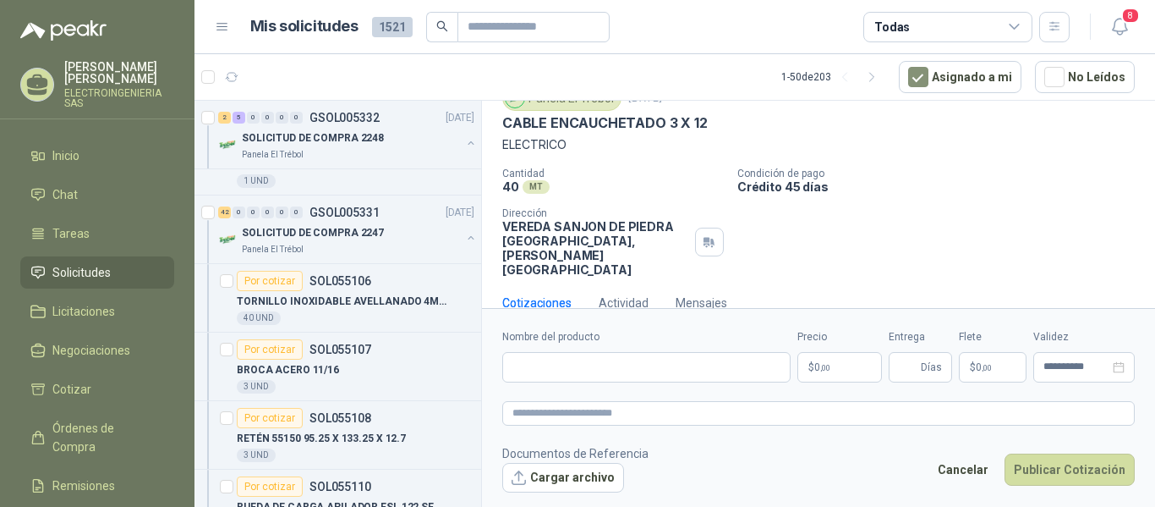
scroll to position [69, 0]
paste input "**********"
type input "**********"
click at [852, 368] on p "$ 0 ,00" at bounding box center [839, 367] width 85 height 30
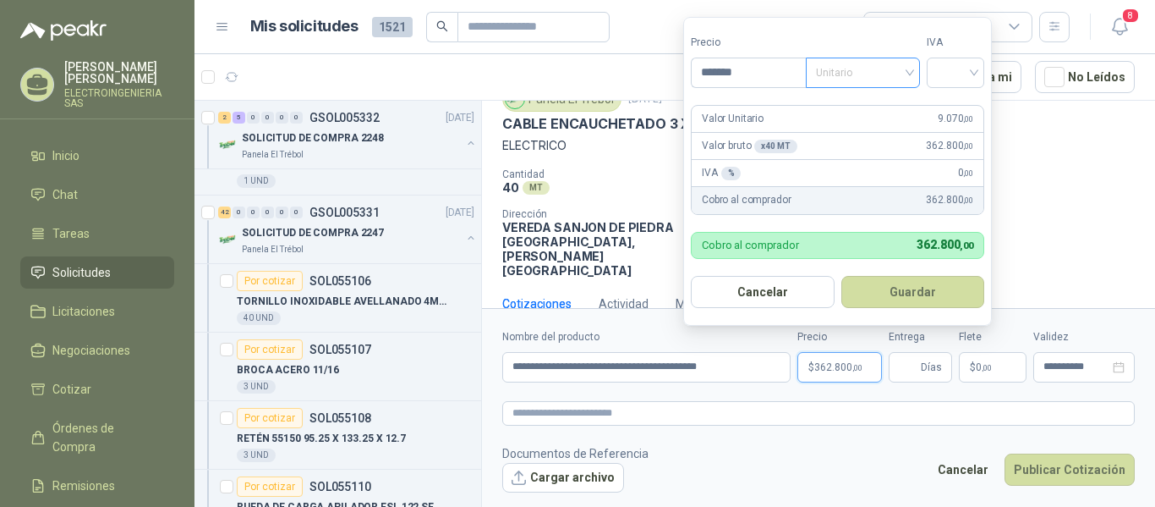
click at [905, 70] on span "Unitario" at bounding box center [863, 72] width 94 height 25
type input "*******"
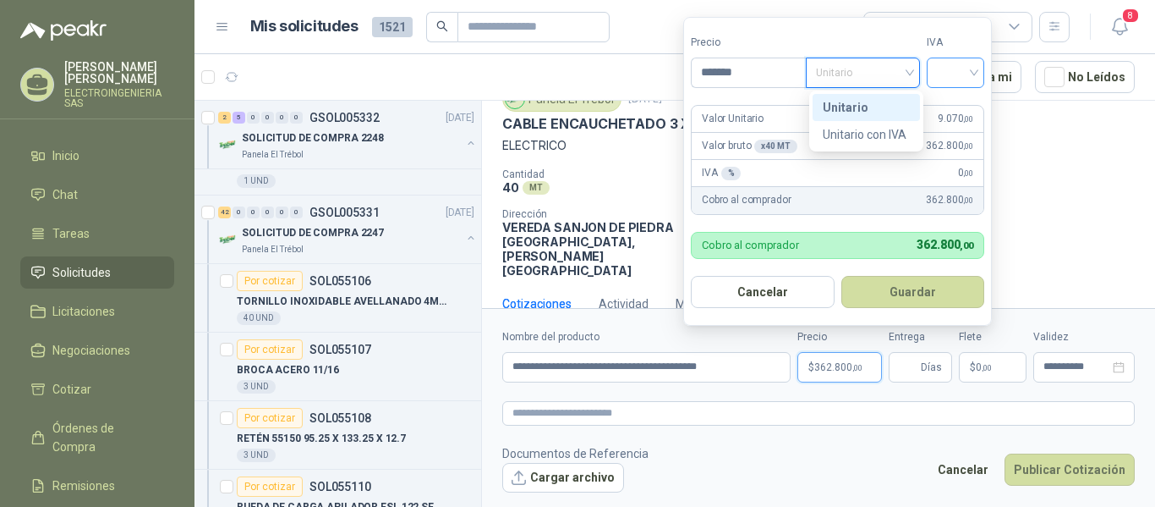
drag, startPoint x: 866, startPoint y: 107, endPoint x: 967, endPoint y: 77, distance: 104.9
click at [871, 104] on div "Unitario" at bounding box center [866, 107] width 87 height 19
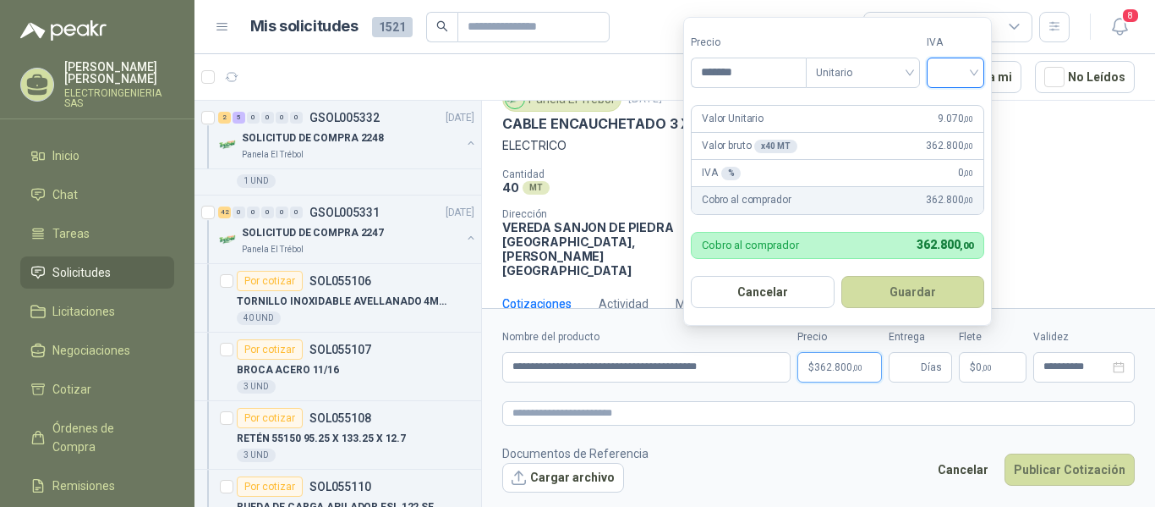
click at [973, 73] on input "search" at bounding box center [955, 70] width 37 height 25
click at [950, 105] on div "19%" at bounding box center [959, 107] width 31 height 19
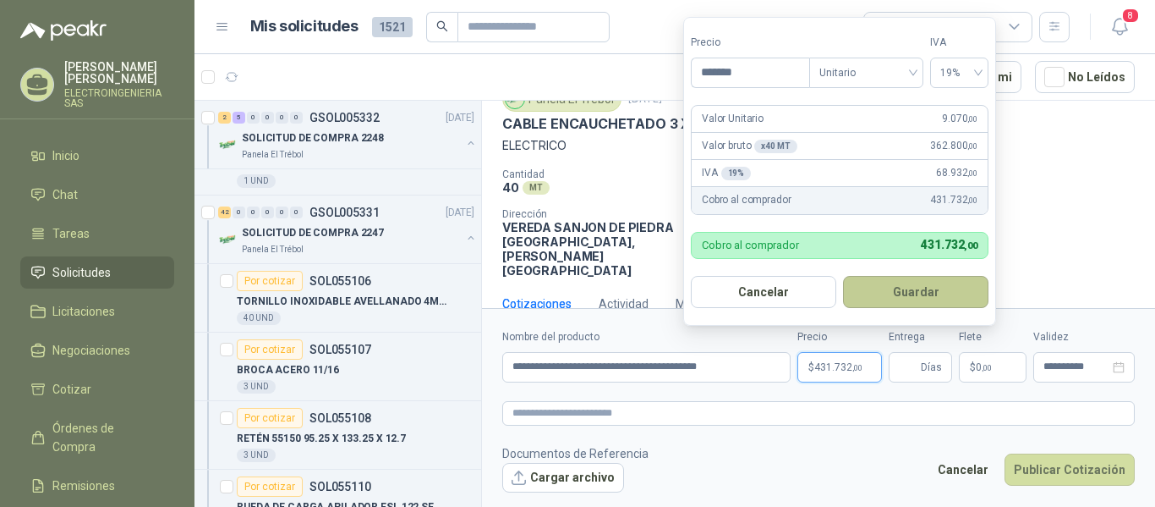
click at [933, 281] on button "Guardar" at bounding box center [915, 292] width 145 height 32
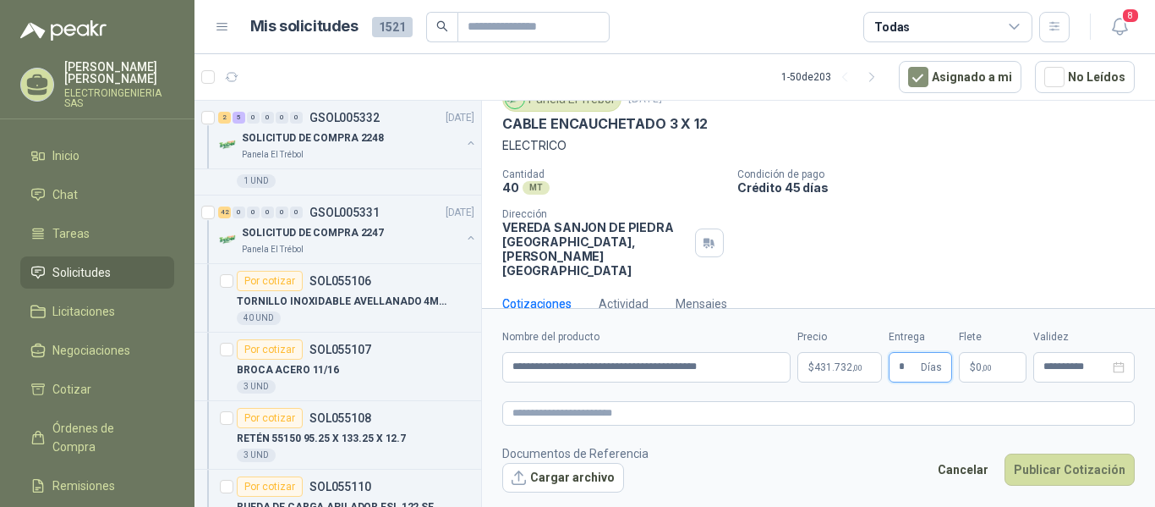
type input "*"
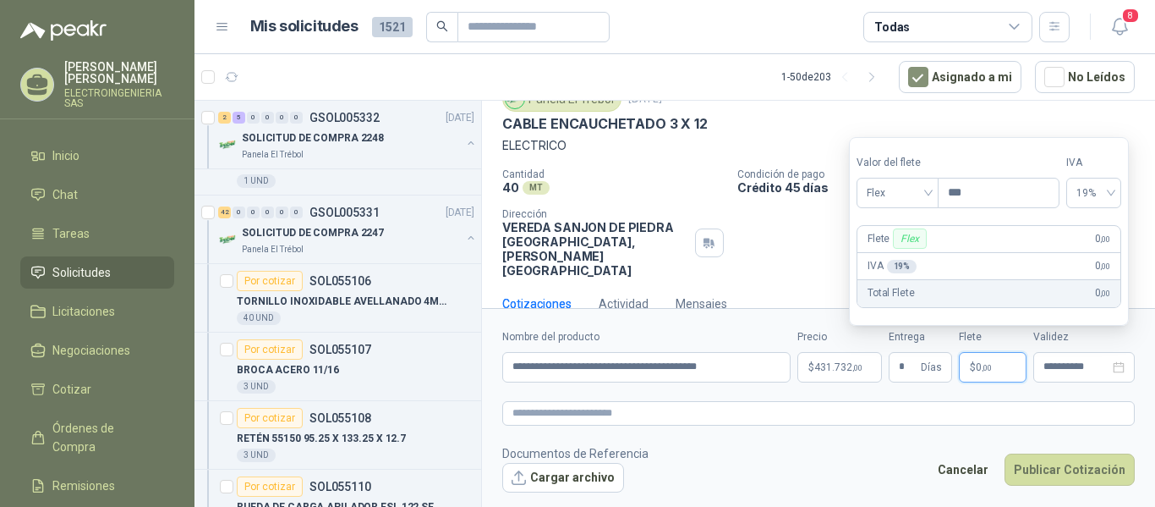
click at [1014, 358] on p "$ 0 ,00" at bounding box center [993, 367] width 68 height 30
click at [934, 194] on div "Flex" at bounding box center [898, 193] width 82 height 30
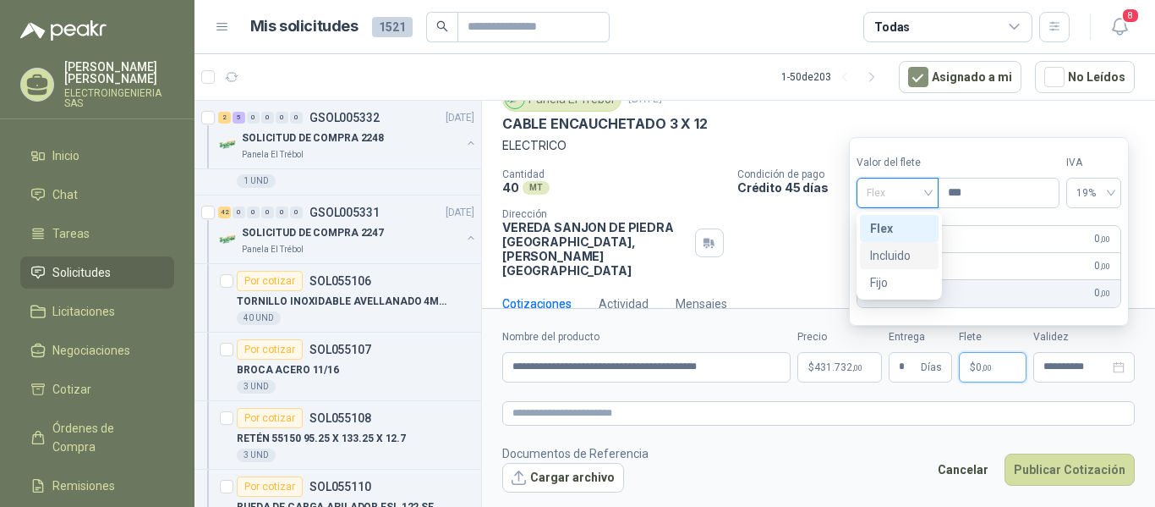
drag, startPoint x: 907, startPoint y: 251, endPoint x: 918, endPoint y: 238, distance: 17.4
click at [907, 250] on div "Incluido" at bounding box center [899, 255] width 58 height 19
click at [1113, 189] on span "0%" at bounding box center [1097, 192] width 32 height 25
click at [1123, 194] on div "0%" at bounding box center [1097, 193] width 52 height 30
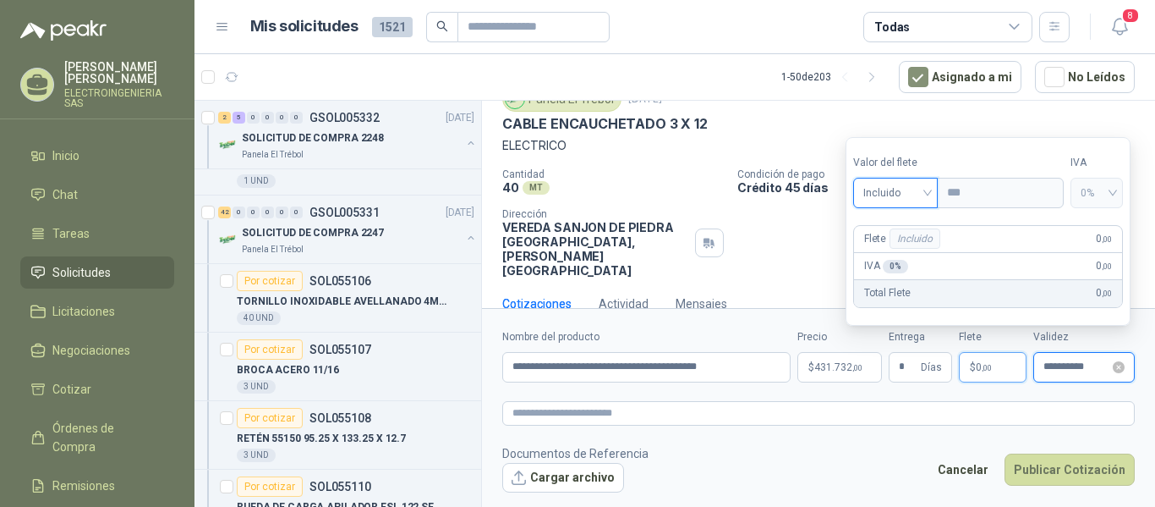
click at [1081, 368] on input "**********" at bounding box center [1076, 366] width 66 height 11
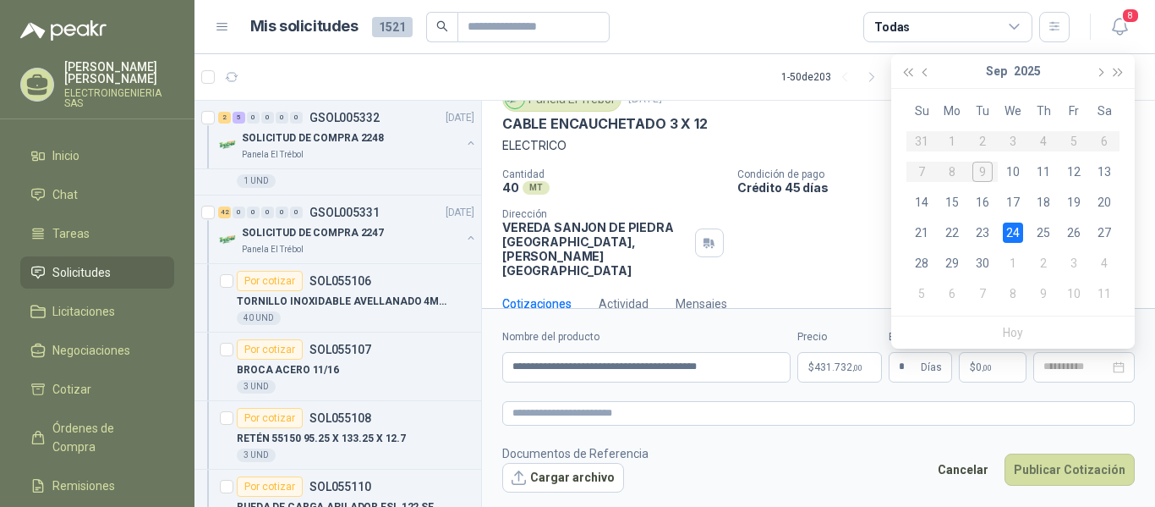
click at [1012, 222] on div "24" at bounding box center [1013, 232] width 20 height 20
type input "**********"
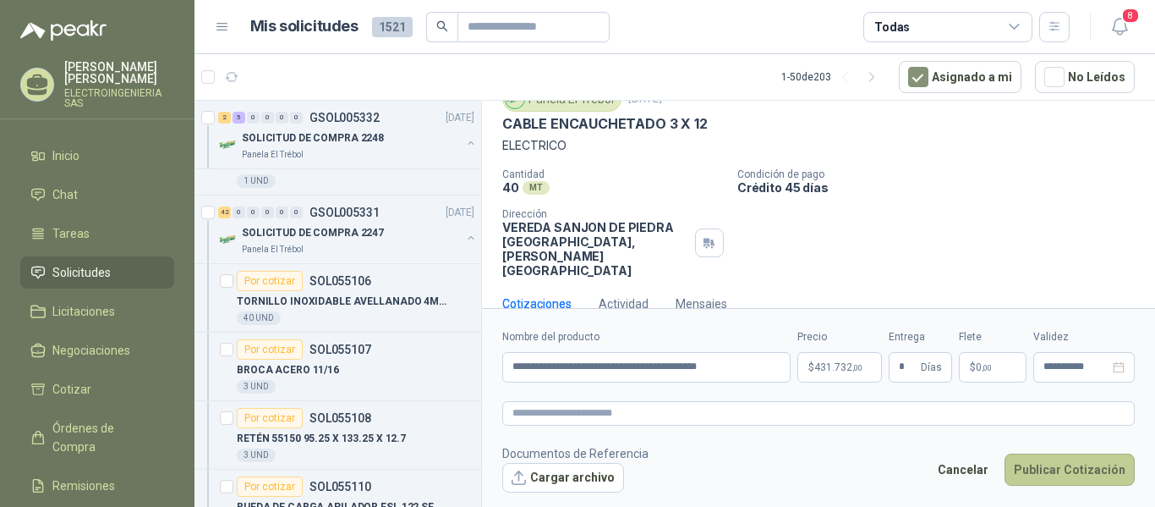
click at [1093, 462] on button "Publicar Cotización" at bounding box center [1070, 469] width 130 height 32
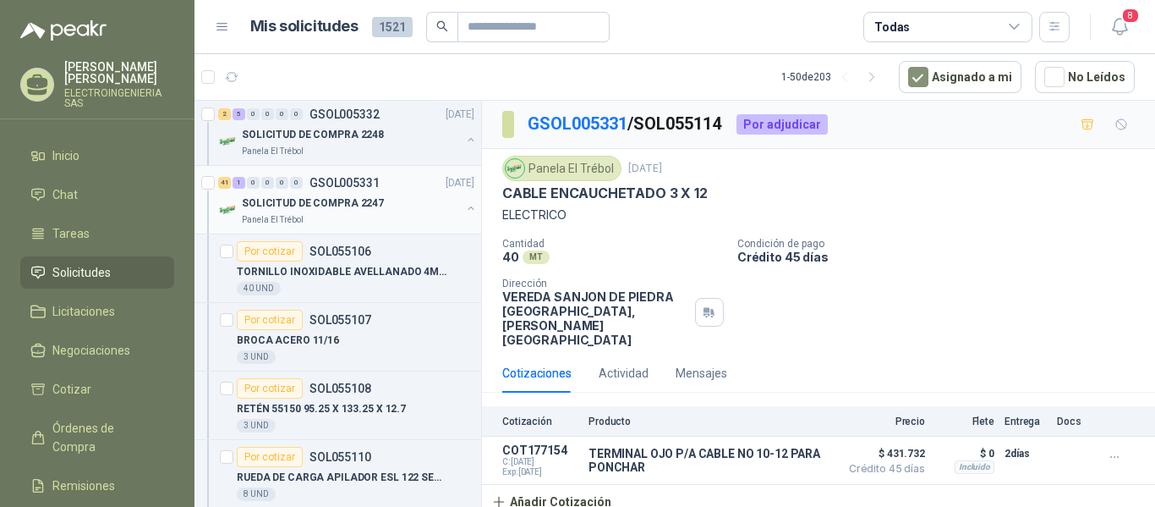
scroll to position [676, 0]
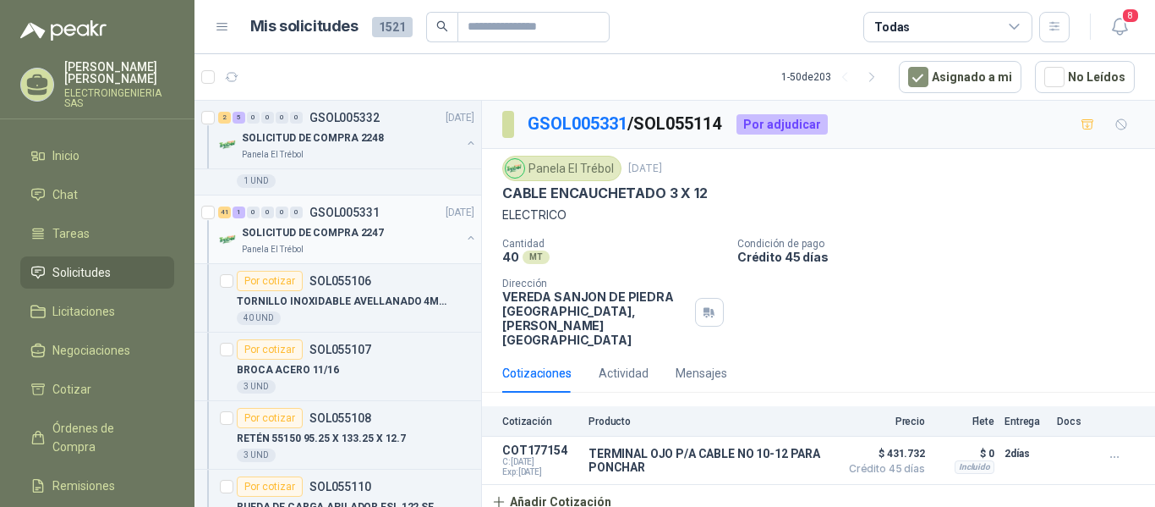
click at [354, 232] on p "SOLICITUD DE COMPRA 2247" at bounding box center [313, 233] width 142 height 16
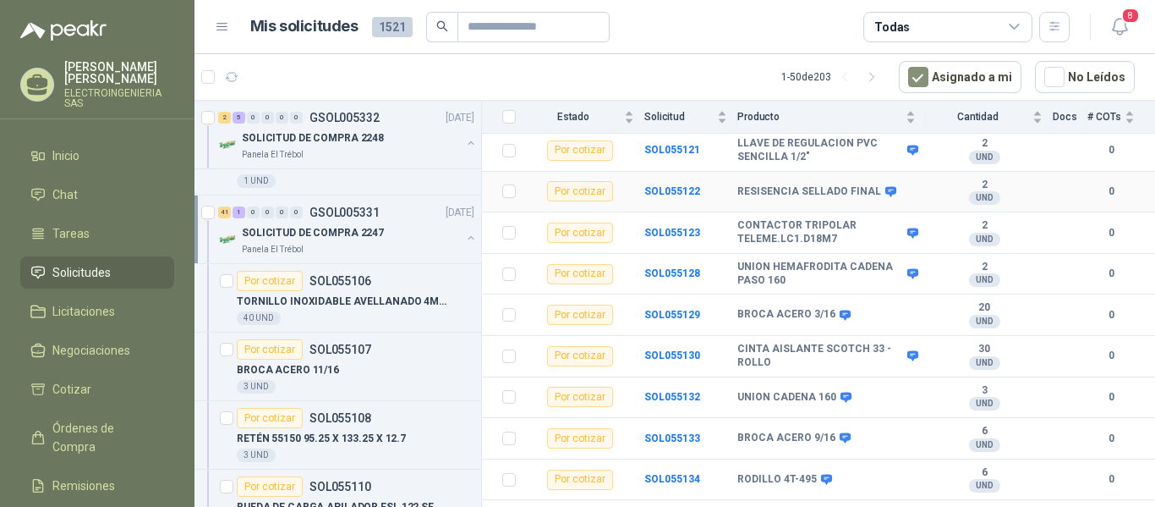
scroll to position [676, 0]
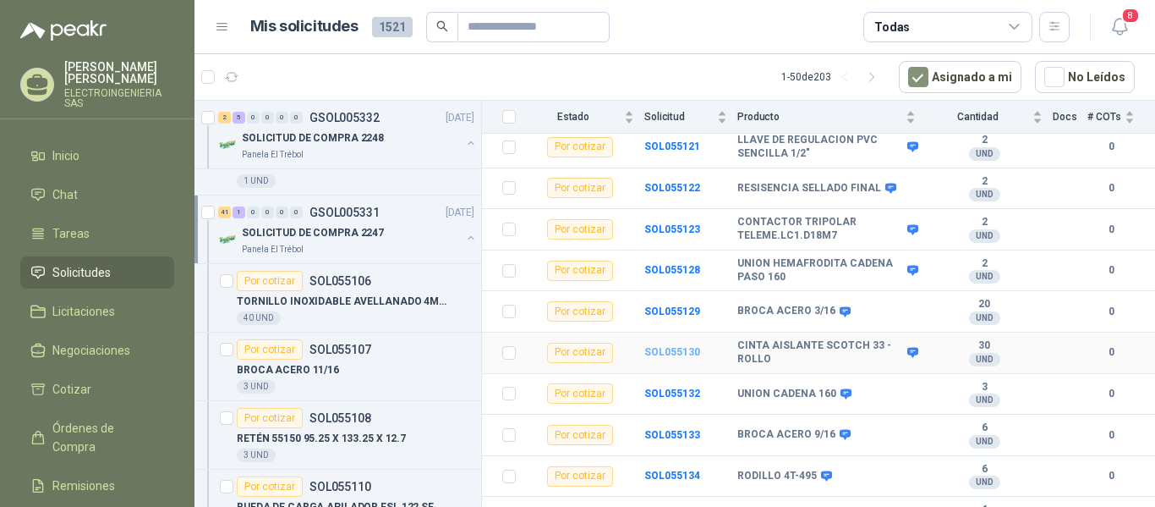
click at [692, 346] on b "SOL055130" at bounding box center [672, 352] width 56 height 12
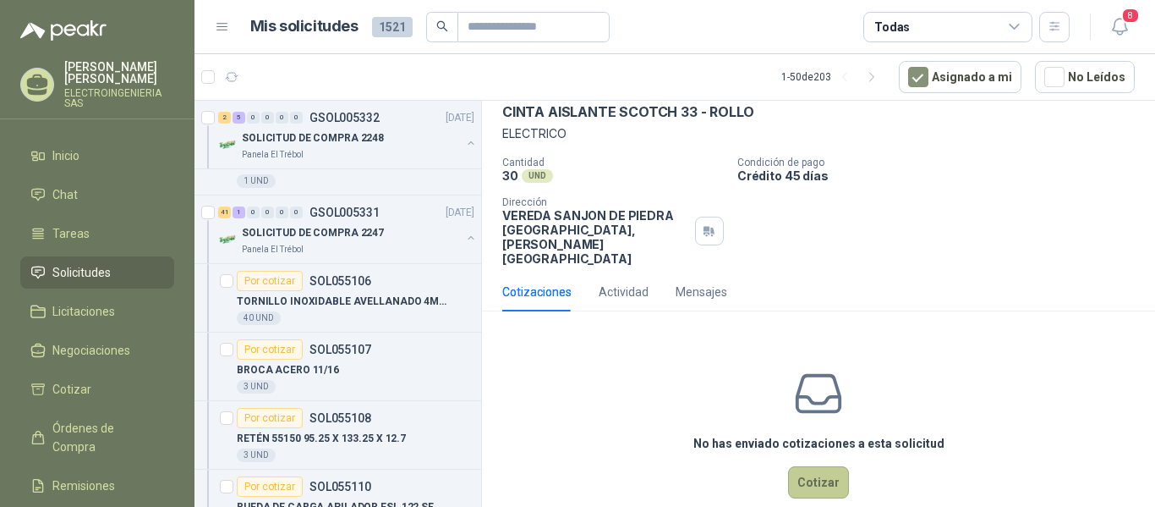
click at [822, 466] on button "Cotizar" at bounding box center [818, 482] width 61 height 32
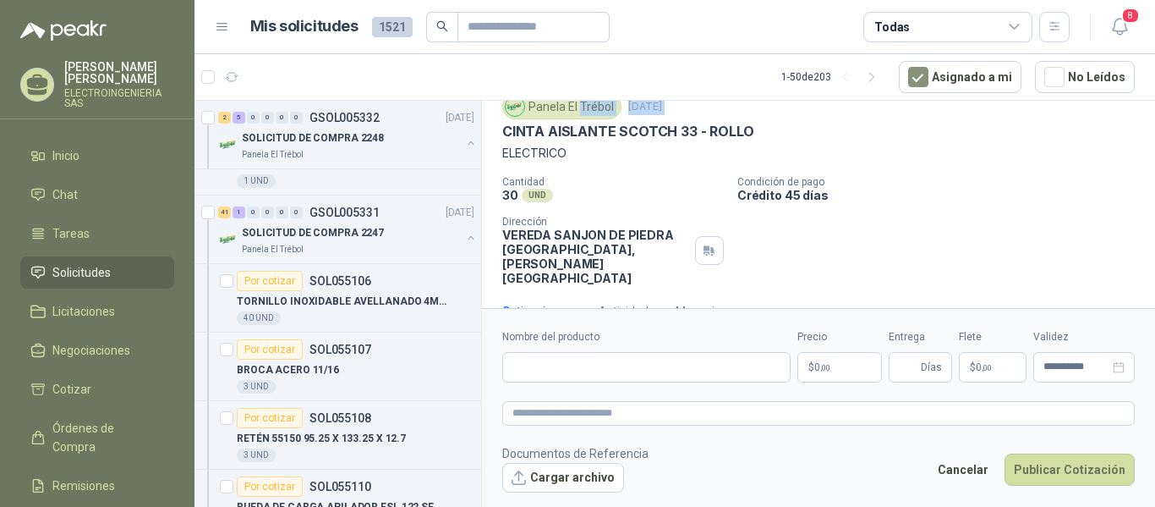
scroll to position [56, 0]
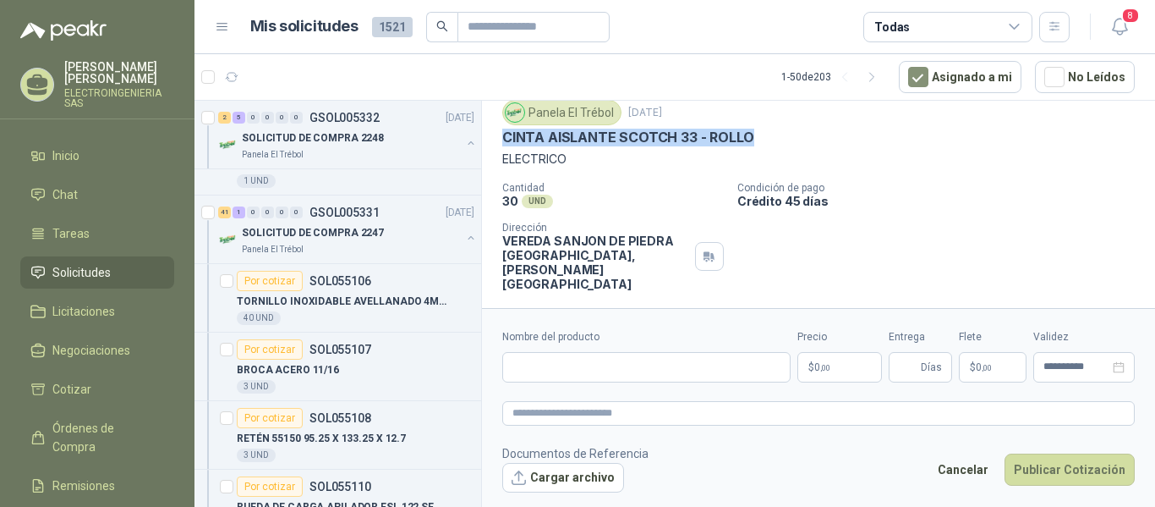
drag, startPoint x: 496, startPoint y: 120, endPoint x: 759, endPoint y: 136, distance: 264.3
click at [759, 136] on div "Panela El Trébol [DATE] CINTA AISLANTE SCOTCH 33 - ROLLO ELECTRICO Cantidad 30 …" at bounding box center [818, 195] width 673 height 205
copy p "CINTA AISLANTE SCOTCH 33 - ROLLO"
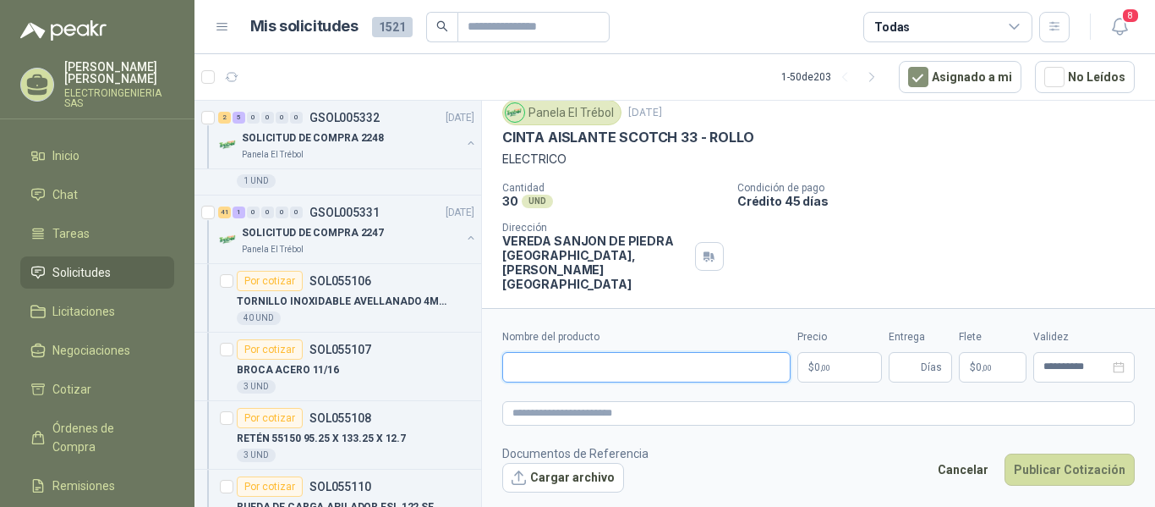
paste input "**********"
type input "**********"
click at [829, 364] on span ",00" at bounding box center [825, 367] width 10 height 9
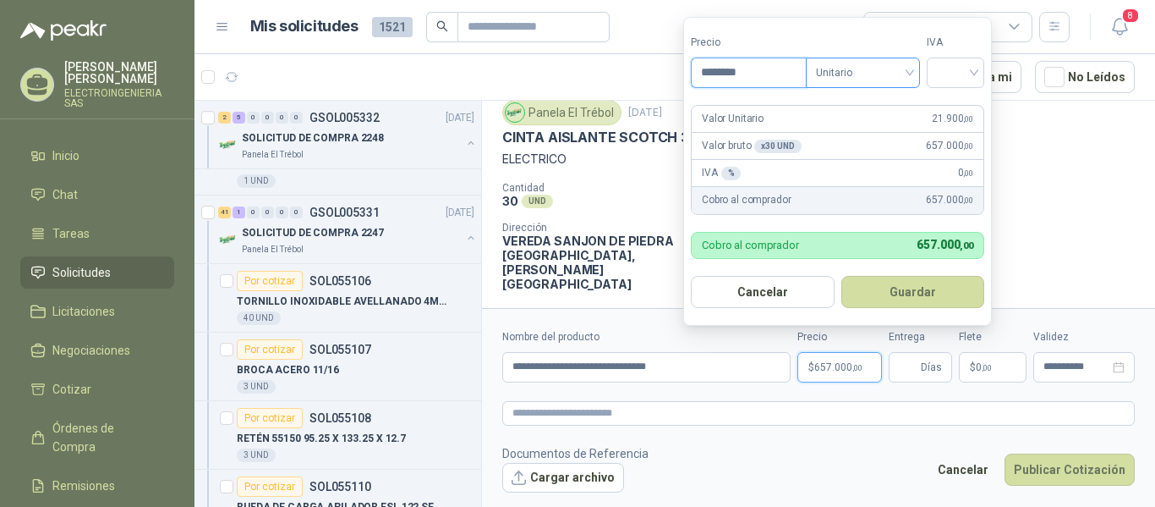
click at [874, 74] on span "Unitario" at bounding box center [863, 72] width 94 height 25
type input "********"
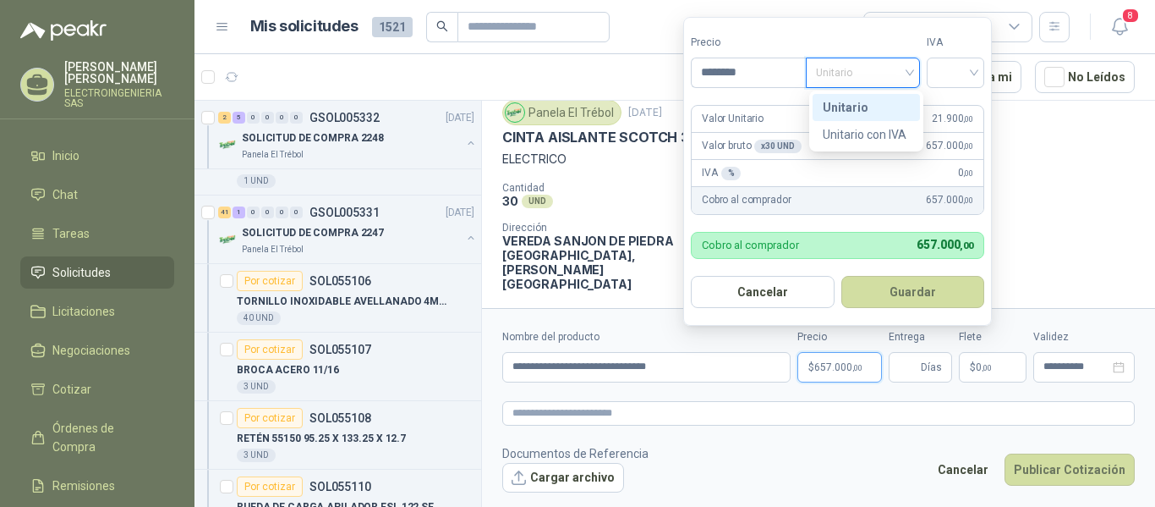
click at [866, 107] on div "Unitario" at bounding box center [866, 107] width 87 height 19
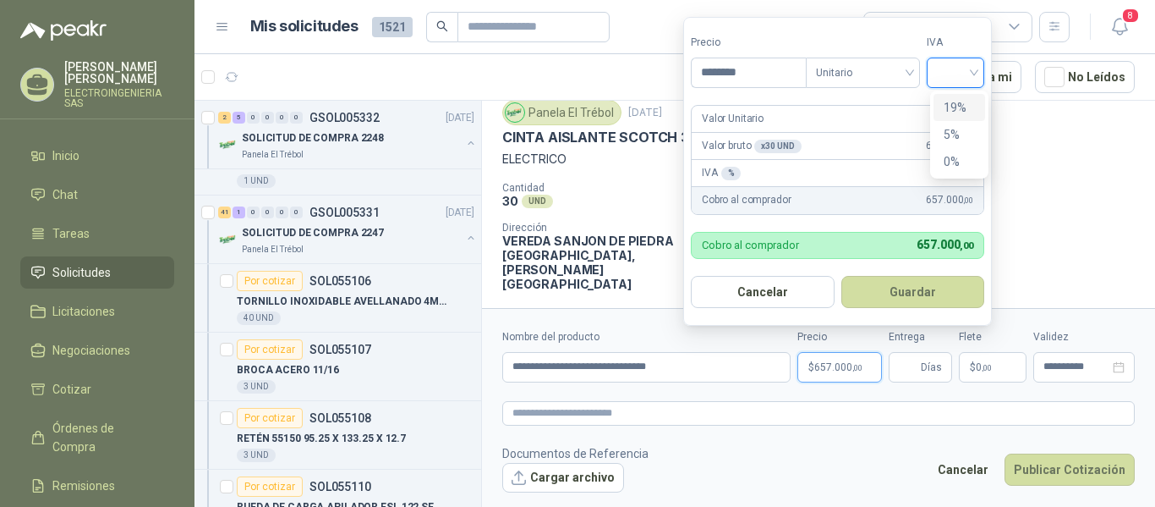
click at [966, 77] on input "search" at bounding box center [955, 70] width 37 height 25
click at [960, 107] on div "19%" at bounding box center [959, 107] width 31 height 19
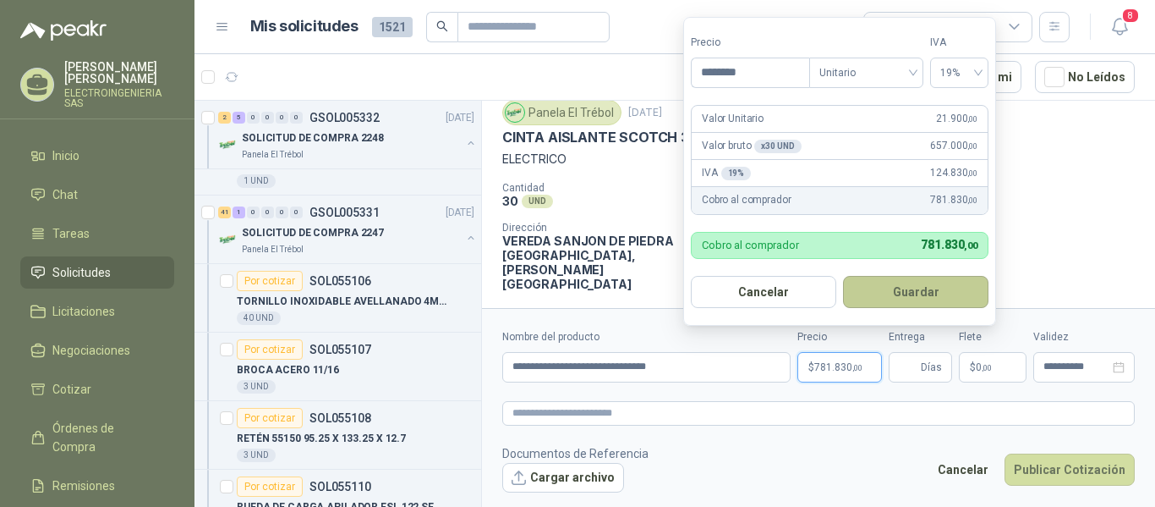
click at [939, 289] on button "Guardar" at bounding box center [915, 292] width 145 height 32
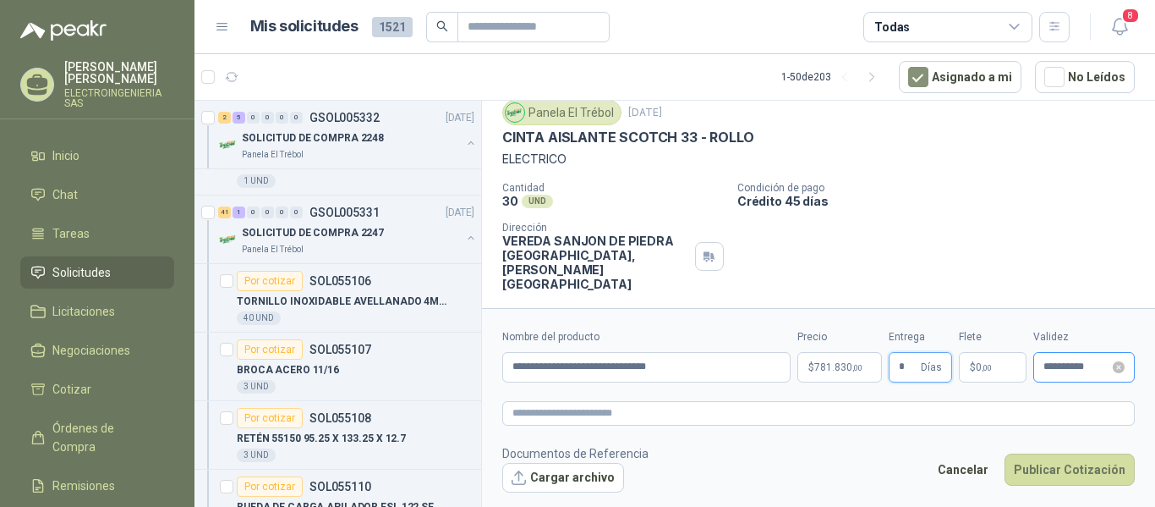
type input "*"
click at [1073, 370] on input "**********" at bounding box center [1076, 366] width 66 height 11
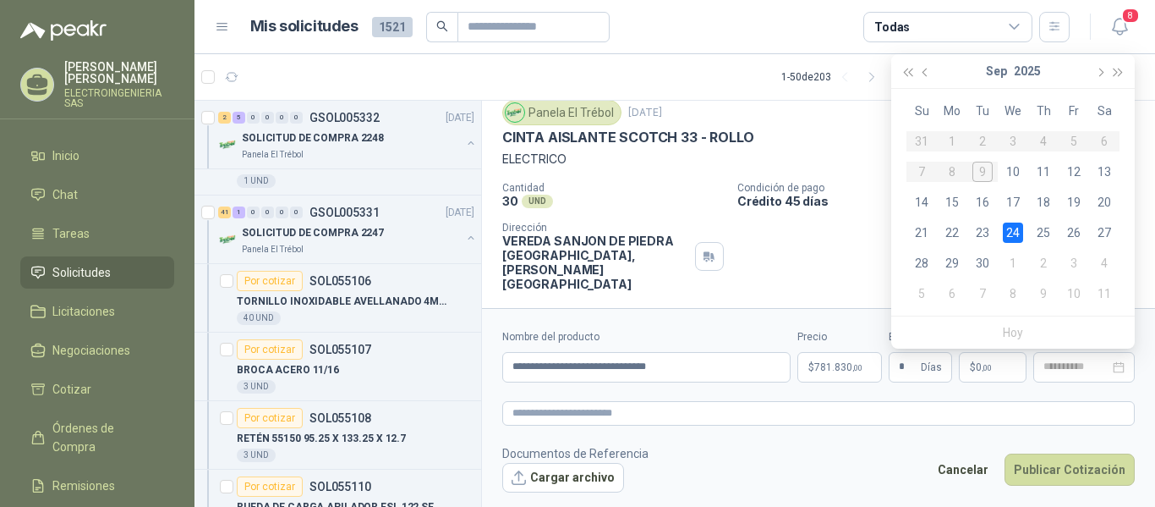
click at [1012, 236] on div "24" at bounding box center [1013, 232] width 20 height 20
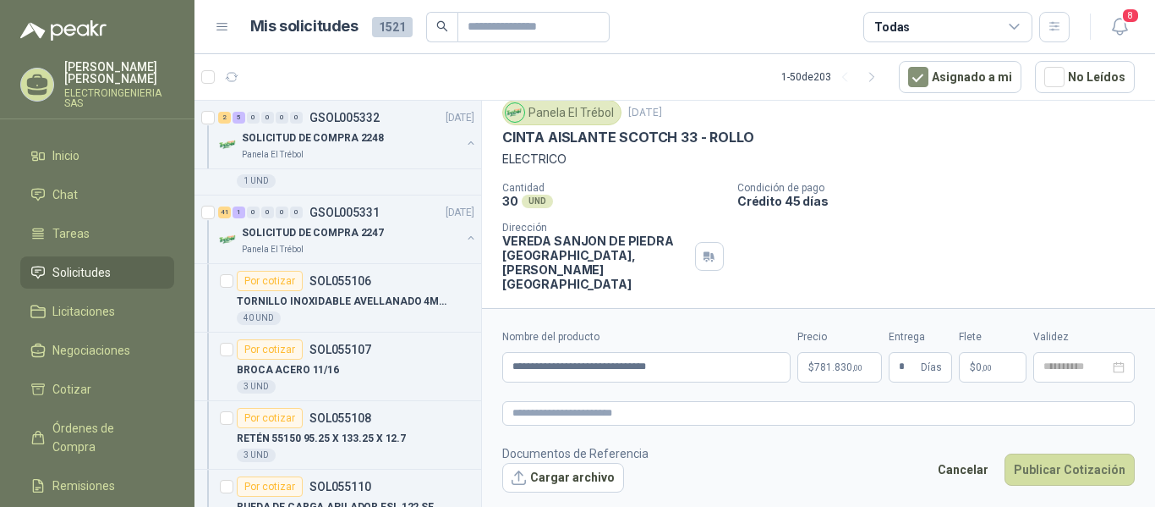
type input "**********"
click at [1093, 466] on button "Publicar Cotización" at bounding box center [1070, 469] width 130 height 32
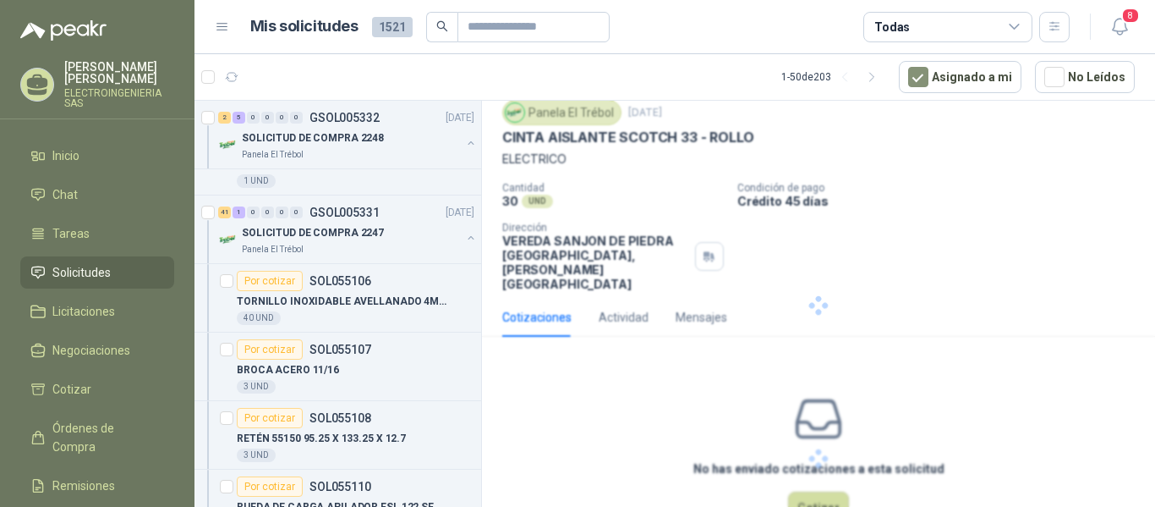
scroll to position [0, 0]
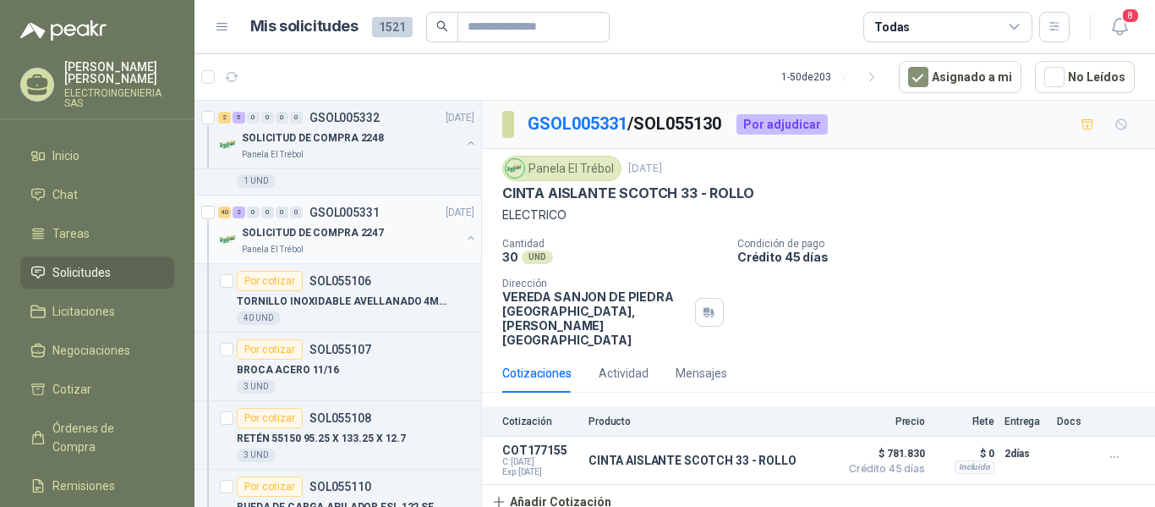
click at [333, 233] on p "SOLICITUD DE COMPRA 2247" at bounding box center [313, 233] width 142 height 16
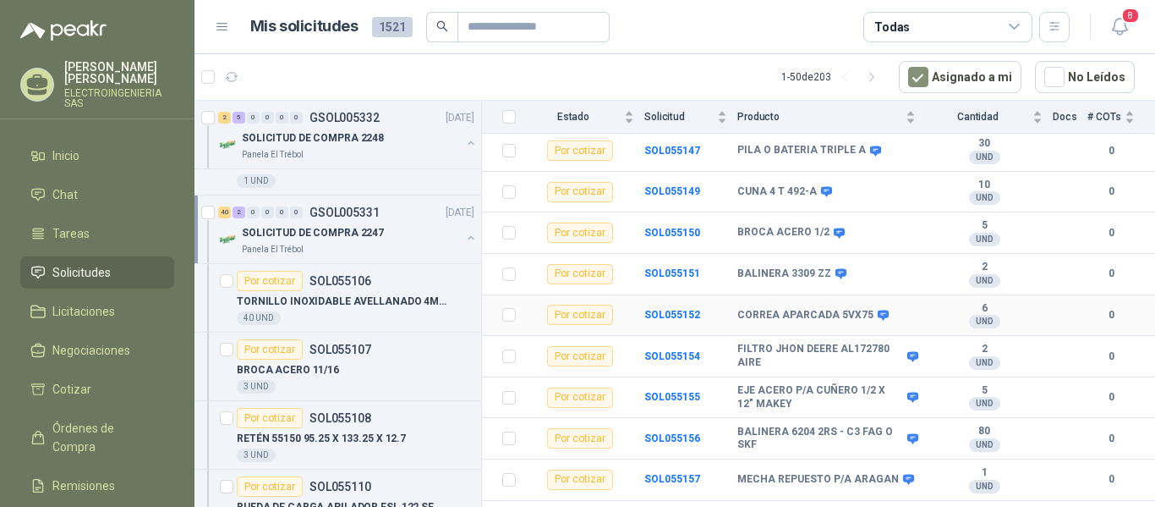
scroll to position [1579, 0]
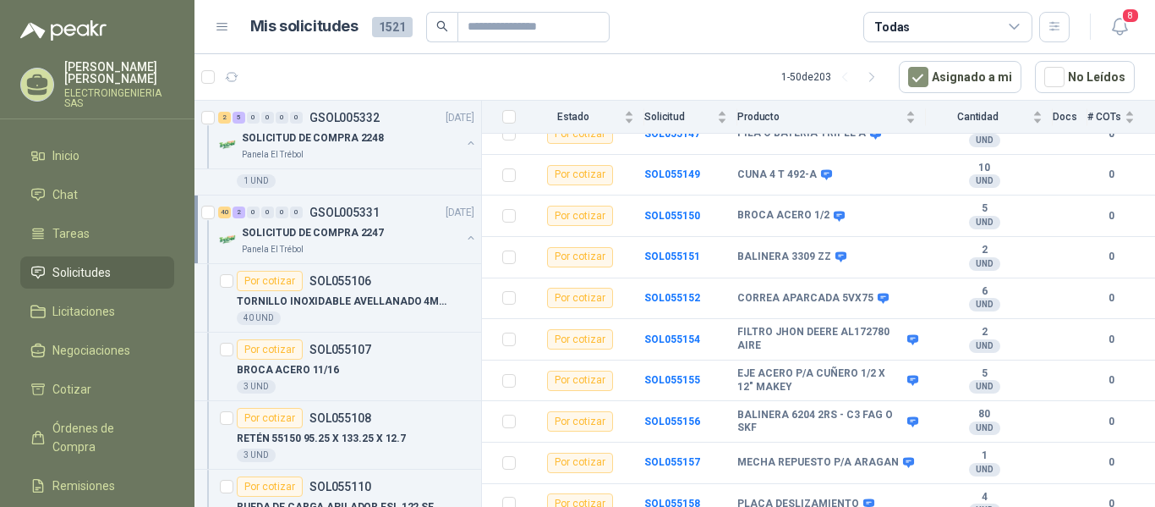
click at [344, 229] on p "SOLICITUD DE COMPRA 2247" at bounding box center [313, 233] width 142 height 16
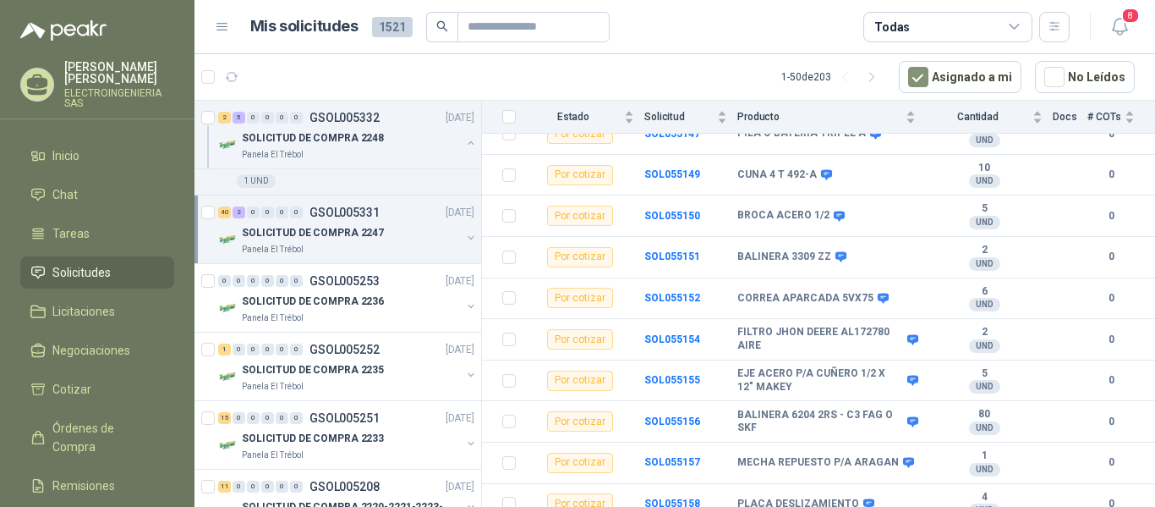
scroll to position [6, 0]
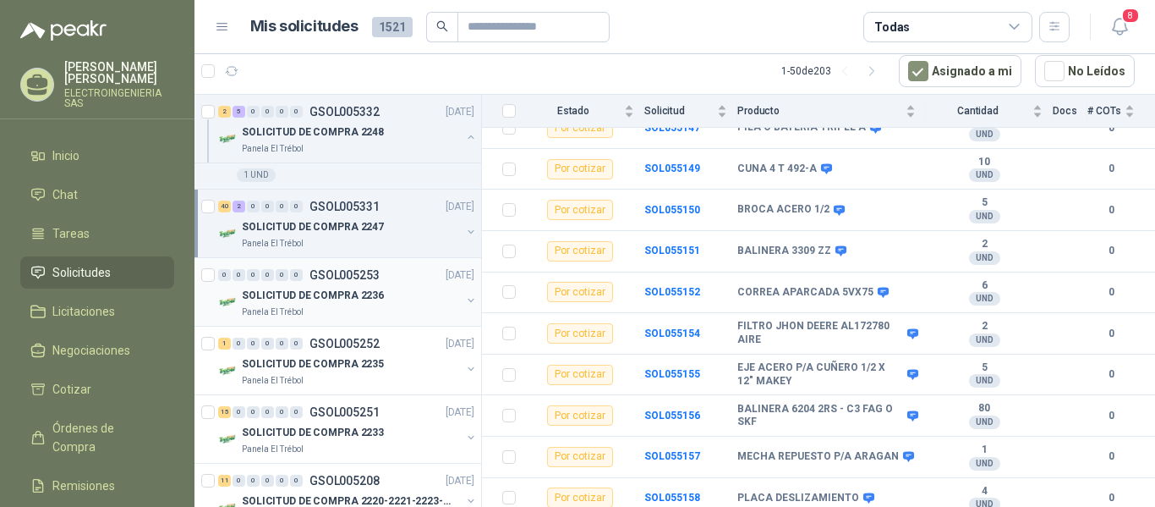
click at [336, 293] on p "SOLICITUD DE COMPRA 2236" at bounding box center [313, 296] width 142 height 16
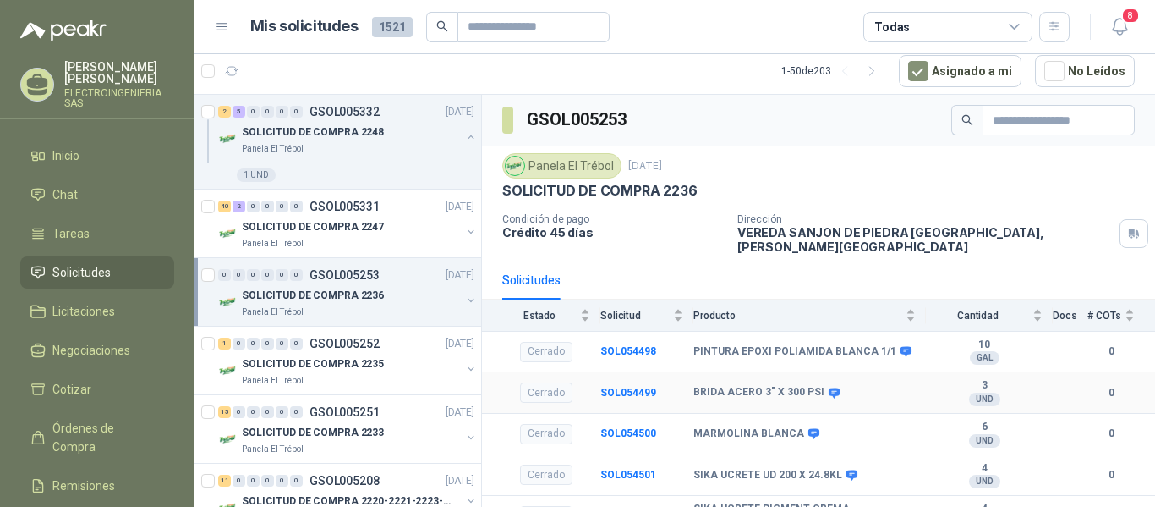
scroll to position [85, 0]
